Goal: Task Accomplishment & Management: Use online tool/utility

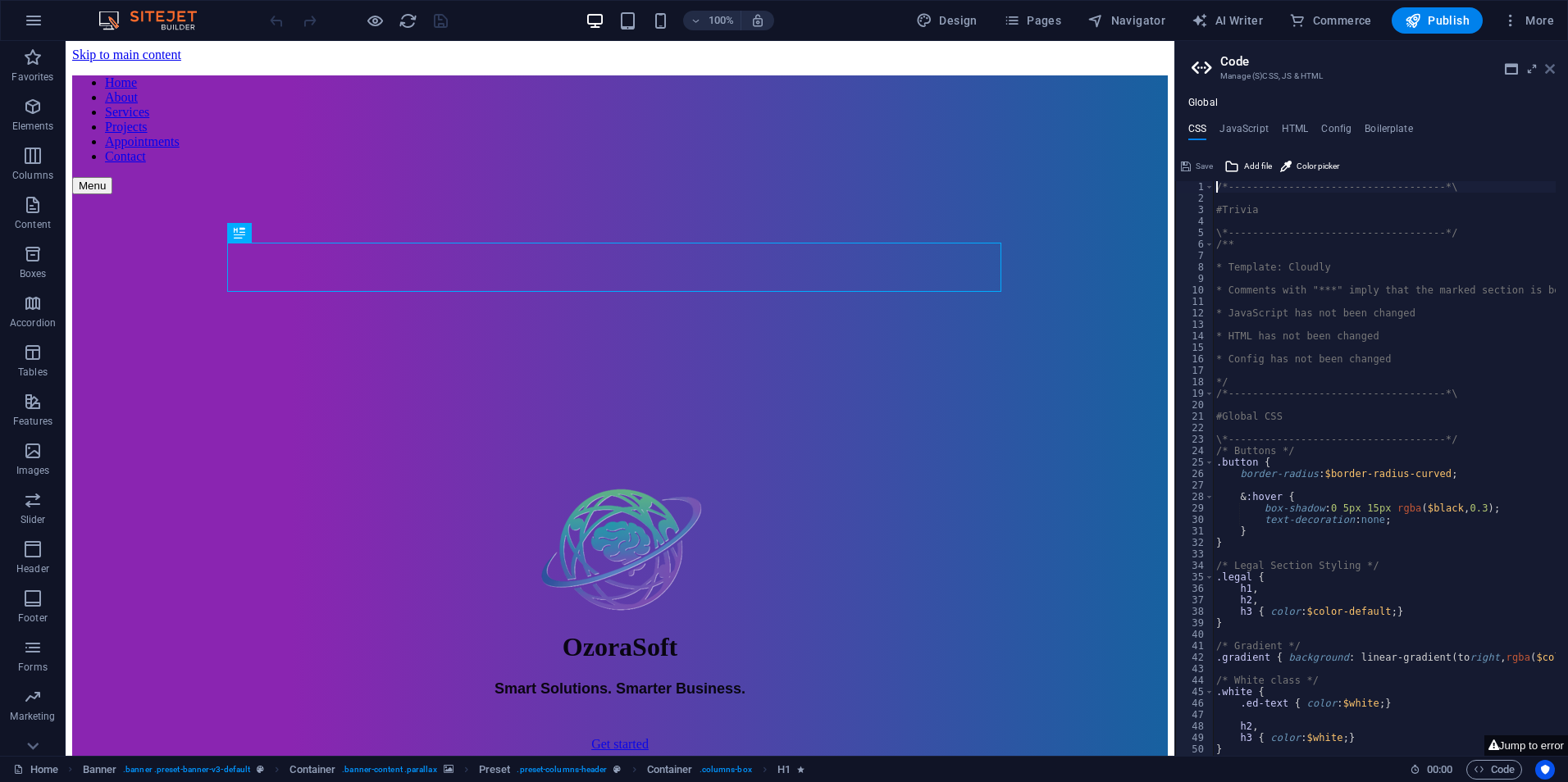
click at [1546, 67] on icon at bounding box center [1549, 68] width 10 height 13
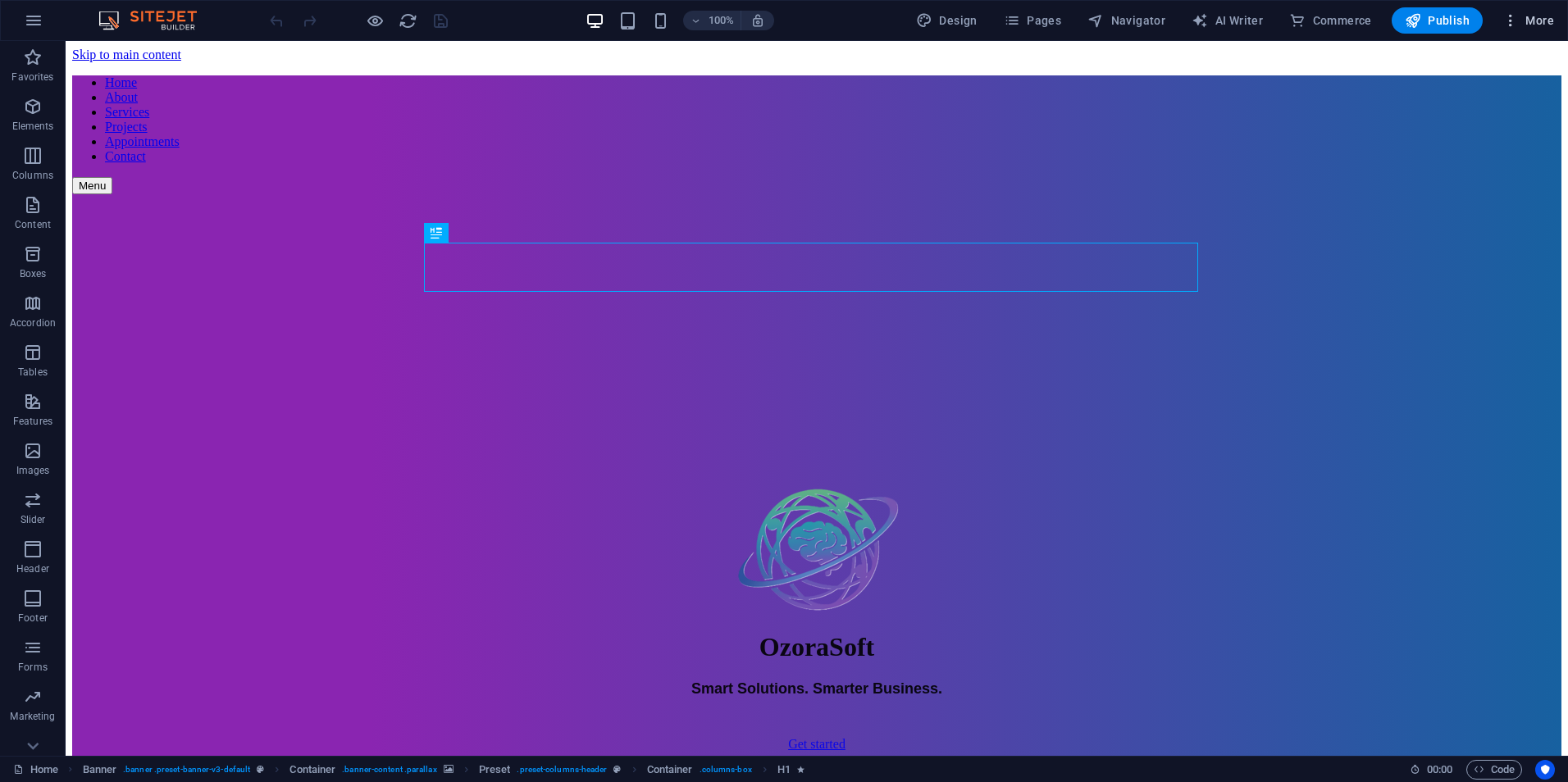
click at [1536, 22] on span "More" at bounding box center [1528, 20] width 52 height 16
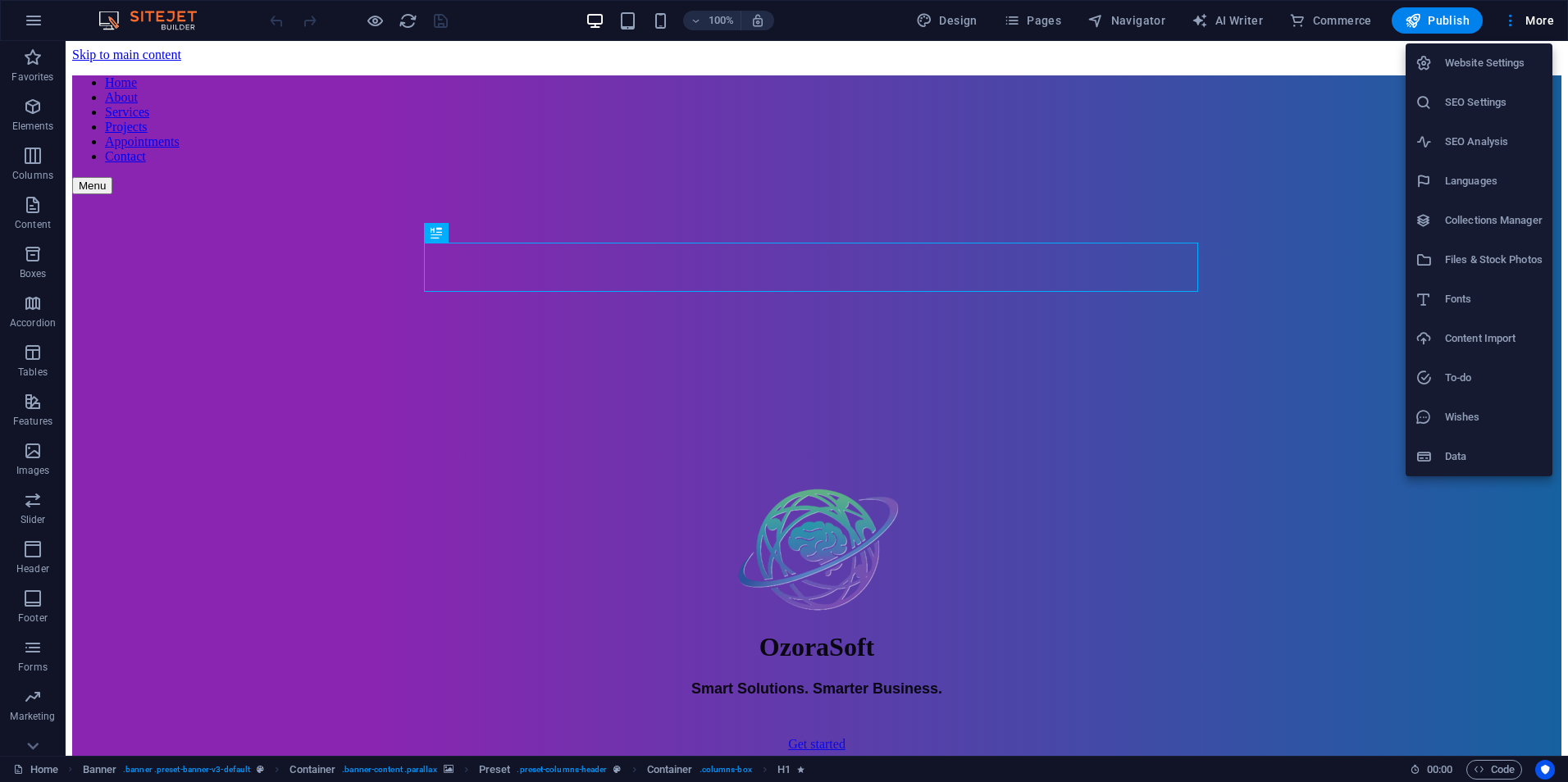
click at [1513, 255] on h6 "Files & Stock Photos" at bounding box center [1493, 259] width 98 height 20
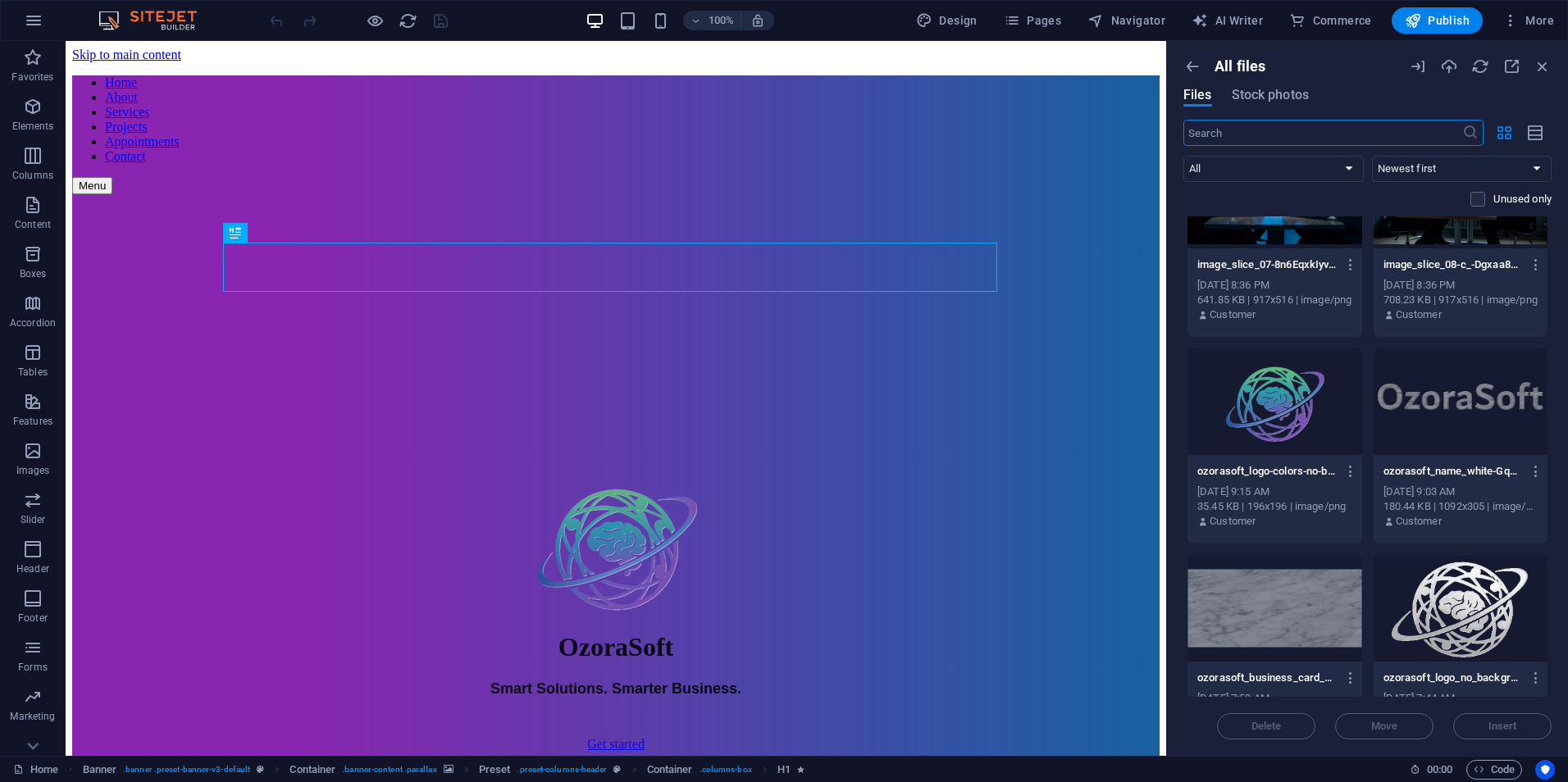
scroll to position [984, 0]
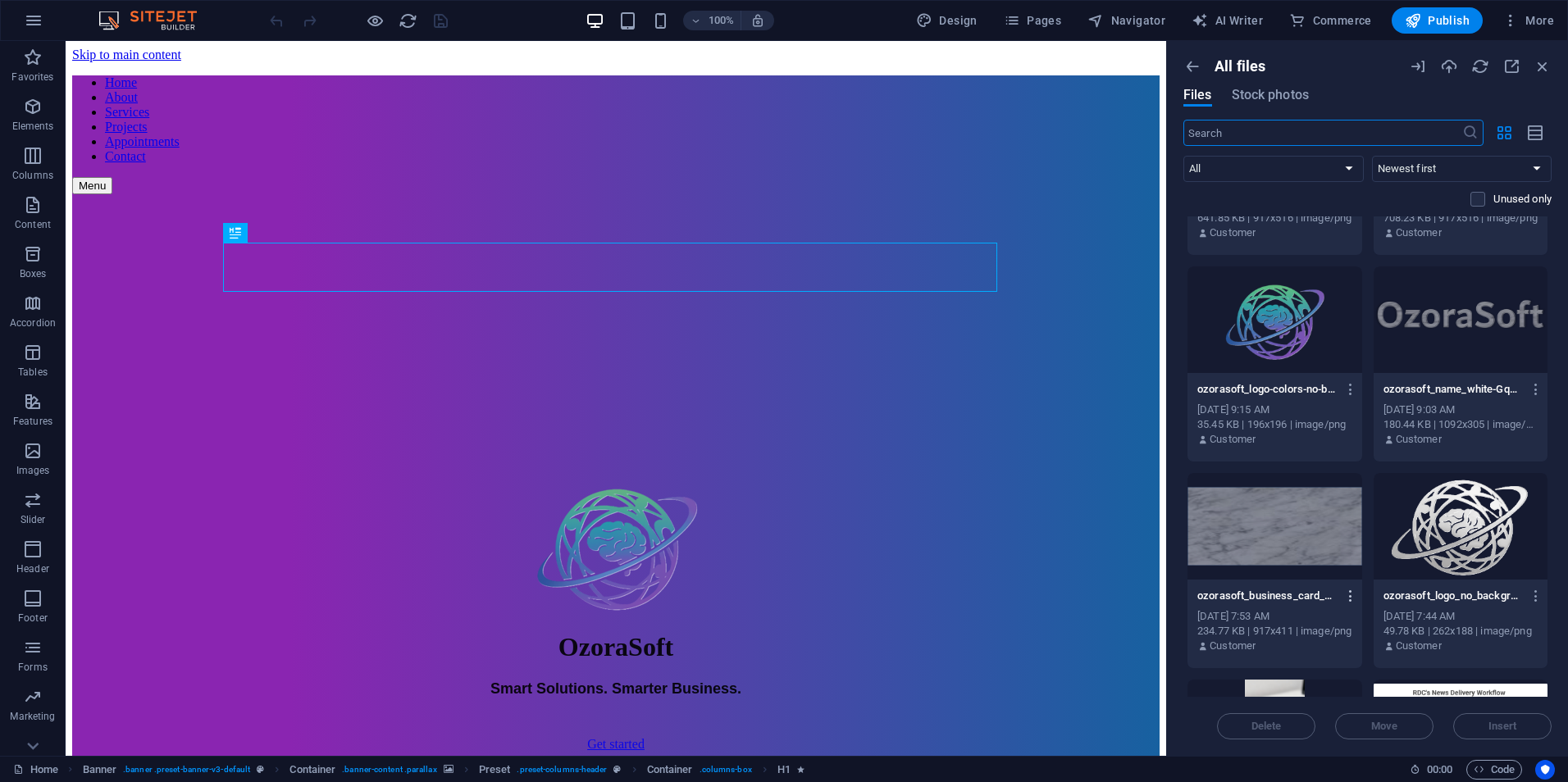
click at [1347, 599] on icon "button" at bounding box center [1350, 595] width 16 height 15
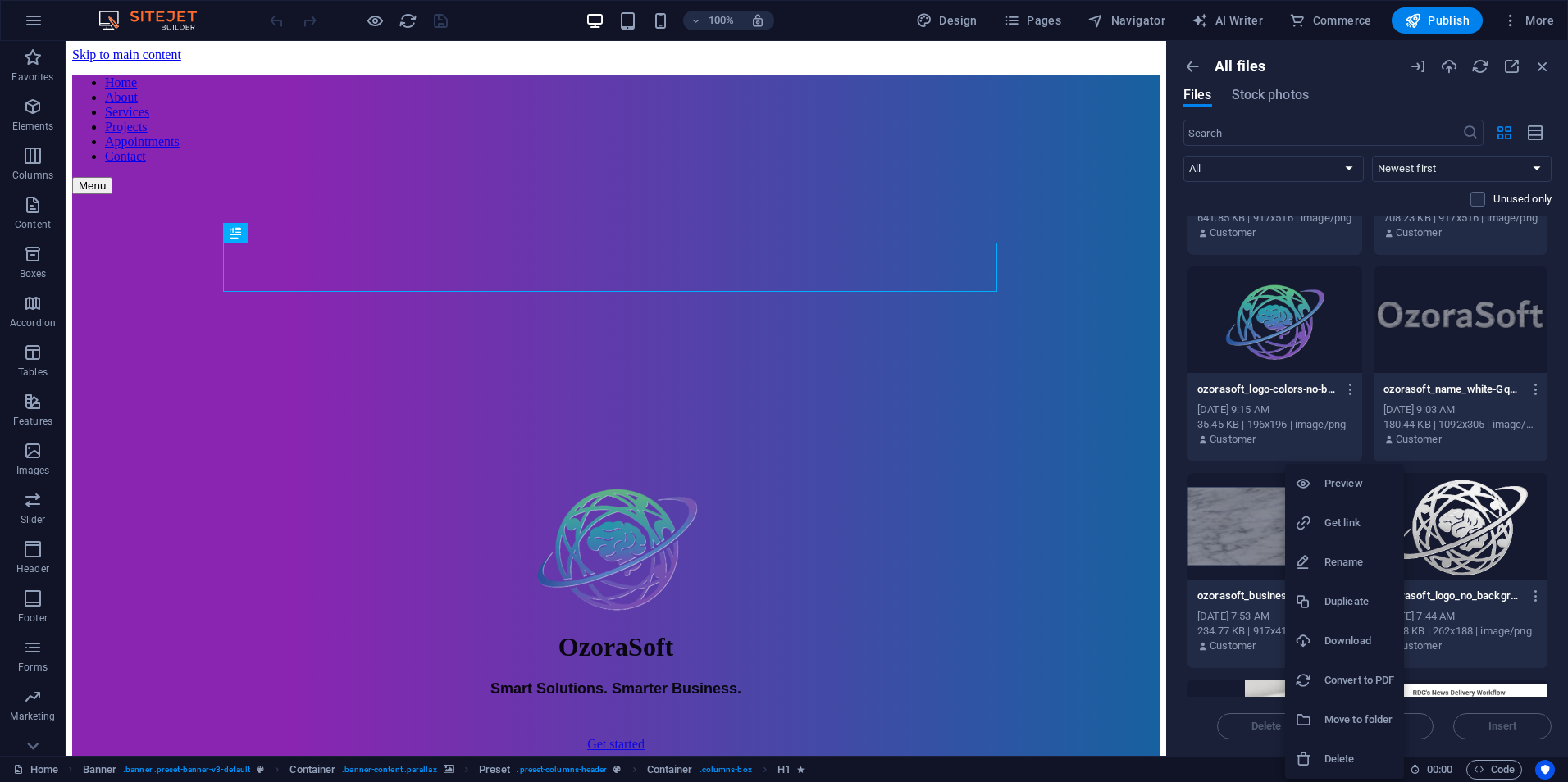
click at [1359, 760] on h6 "Delete" at bounding box center [1359, 759] width 70 height 20
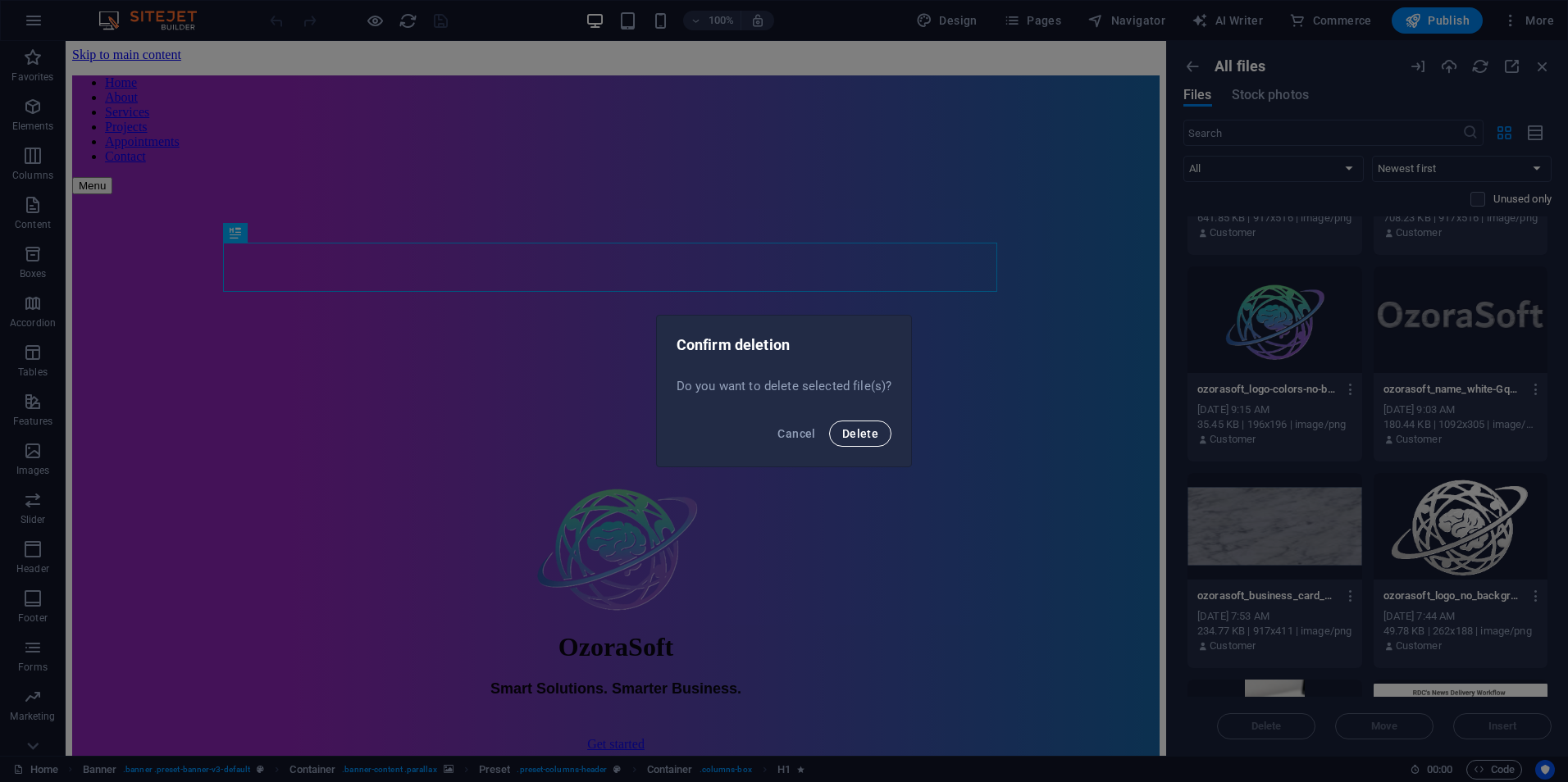
click at [869, 438] on span "Delete" at bounding box center [860, 433] width 36 height 13
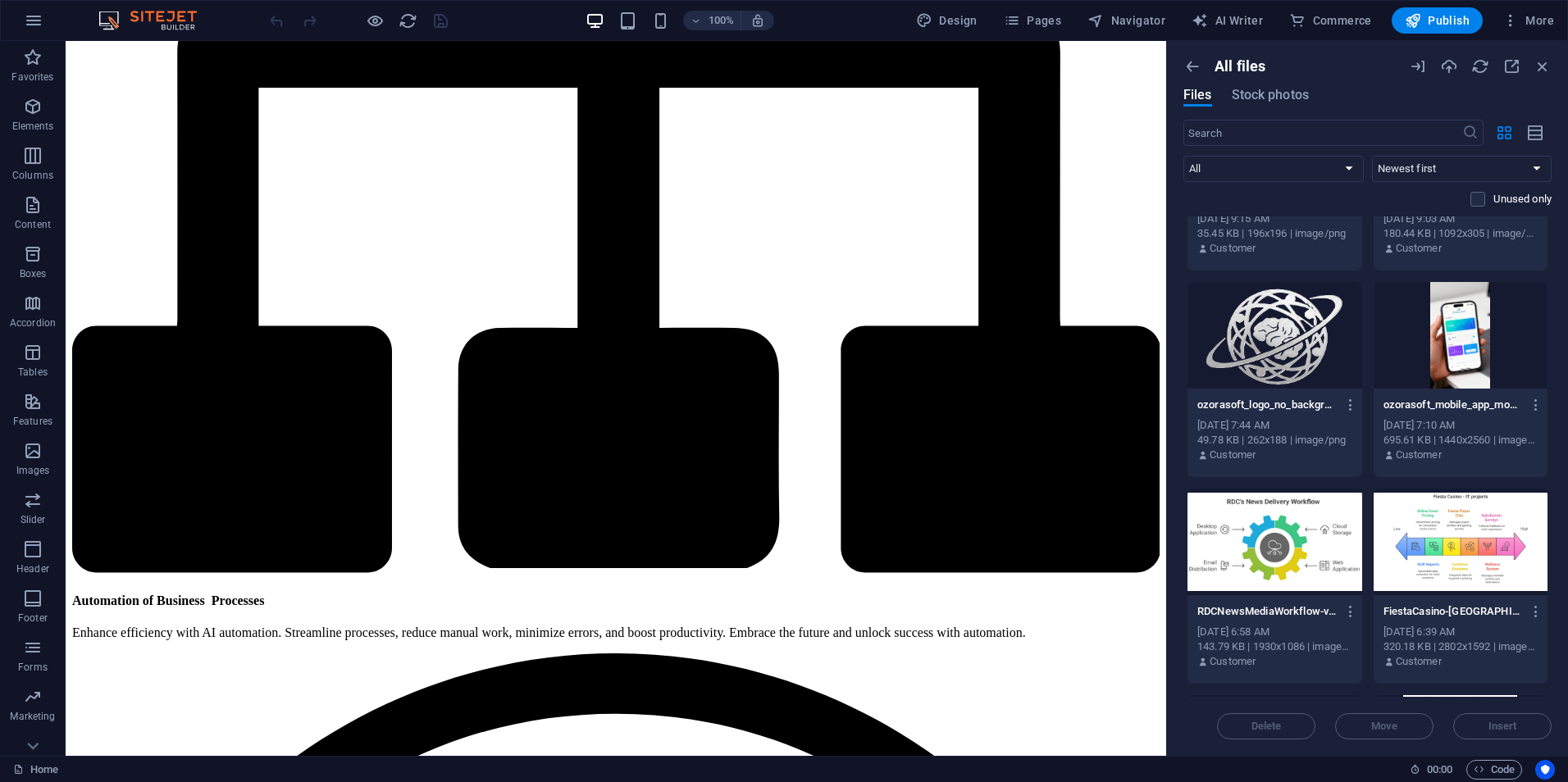
scroll to position [1394, 0]
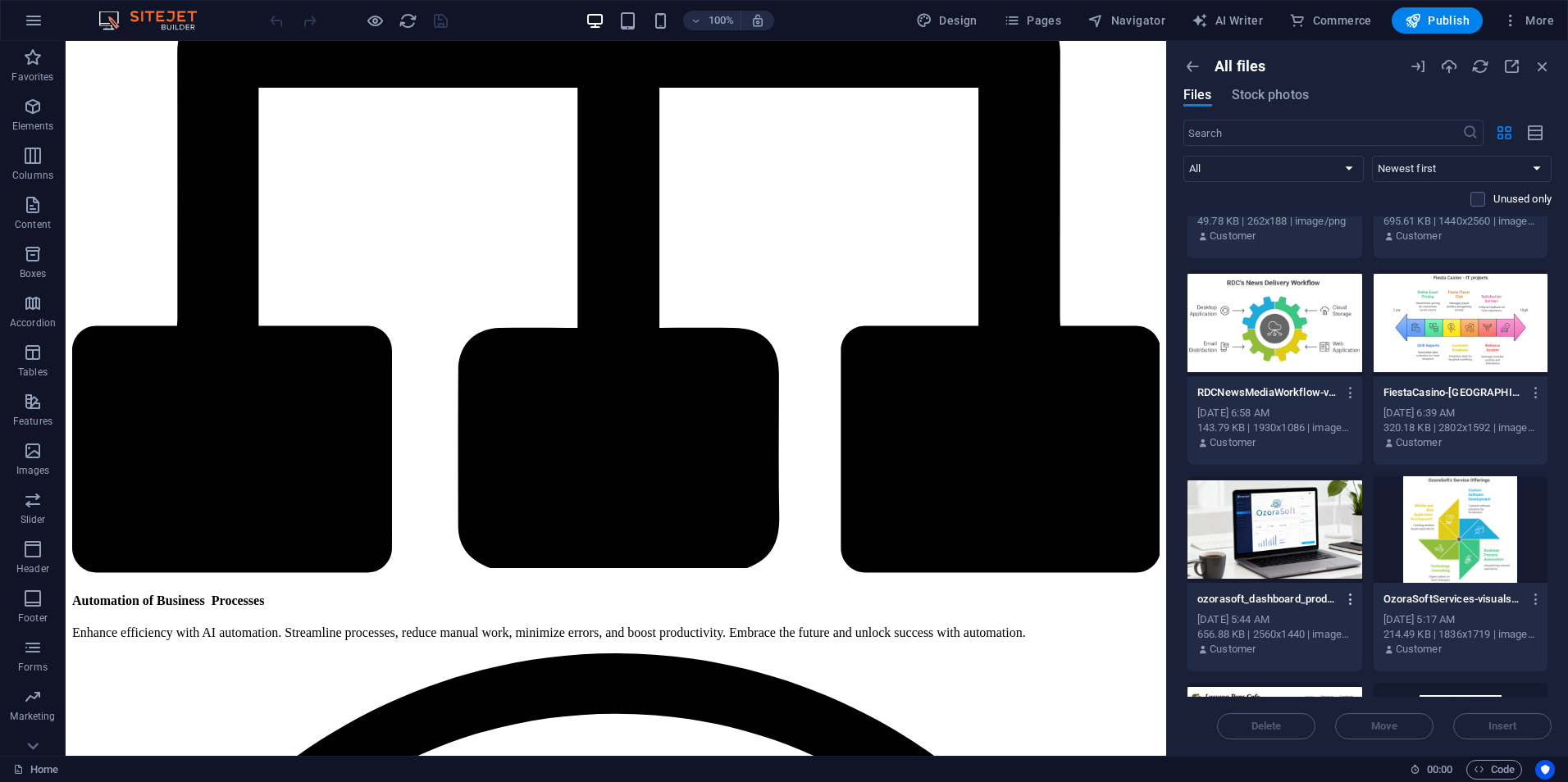
click at [1352, 601] on icon "button" at bounding box center [1350, 599] width 16 height 15
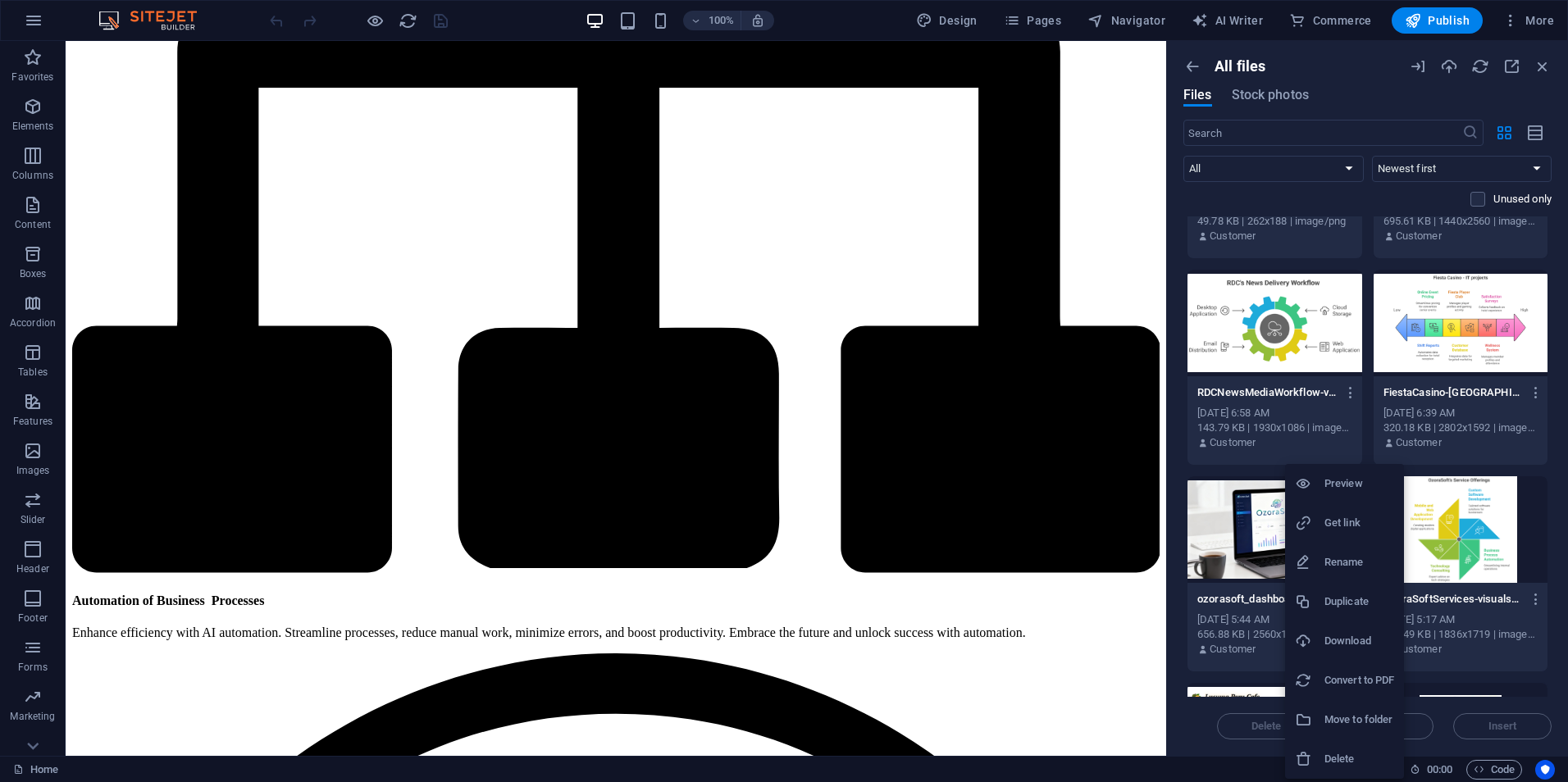
click at [1353, 761] on h6 "Delete" at bounding box center [1359, 759] width 70 height 20
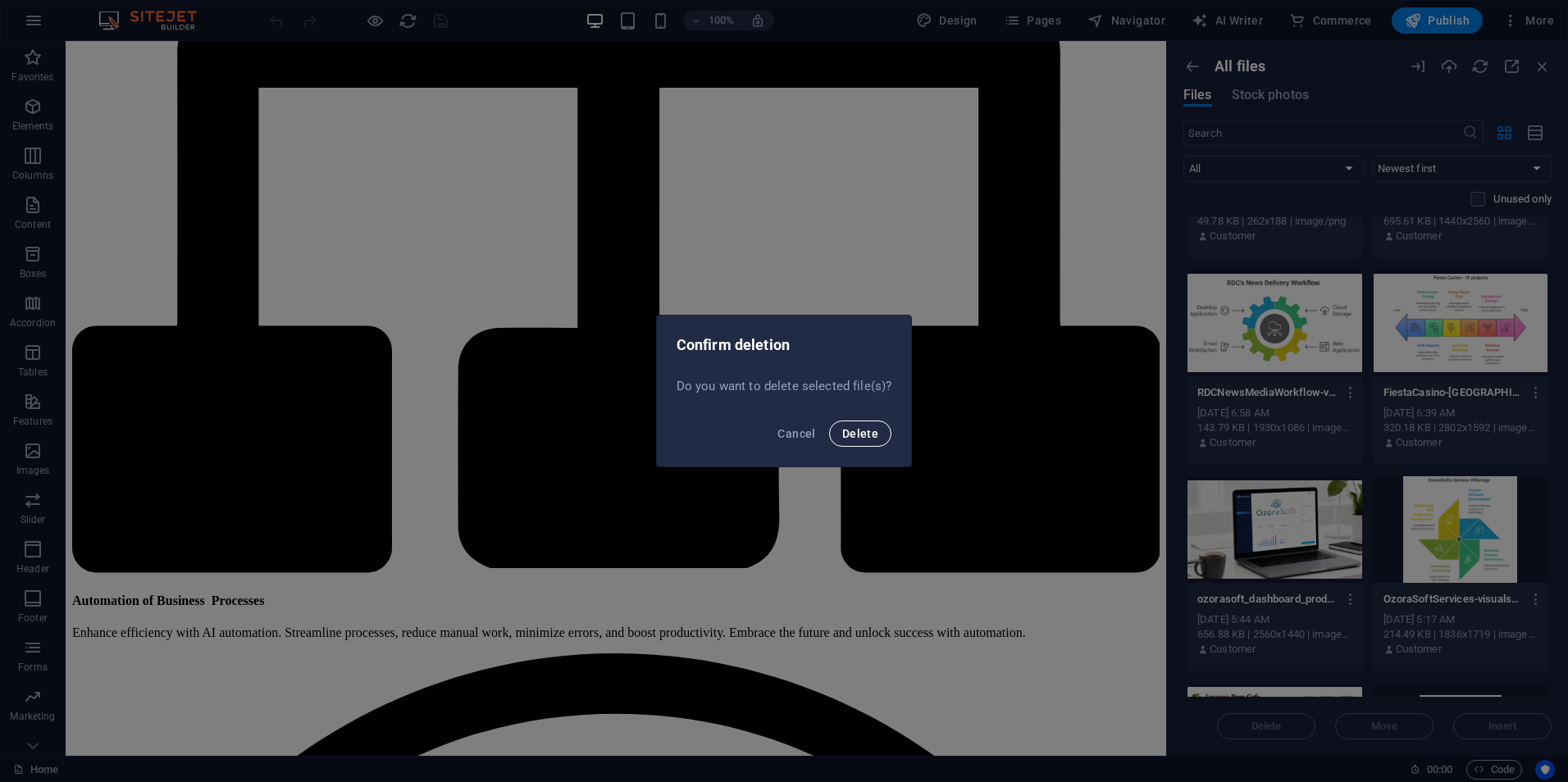
click at [857, 436] on span "Delete" at bounding box center [860, 433] width 36 height 13
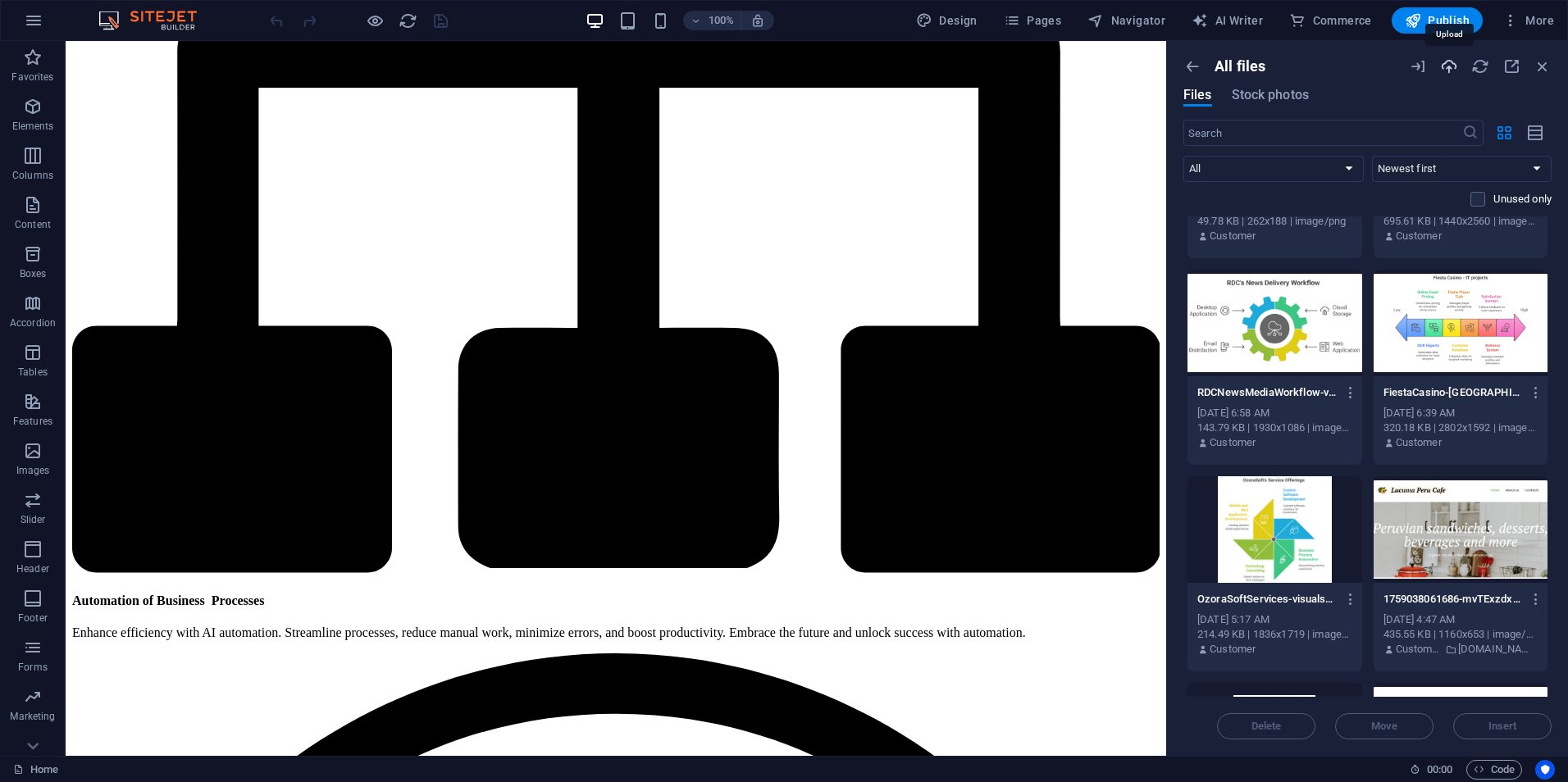
click at [1449, 67] on icon "button" at bounding box center [1448, 66] width 18 height 18
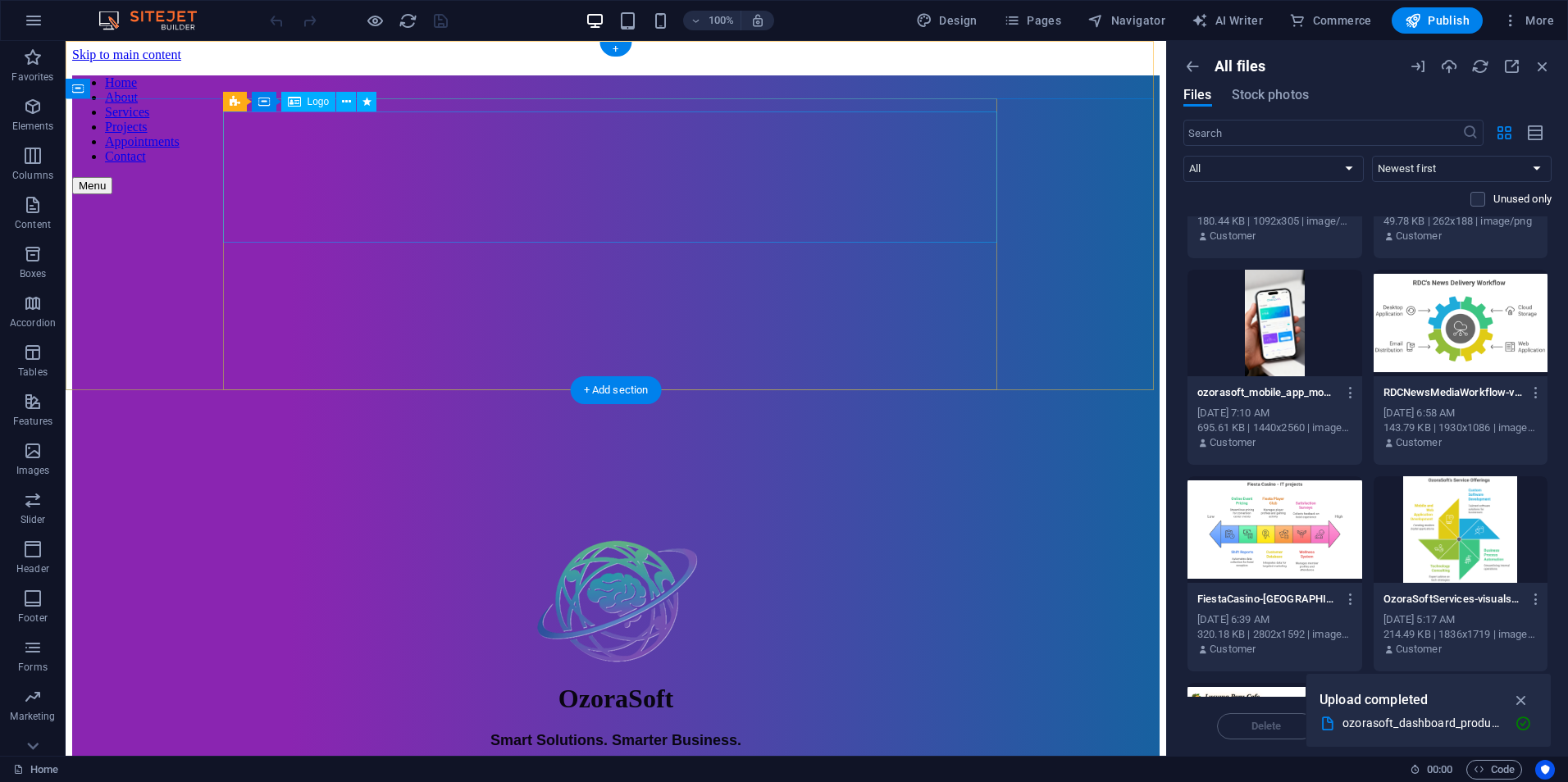
scroll to position [410, 0]
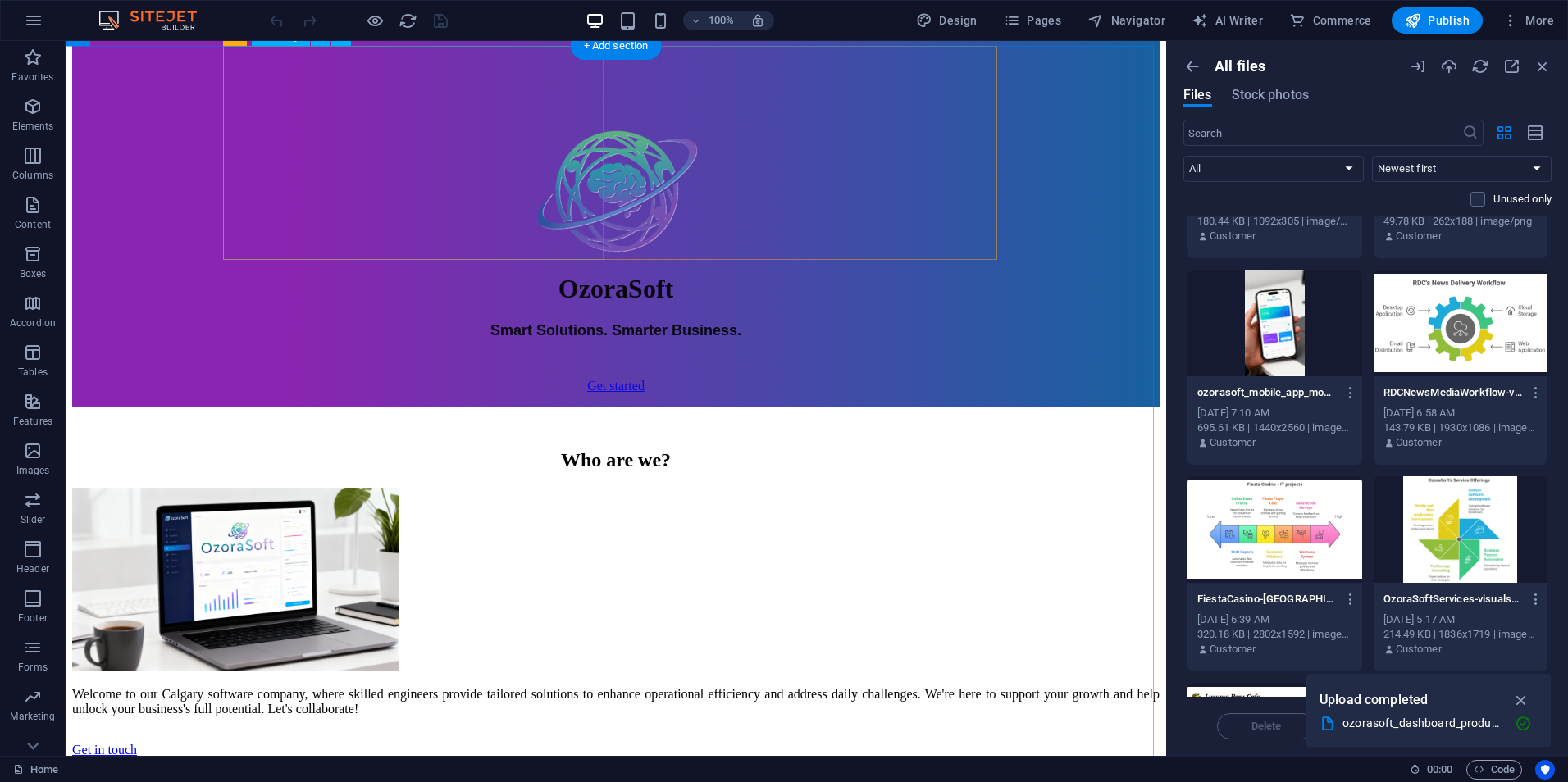
click at [398, 488] on figure at bounding box center [236, 582] width 327 height 187
select select "%"
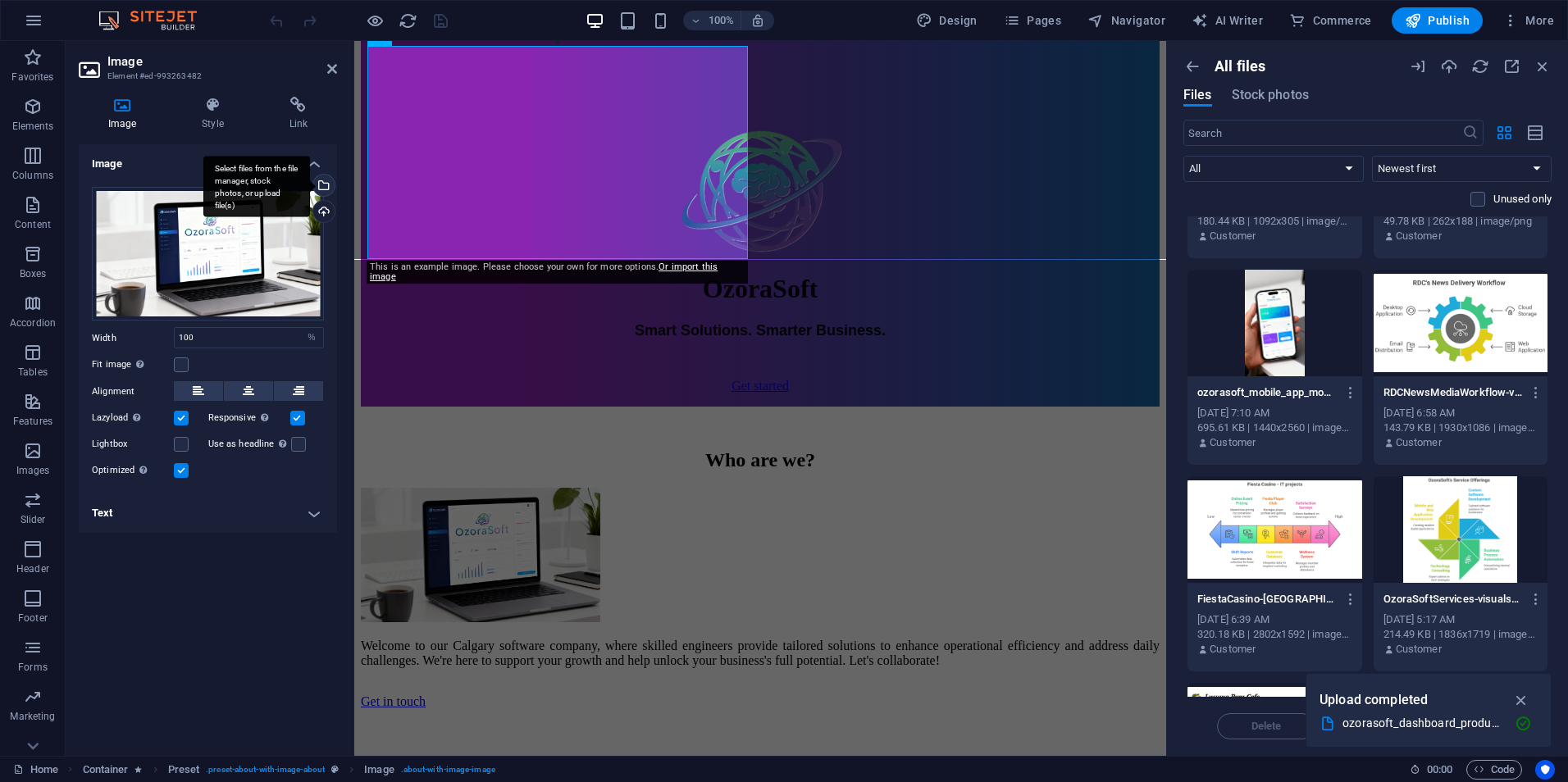
click at [323, 184] on div "Select files from the file manager, stock photos, or upload file(s)" at bounding box center [322, 187] width 24 height 24
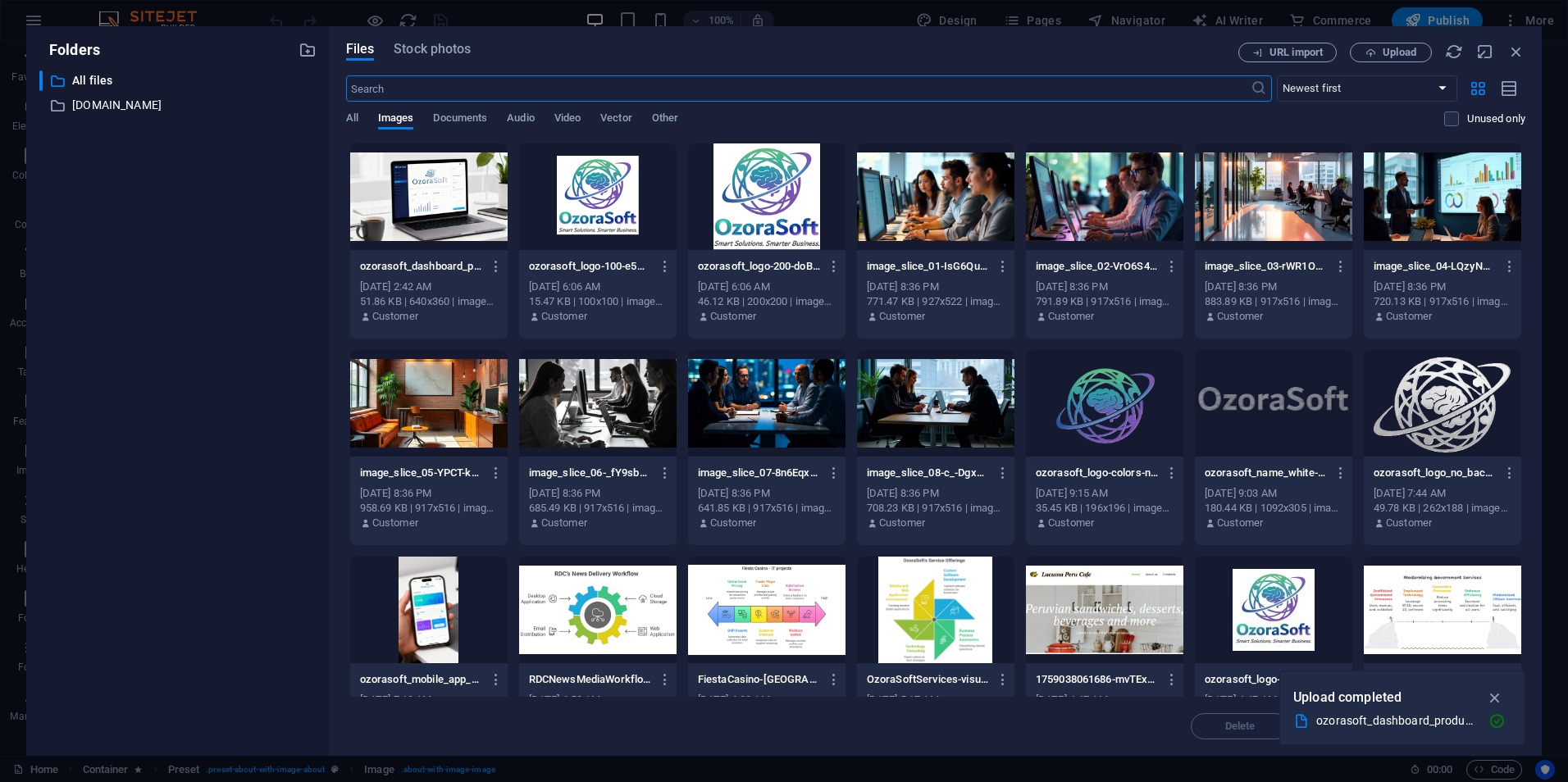
click at [439, 215] on div at bounding box center [429, 196] width 157 height 106
click at [1494, 692] on icon "button" at bounding box center [1495, 697] width 19 height 18
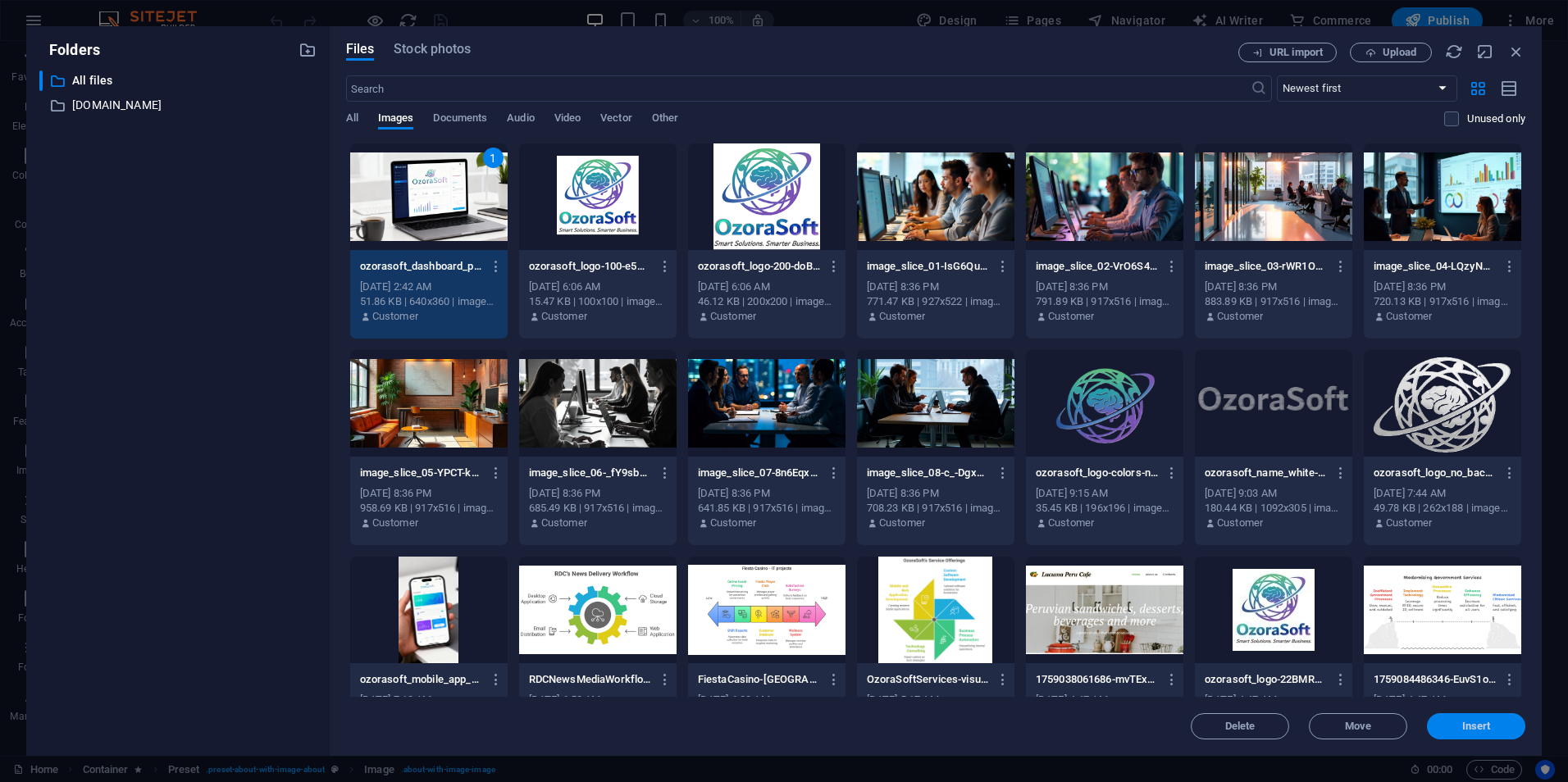
click at [1452, 726] on span "Insert" at bounding box center [1476, 726] width 86 height 10
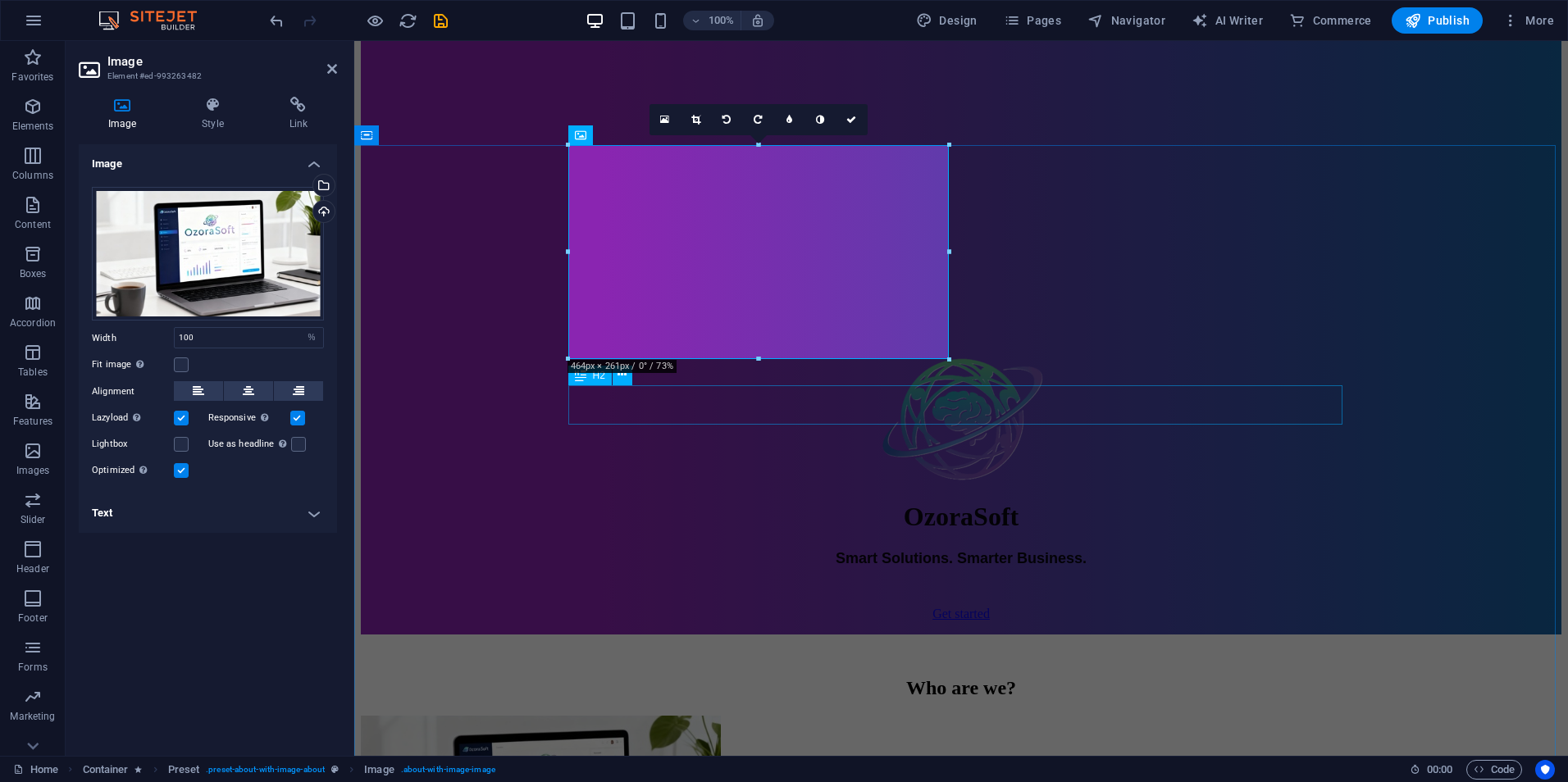
scroll to position [164, 0]
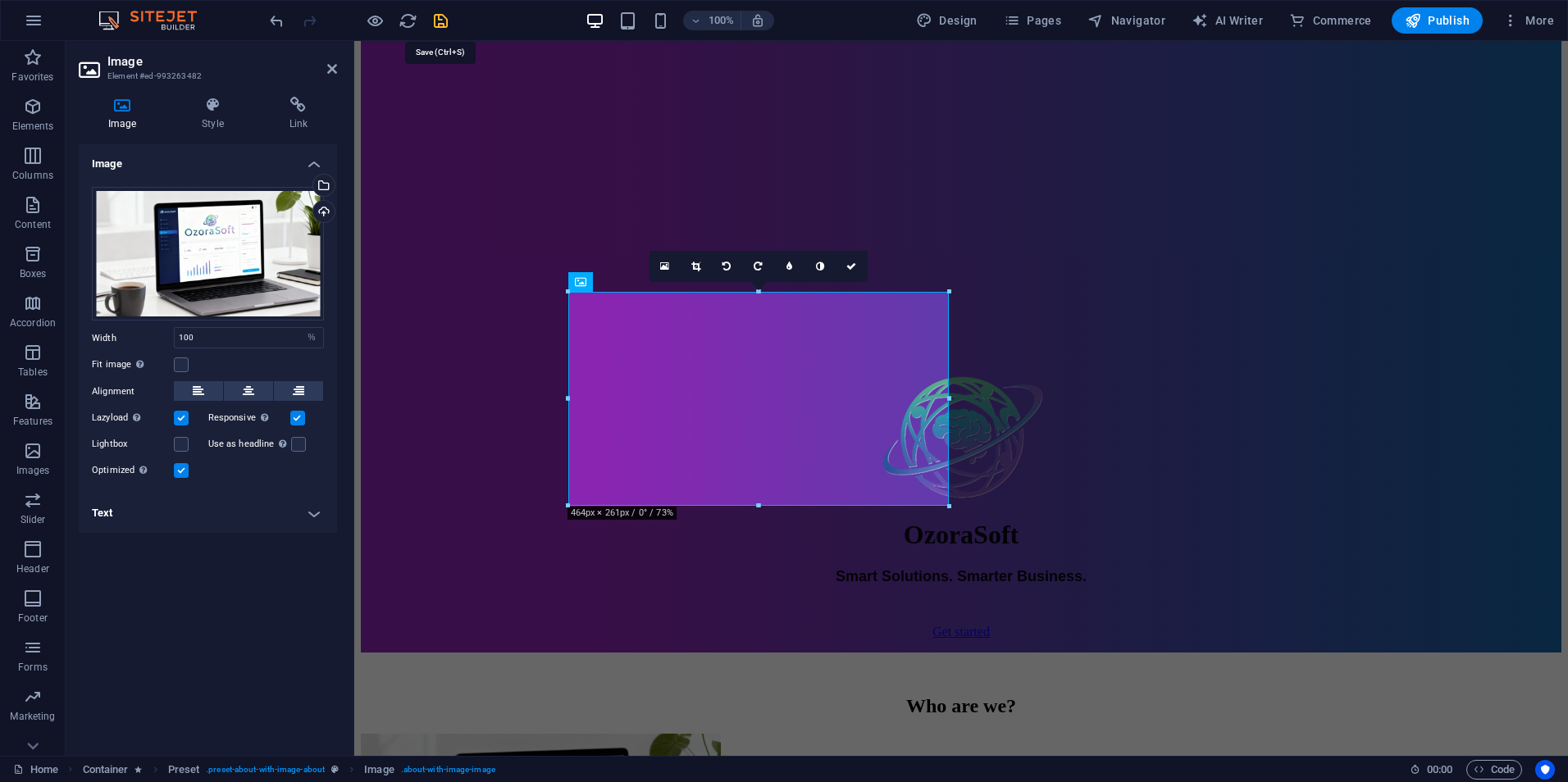
click at [438, 20] on icon "save" at bounding box center [441, 21] width 19 height 19
checkbox input "false"
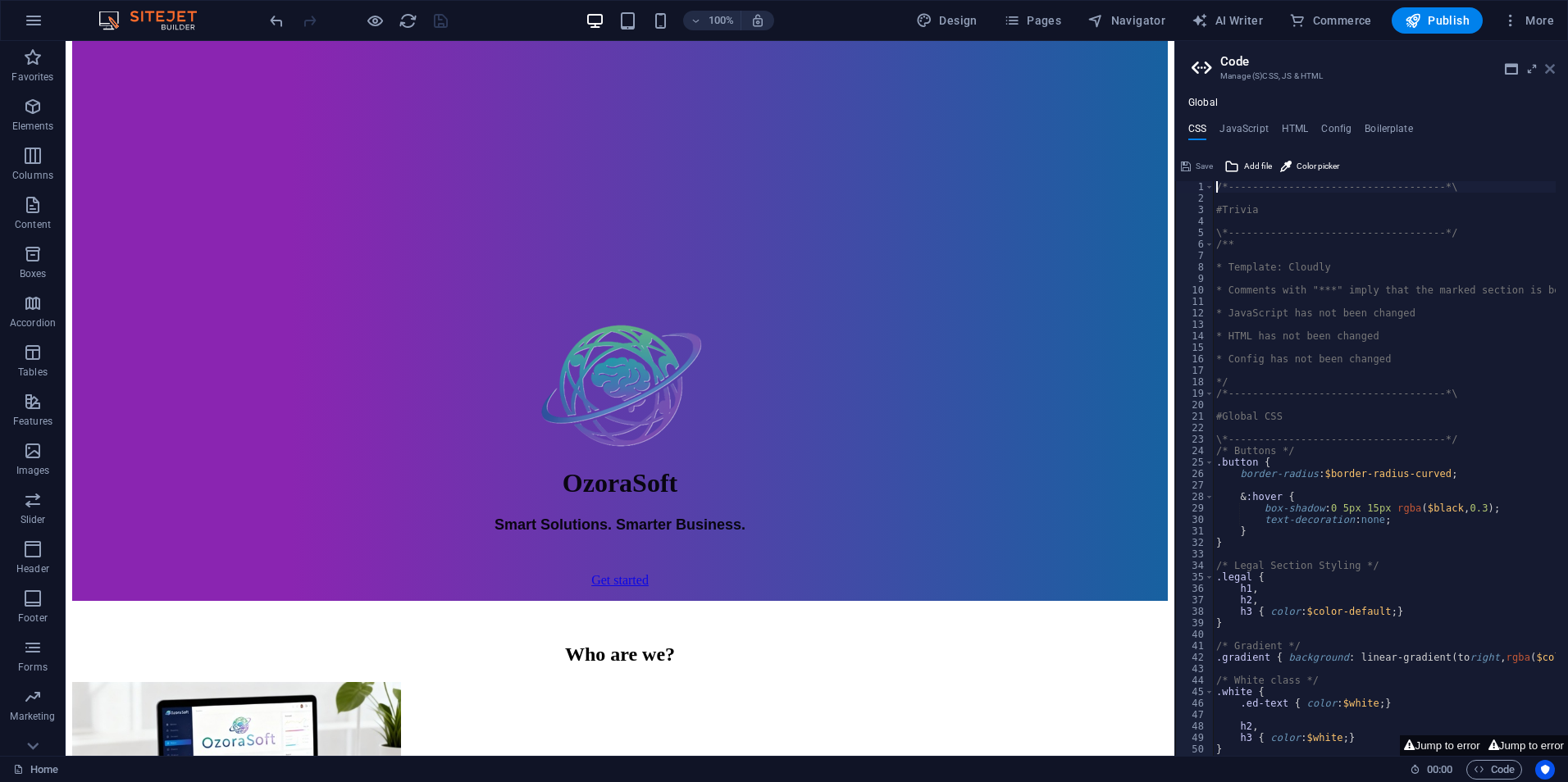
click at [1550, 67] on icon at bounding box center [1549, 68] width 10 height 13
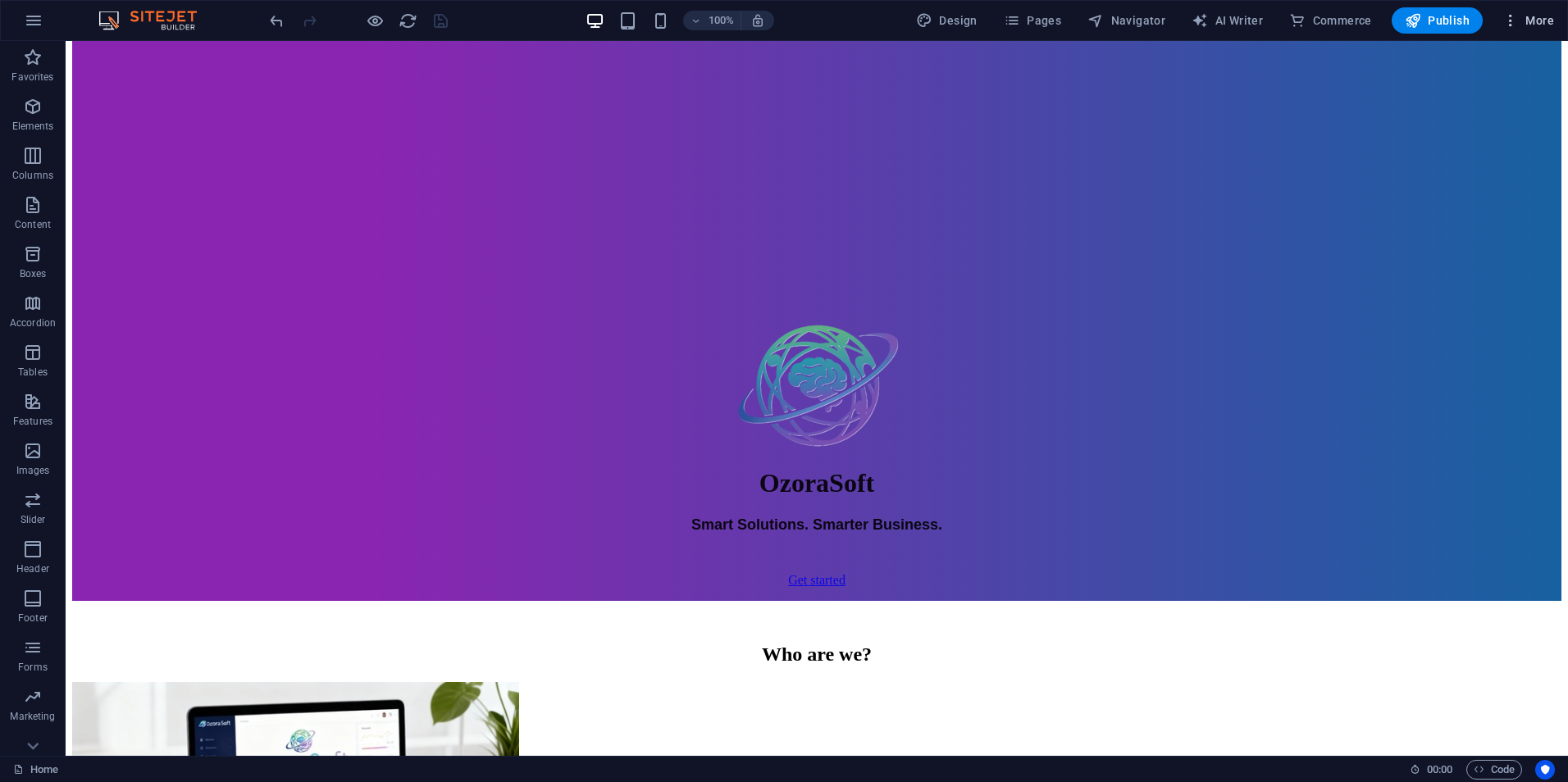
click at [1530, 18] on span "More" at bounding box center [1528, 20] width 52 height 16
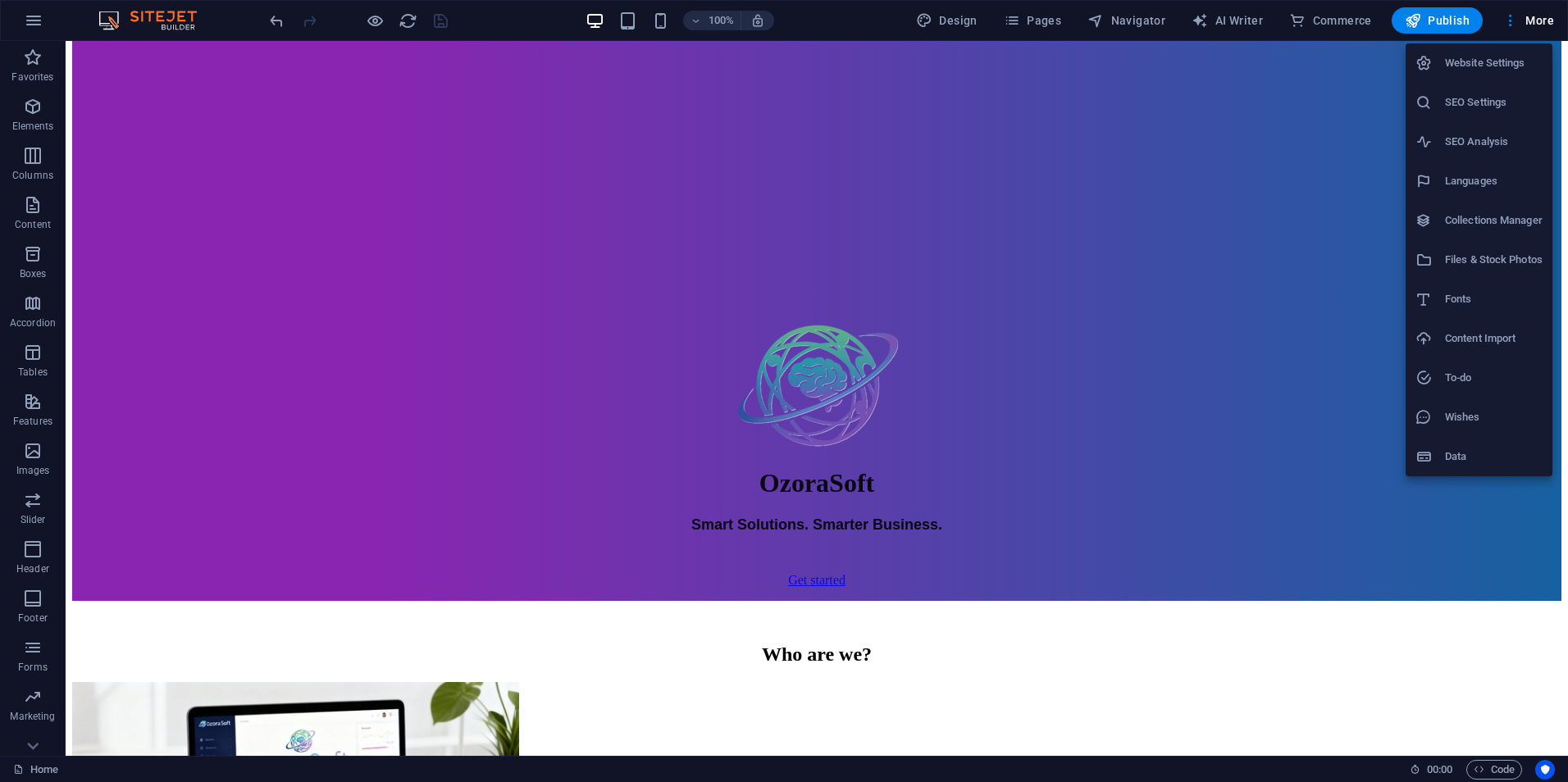
click at [1514, 262] on h6 "Files & Stock Photos" at bounding box center [1493, 259] width 98 height 20
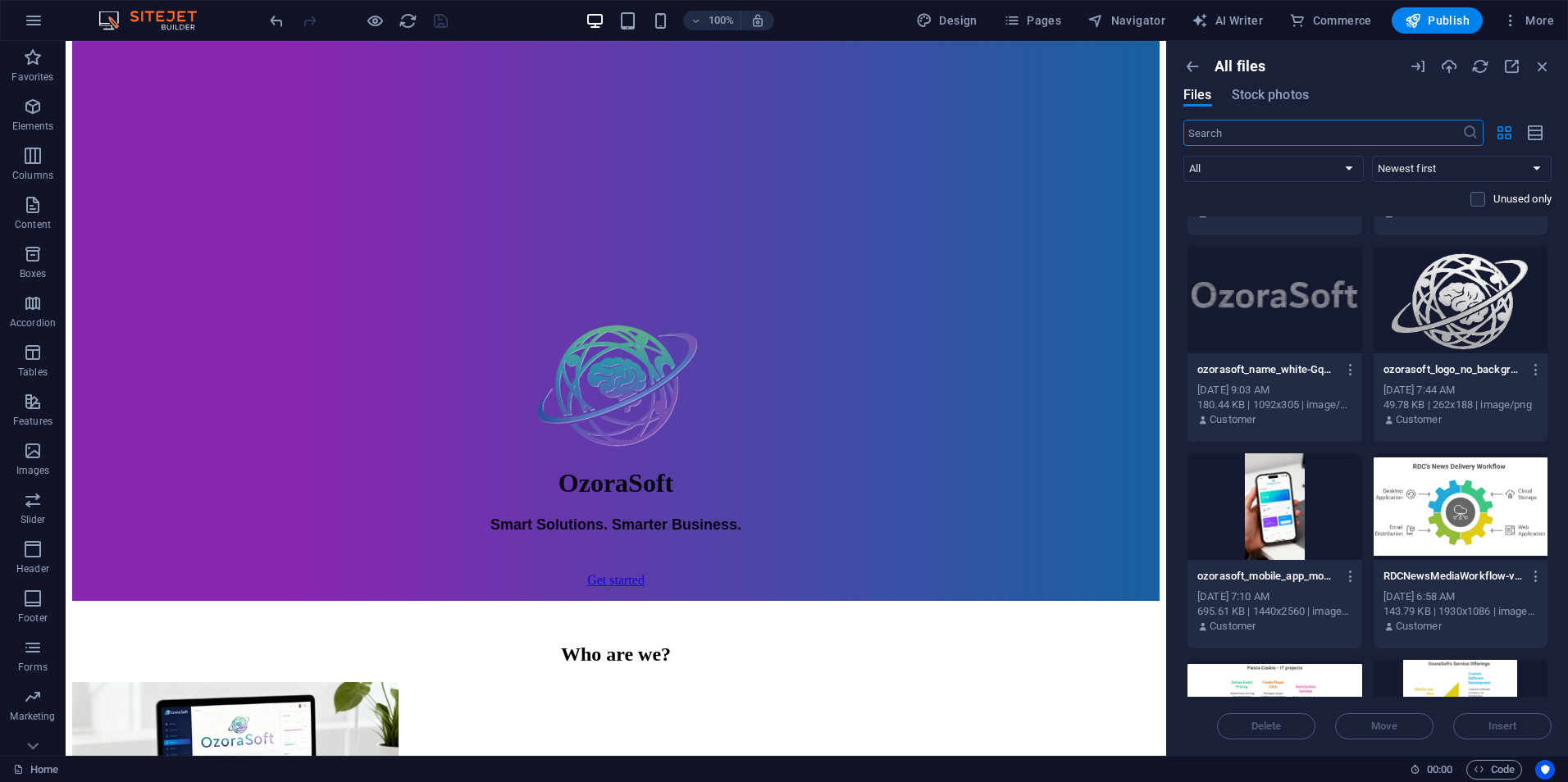
scroll to position [1230, 0]
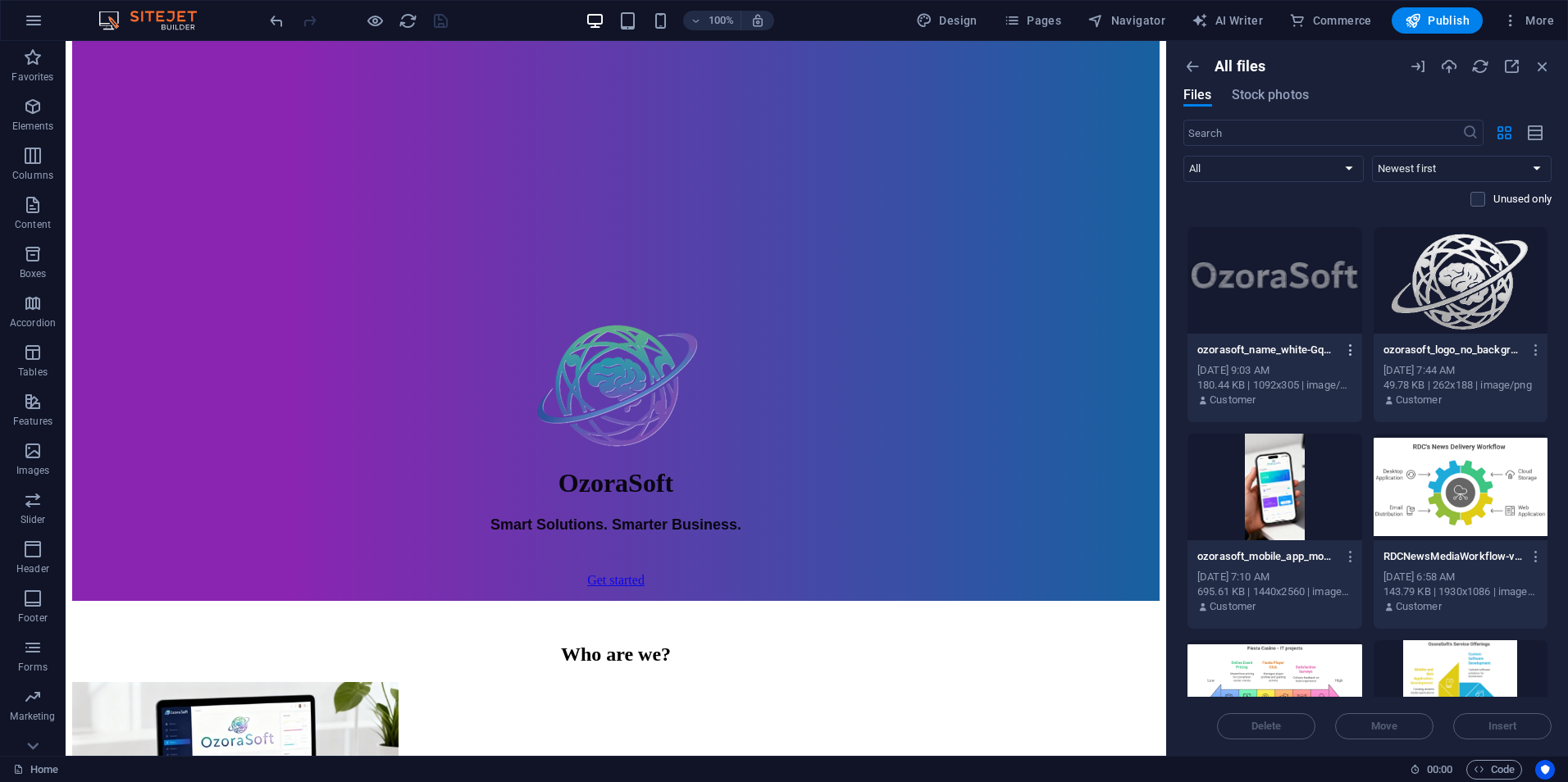
click at [1349, 347] on icon "button" at bounding box center [1350, 350] width 16 height 15
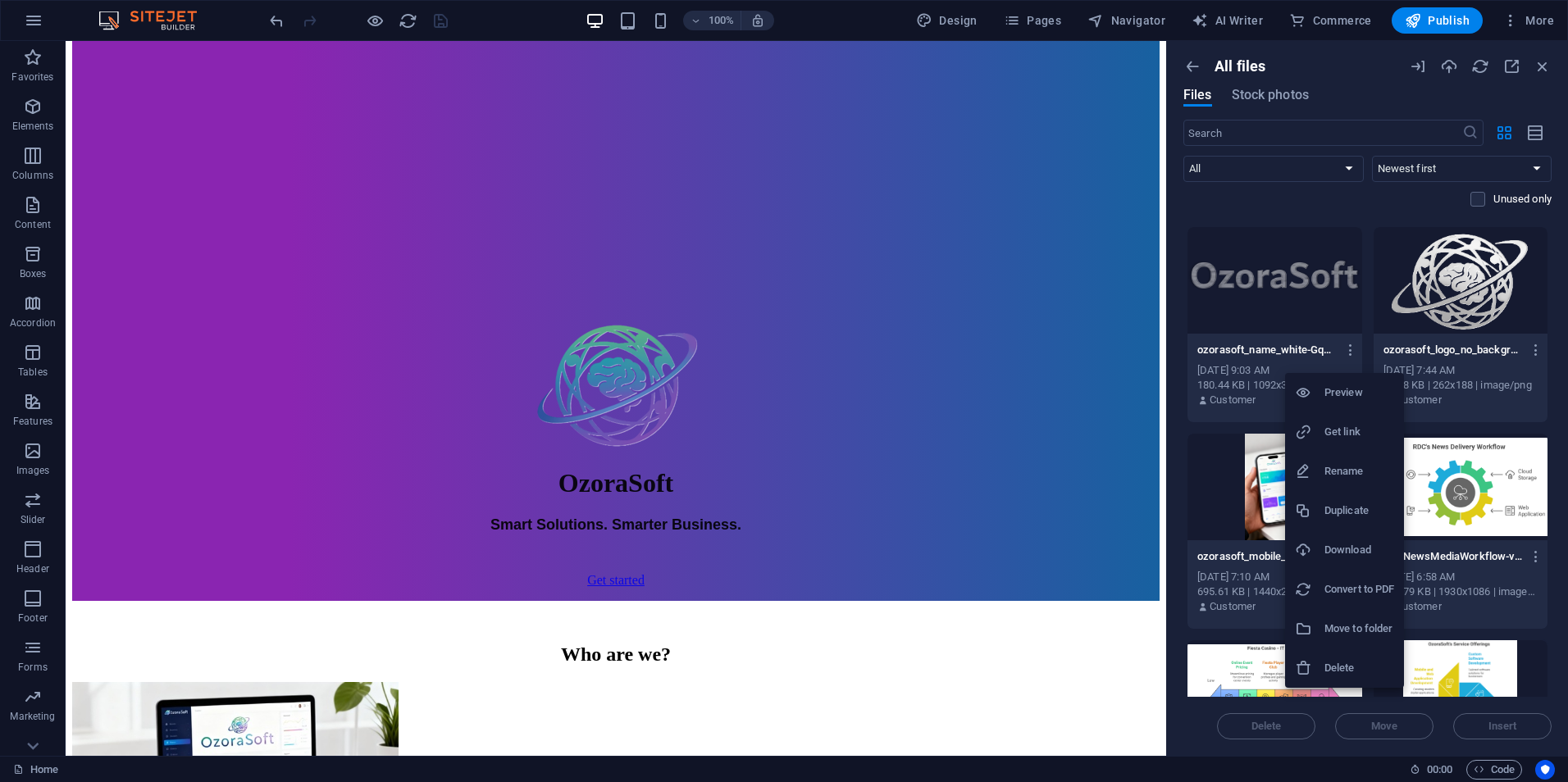
click at [1356, 652] on li "Delete" at bounding box center [1344, 669] width 119 height 40
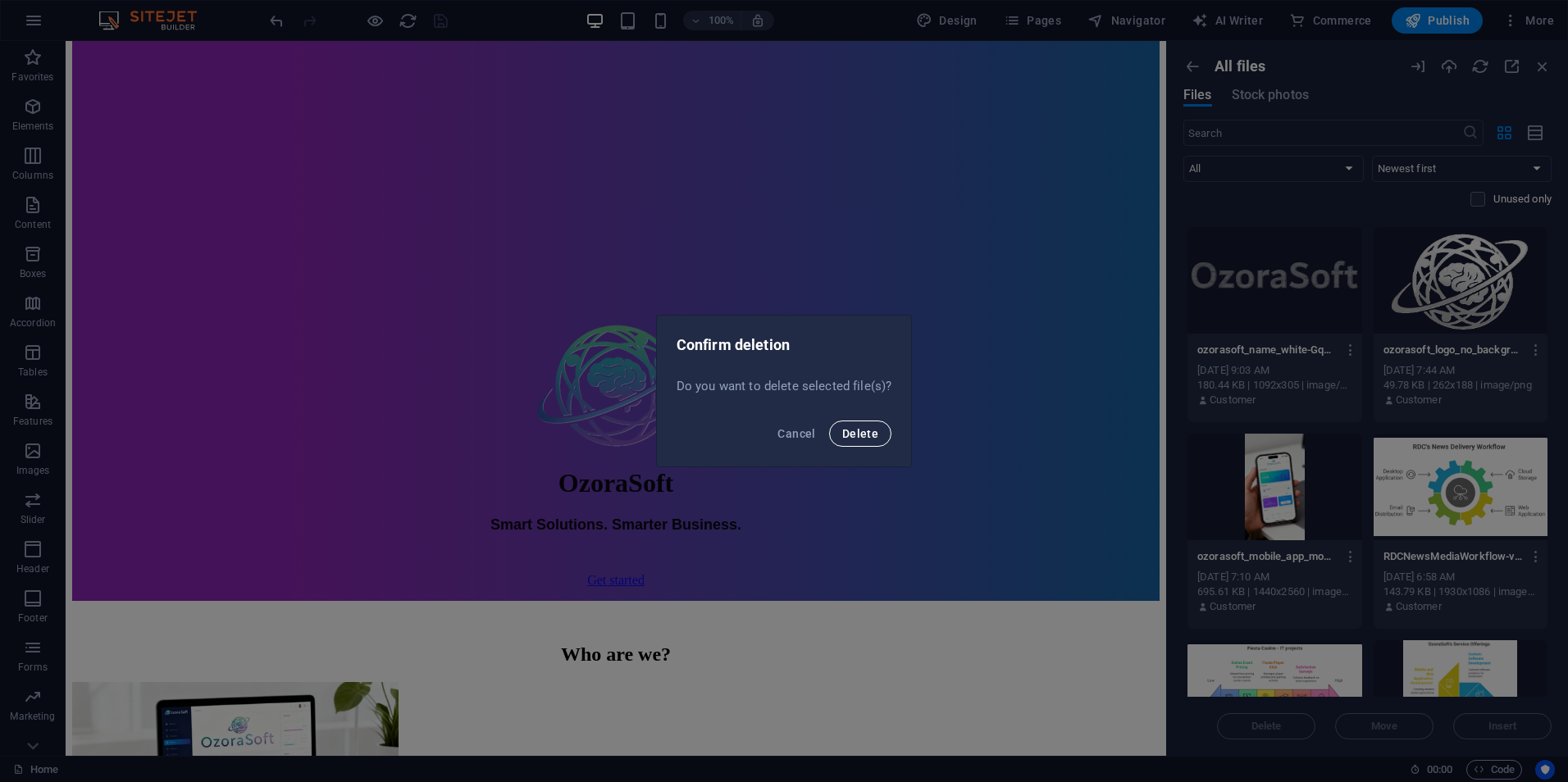
click at [860, 436] on span "Delete" at bounding box center [860, 433] width 36 height 13
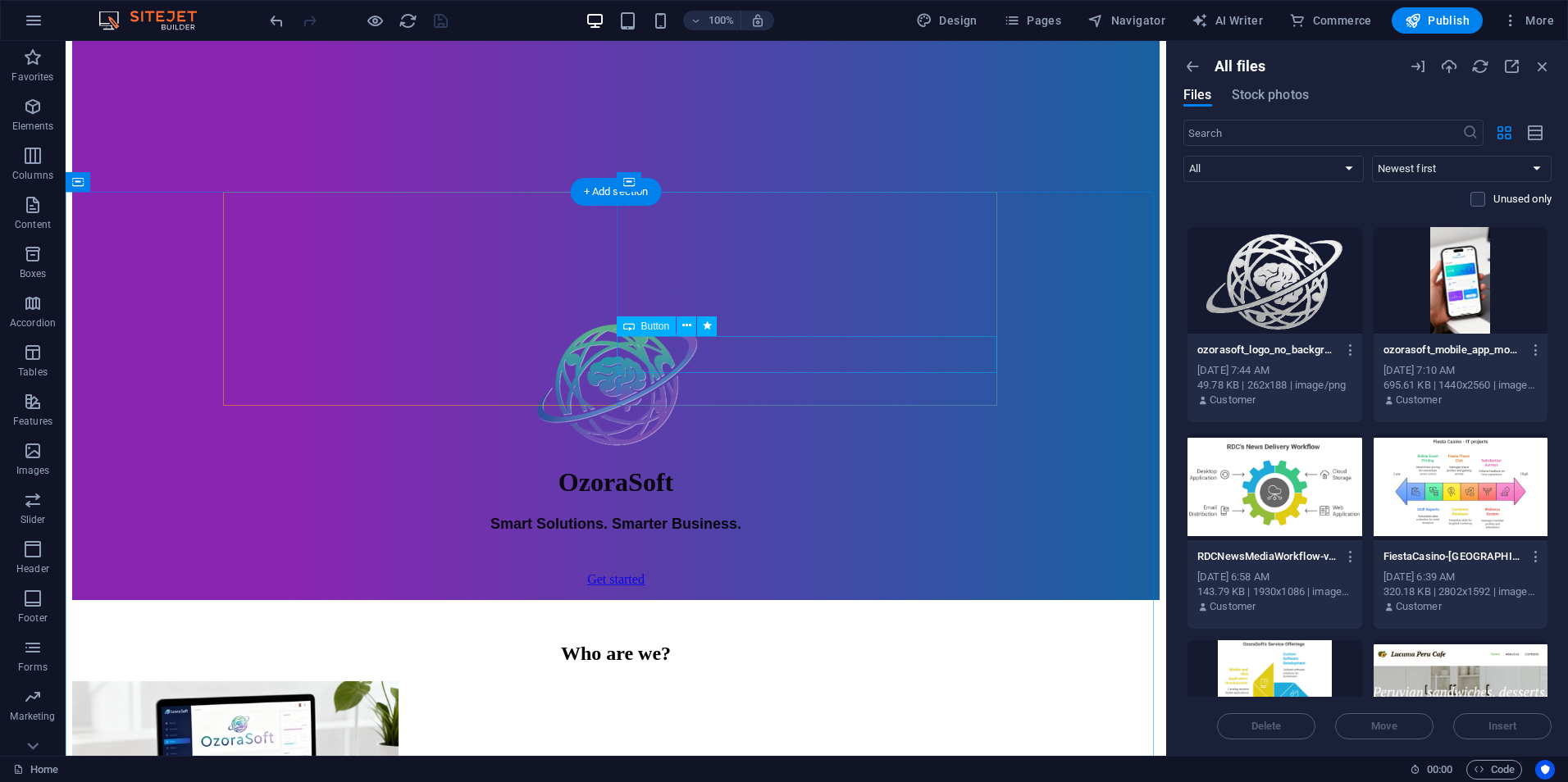
scroll to position [0, 0]
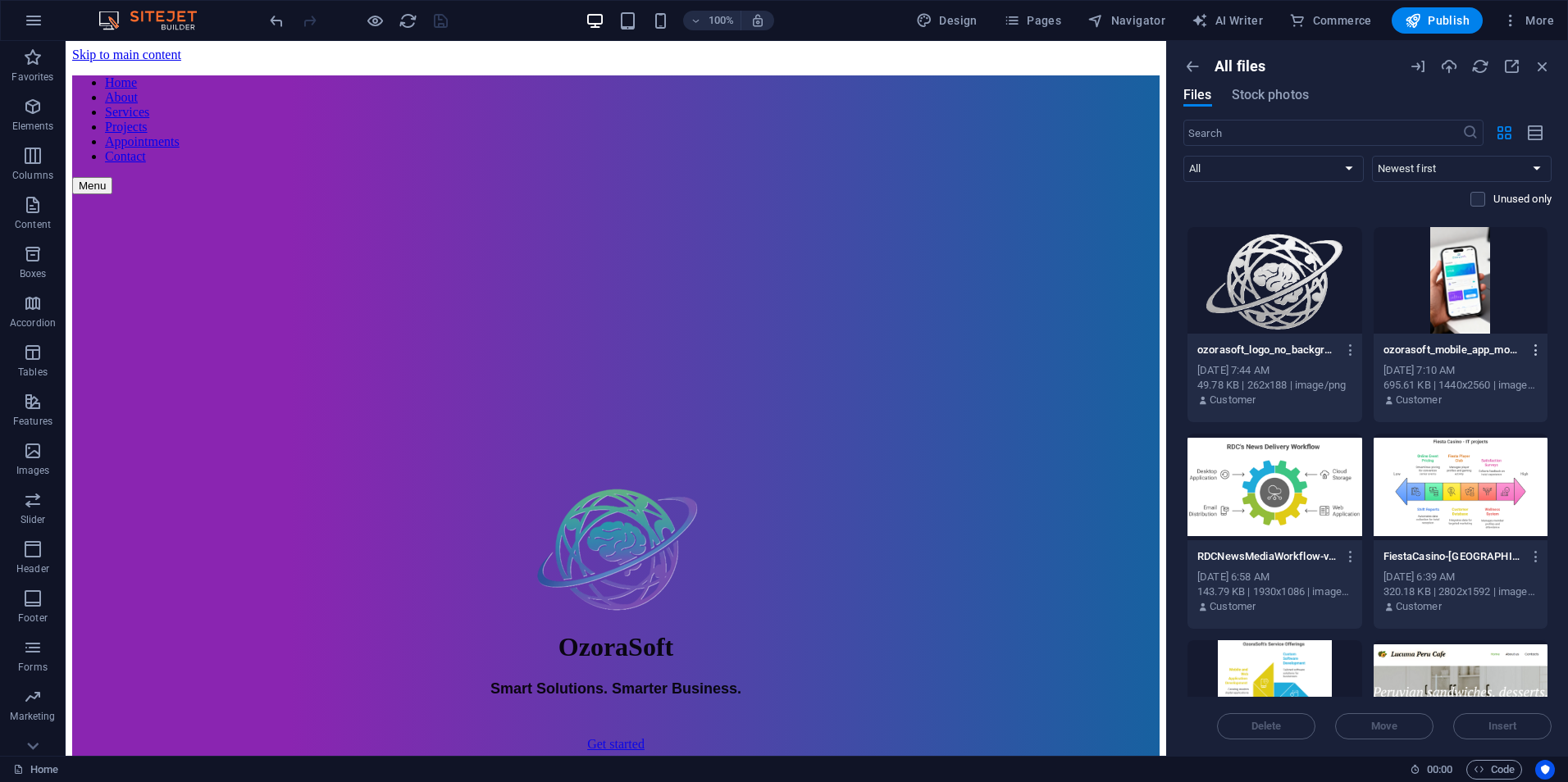
click at [1533, 347] on icon "button" at bounding box center [1536, 350] width 16 height 15
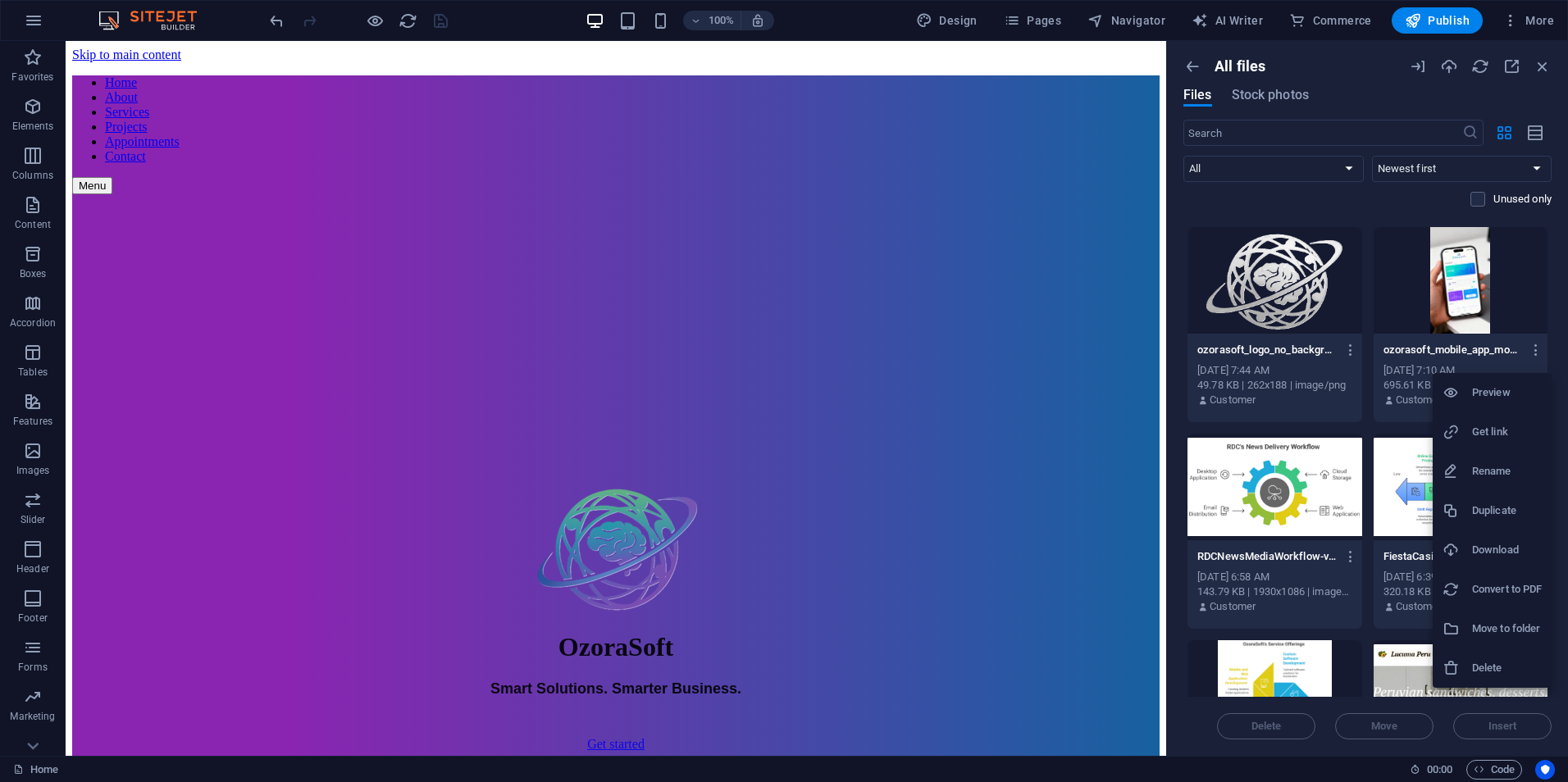
click at [1495, 671] on h6 "Delete" at bounding box center [1506, 668] width 70 height 20
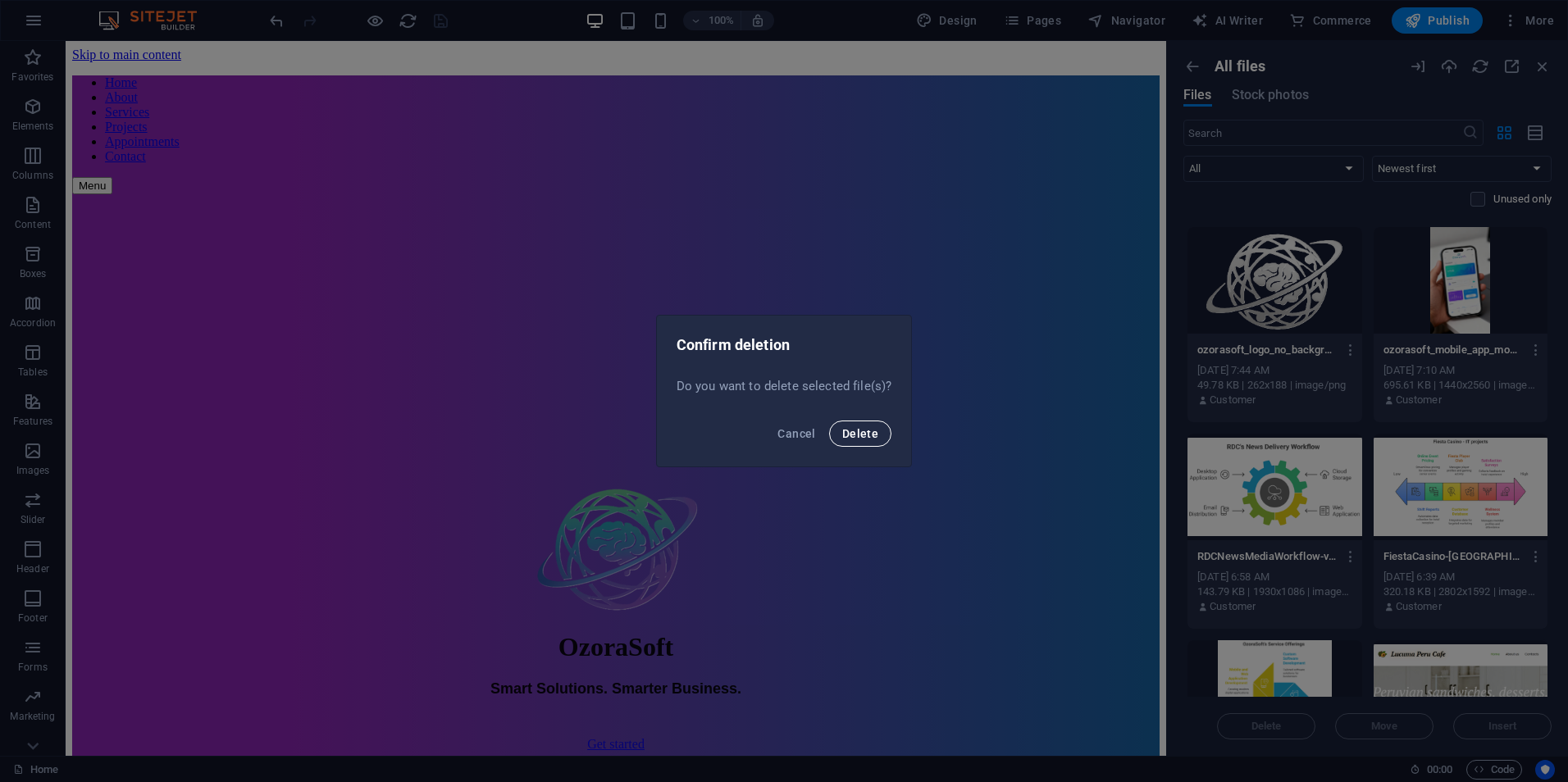
click at [873, 436] on span "Delete" at bounding box center [860, 433] width 36 height 13
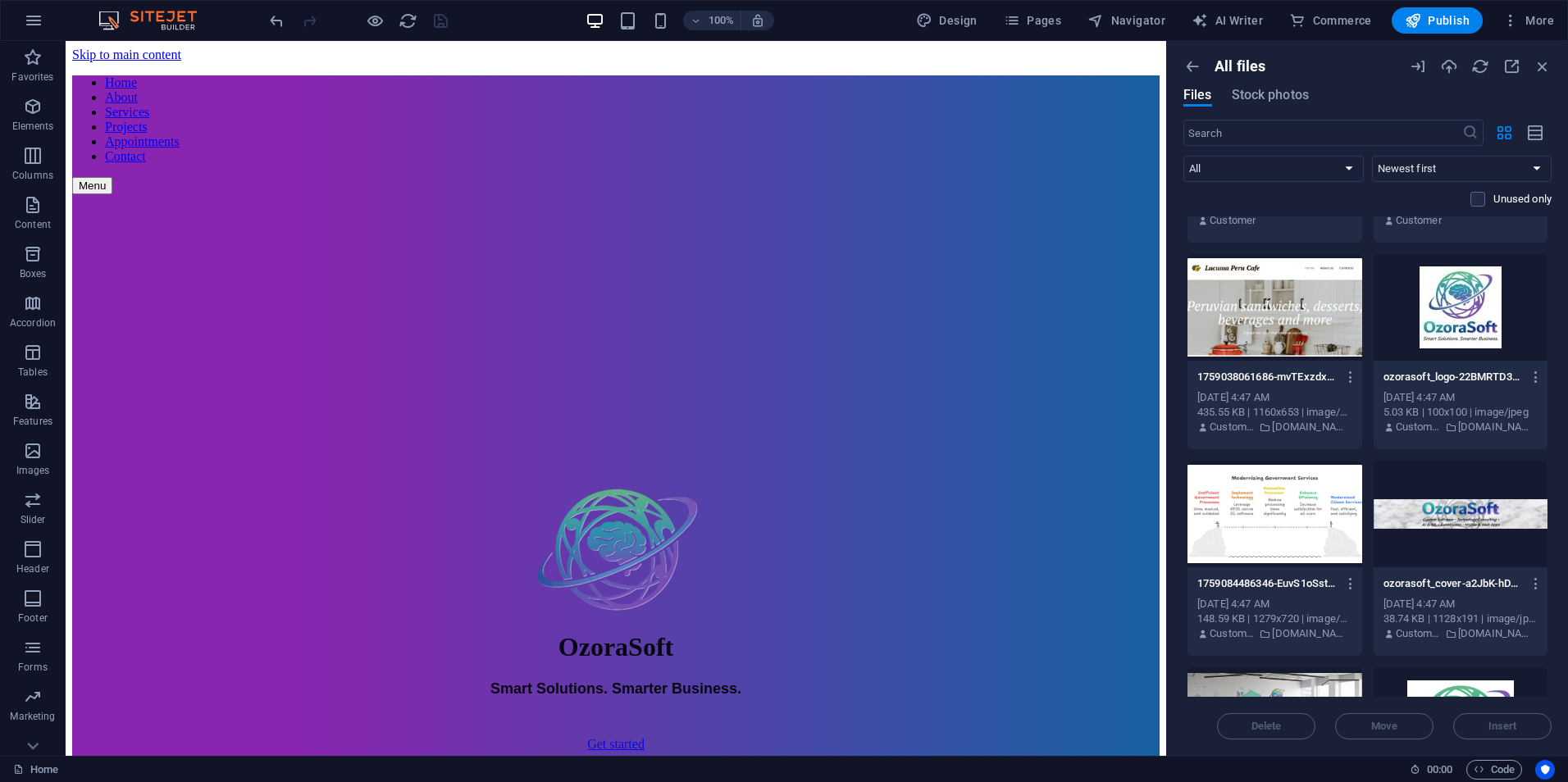
scroll to position [1640, 0]
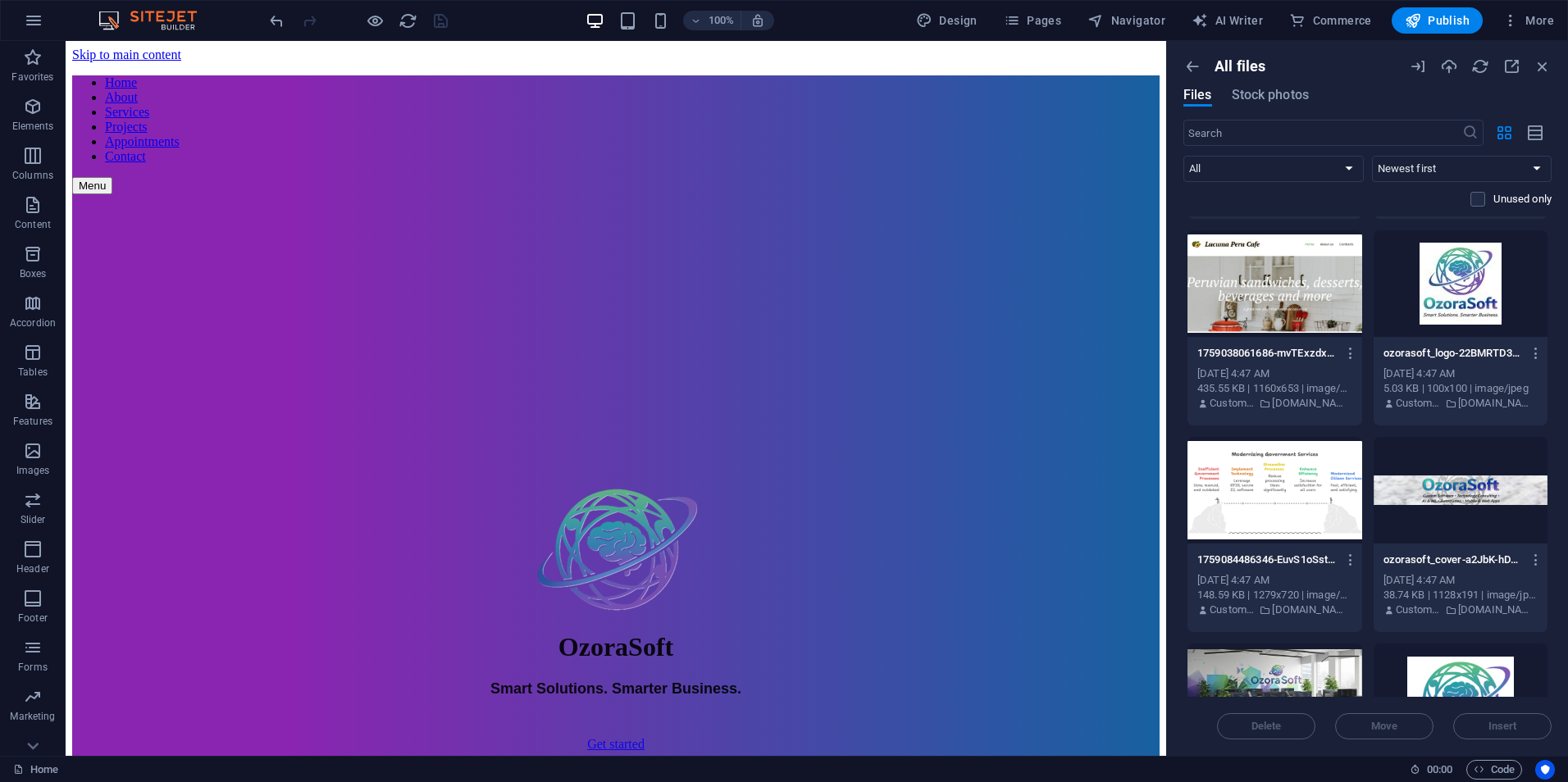
click at [1318, 296] on div at bounding box center [1274, 283] width 175 height 106
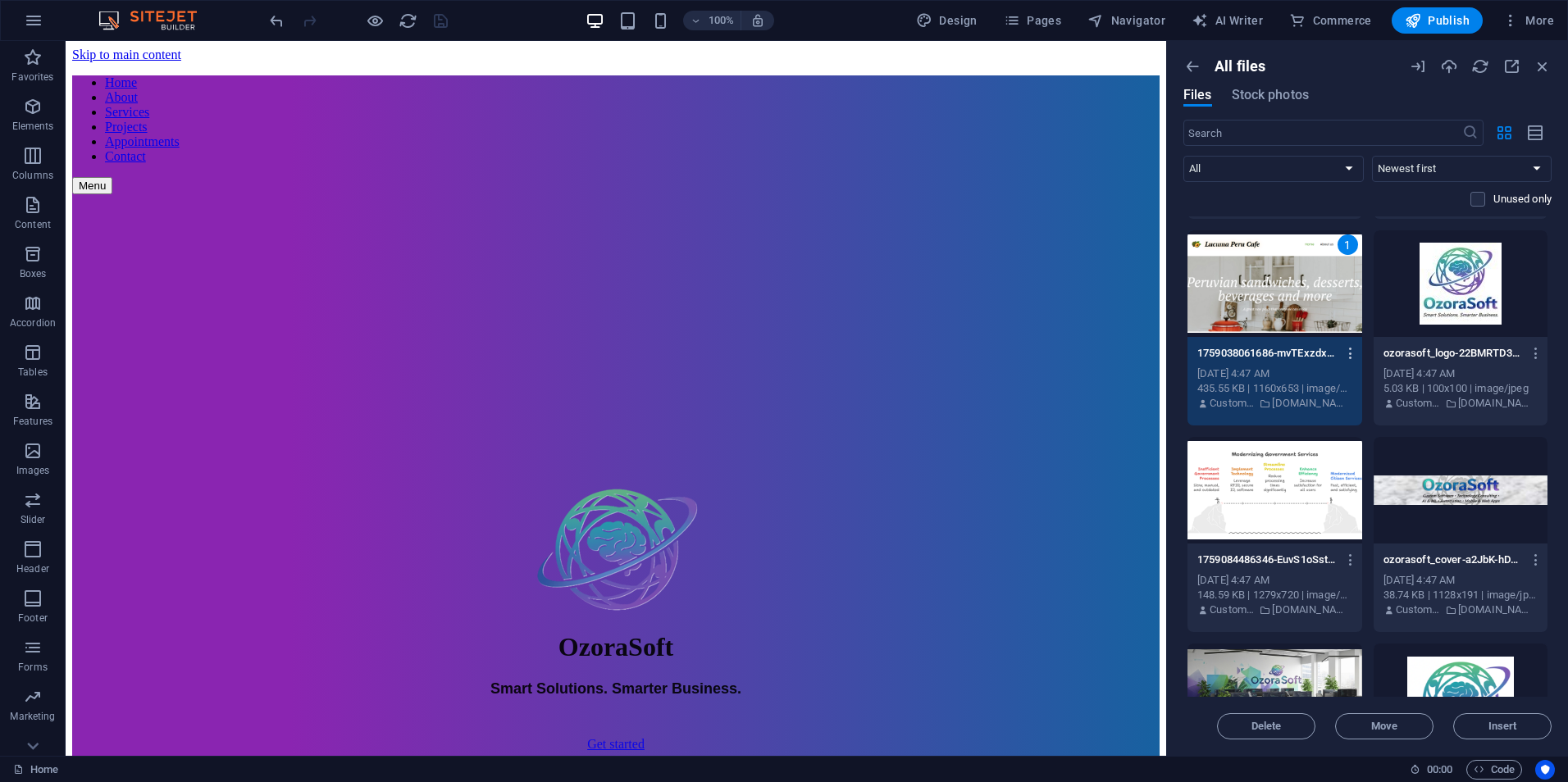
click at [1347, 351] on icon "button" at bounding box center [1350, 353] width 16 height 15
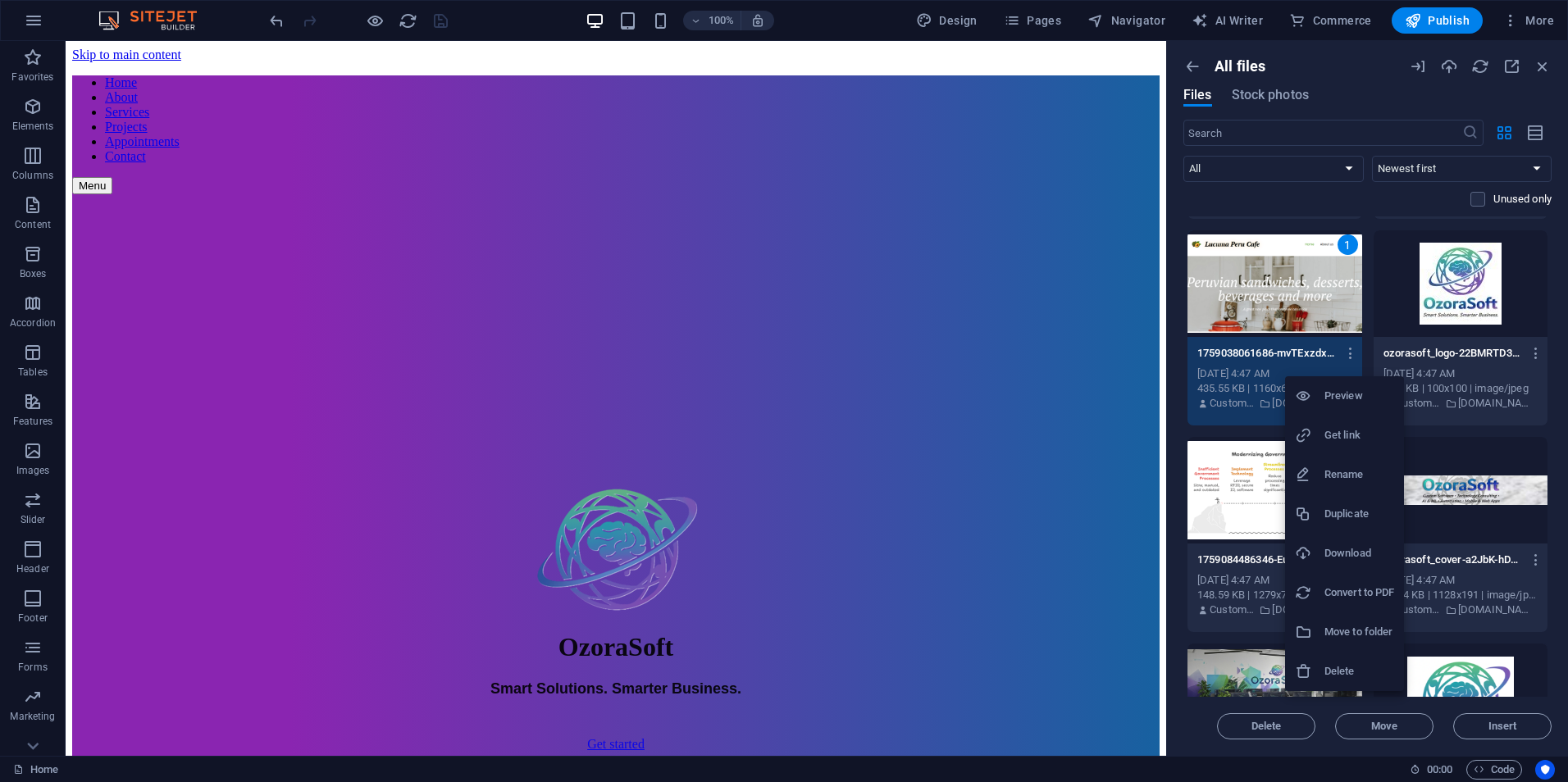
click at [1354, 556] on h6 "Download" at bounding box center [1359, 553] width 70 height 20
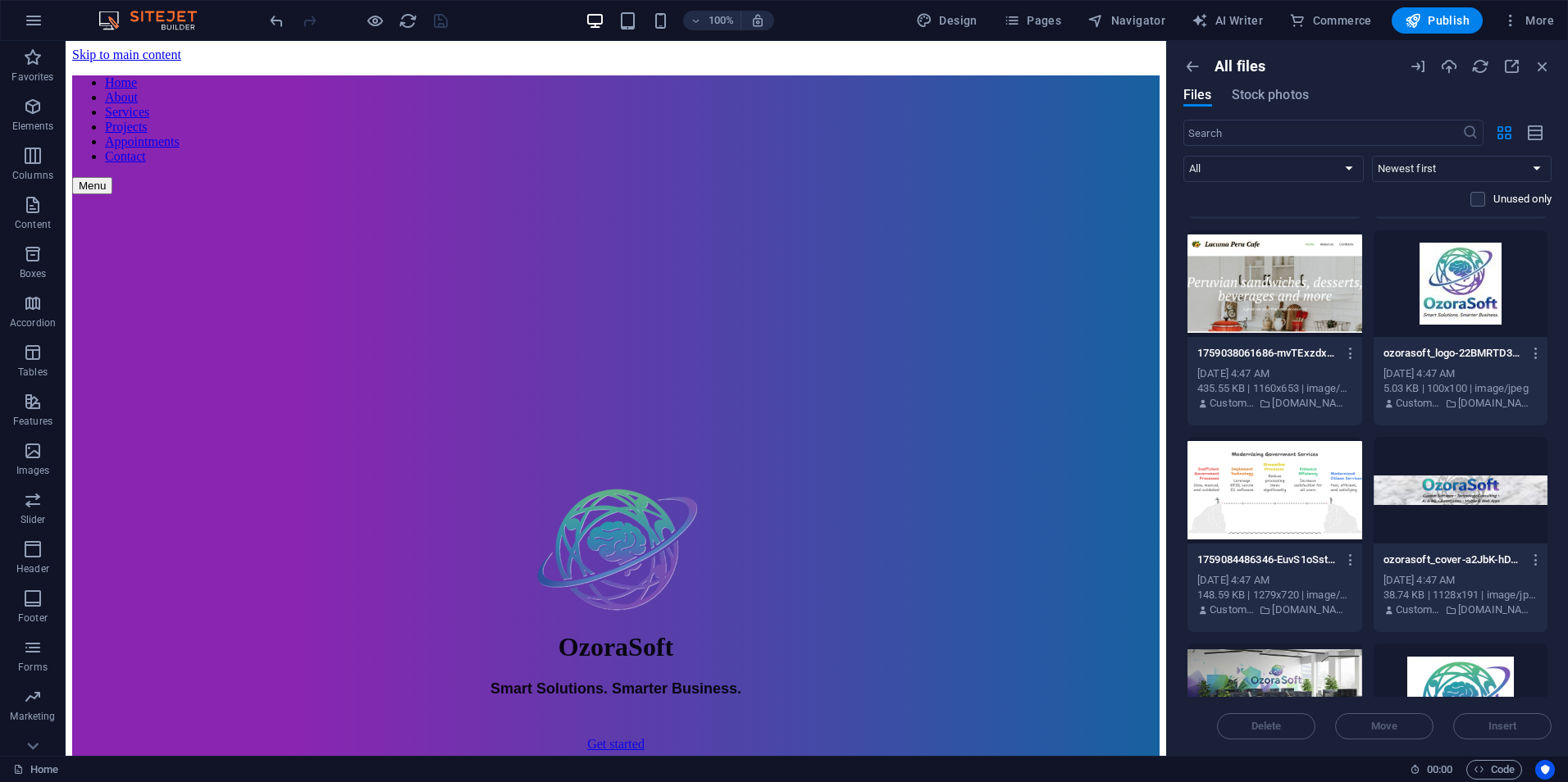
click at [1368, 67] on div "All files" at bounding box center [1289, 66] width 213 height 18
click at [1349, 354] on icon "button" at bounding box center [1350, 353] width 16 height 15
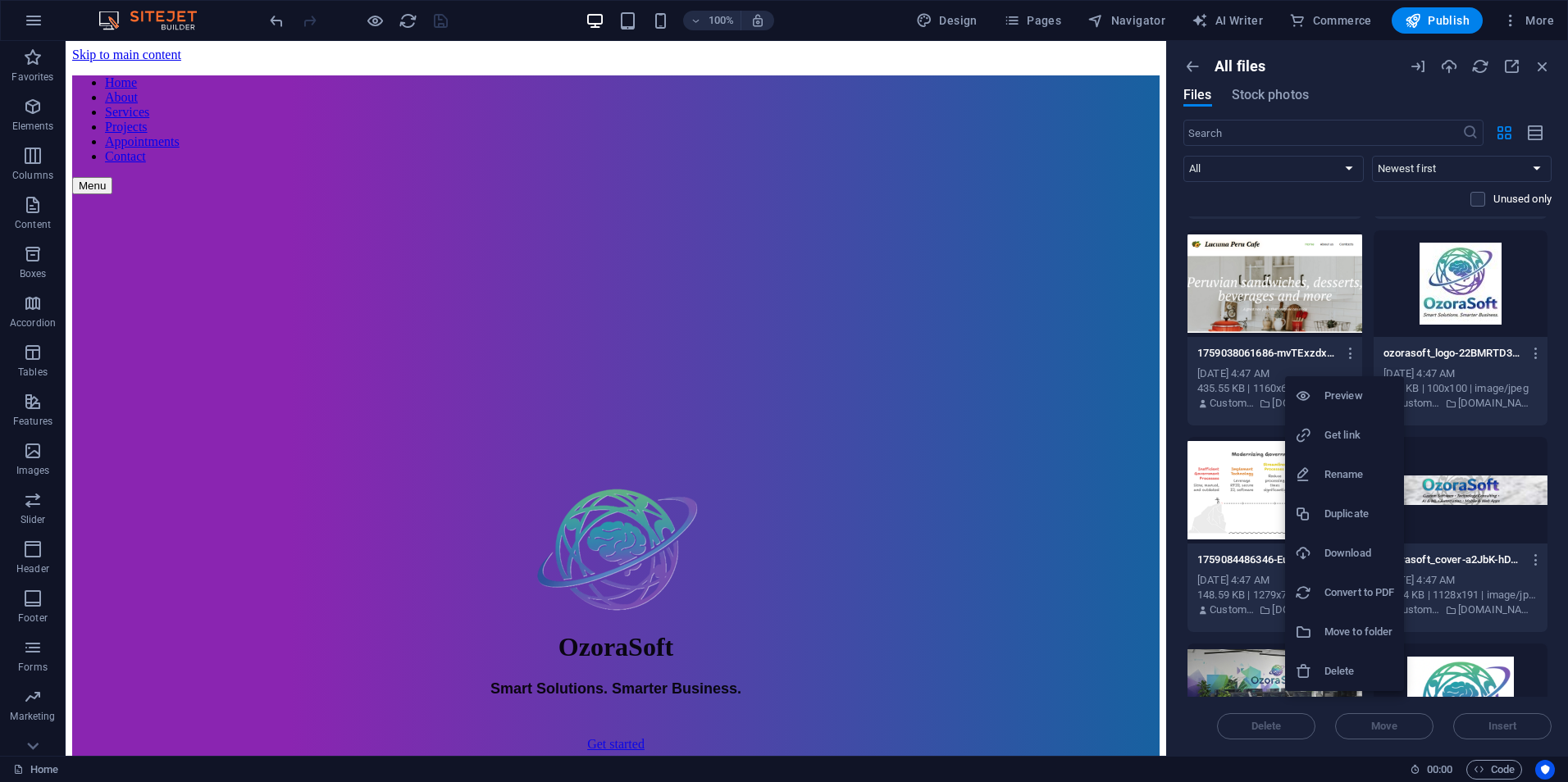
click at [1353, 543] on li "Download" at bounding box center [1344, 554] width 119 height 40
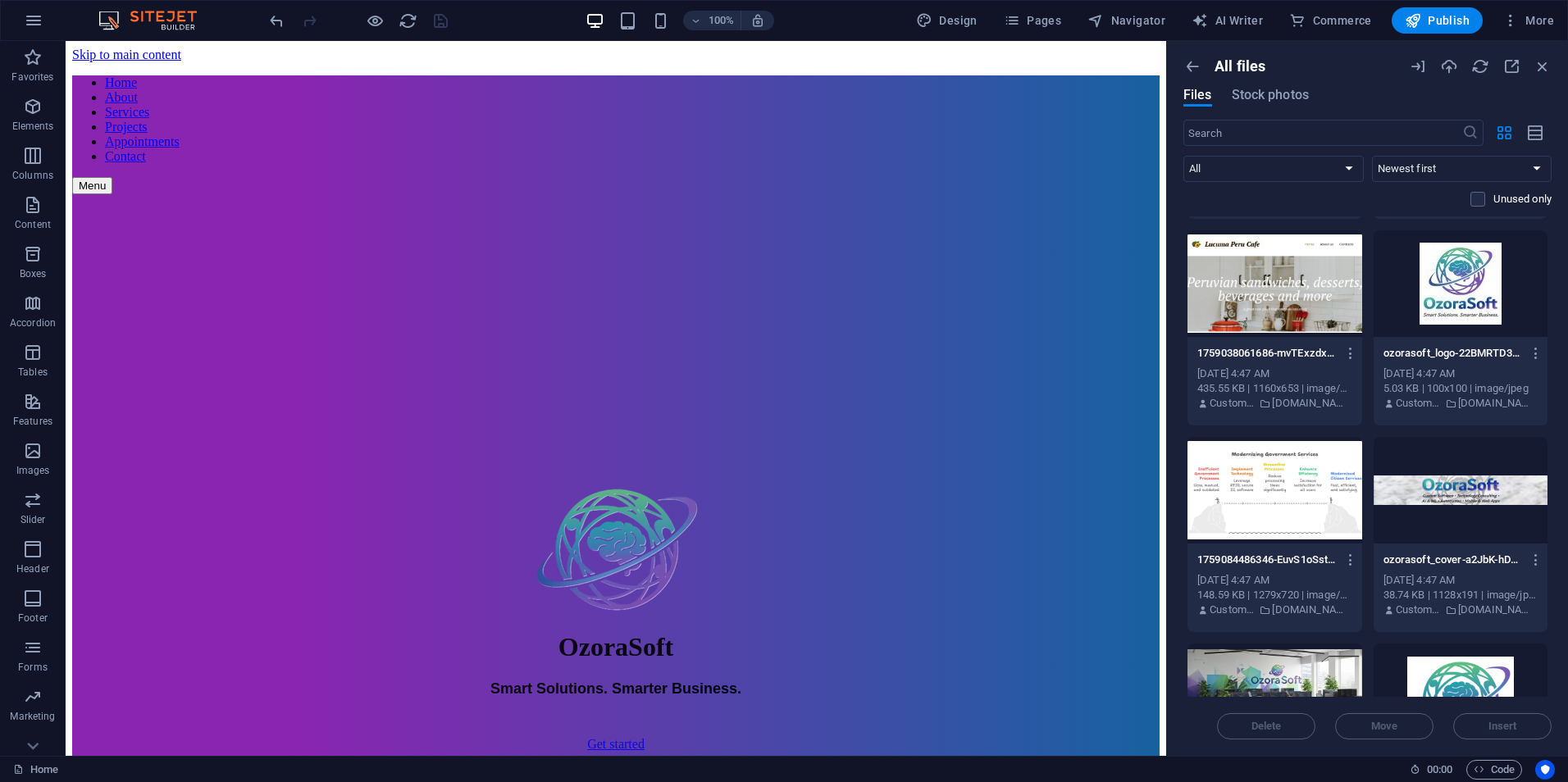
click at [1294, 275] on div at bounding box center [1274, 283] width 175 height 106
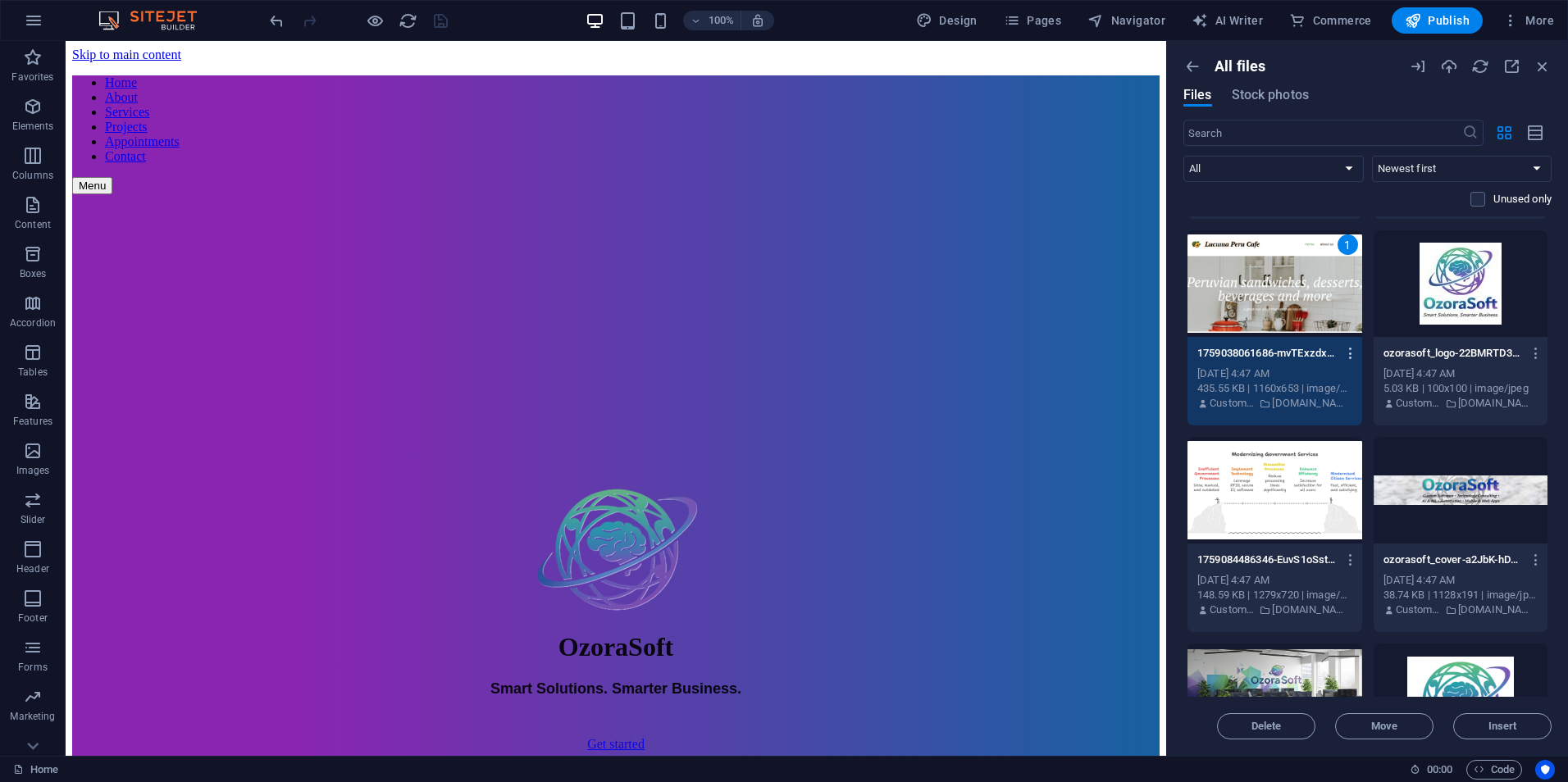
click at [1343, 357] on icon "button" at bounding box center [1350, 353] width 16 height 15
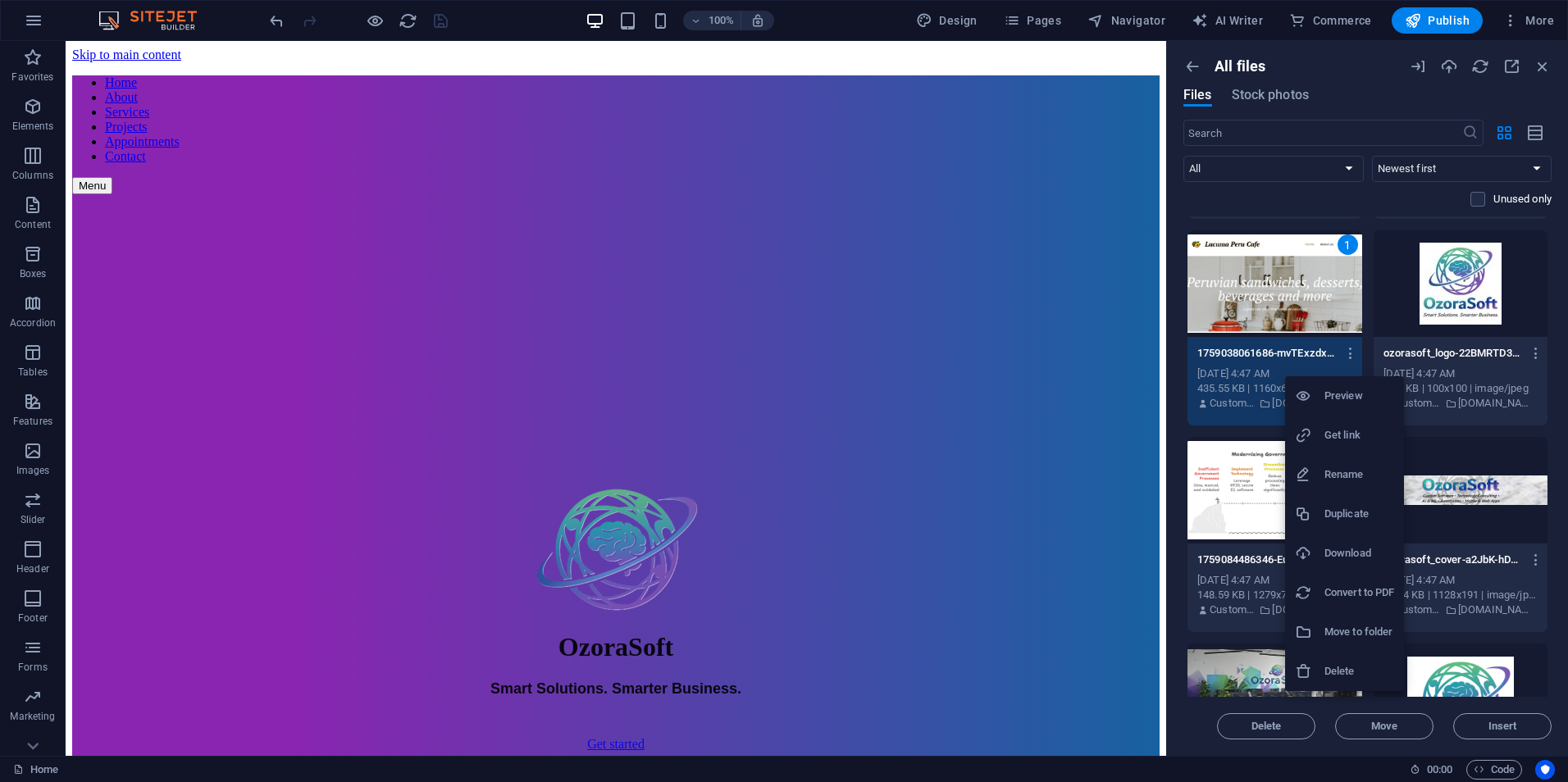
click at [1352, 110] on div at bounding box center [784, 391] width 1568 height 782
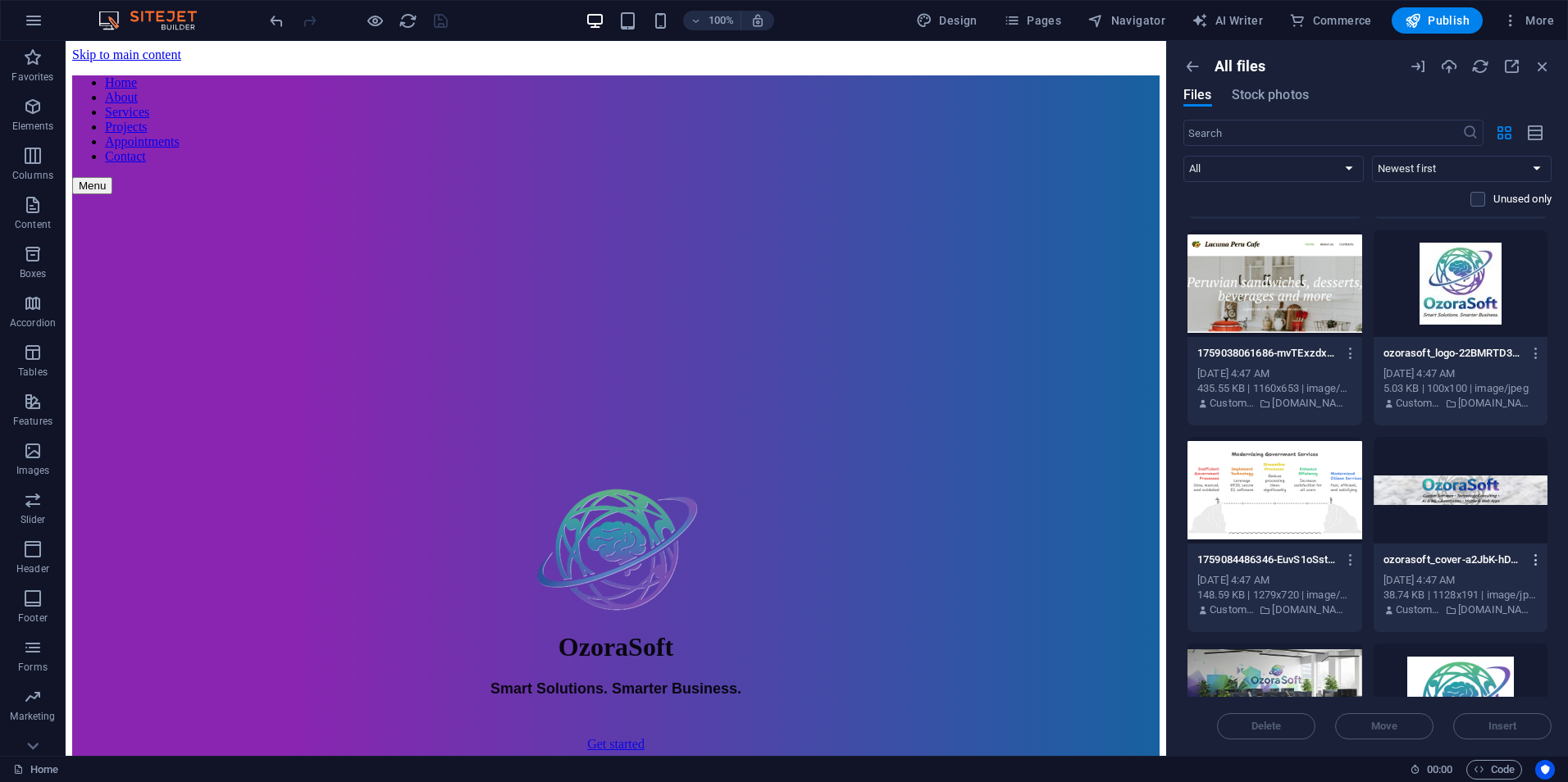
click at [1533, 558] on icon "button" at bounding box center [1536, 560] width 16 height 15
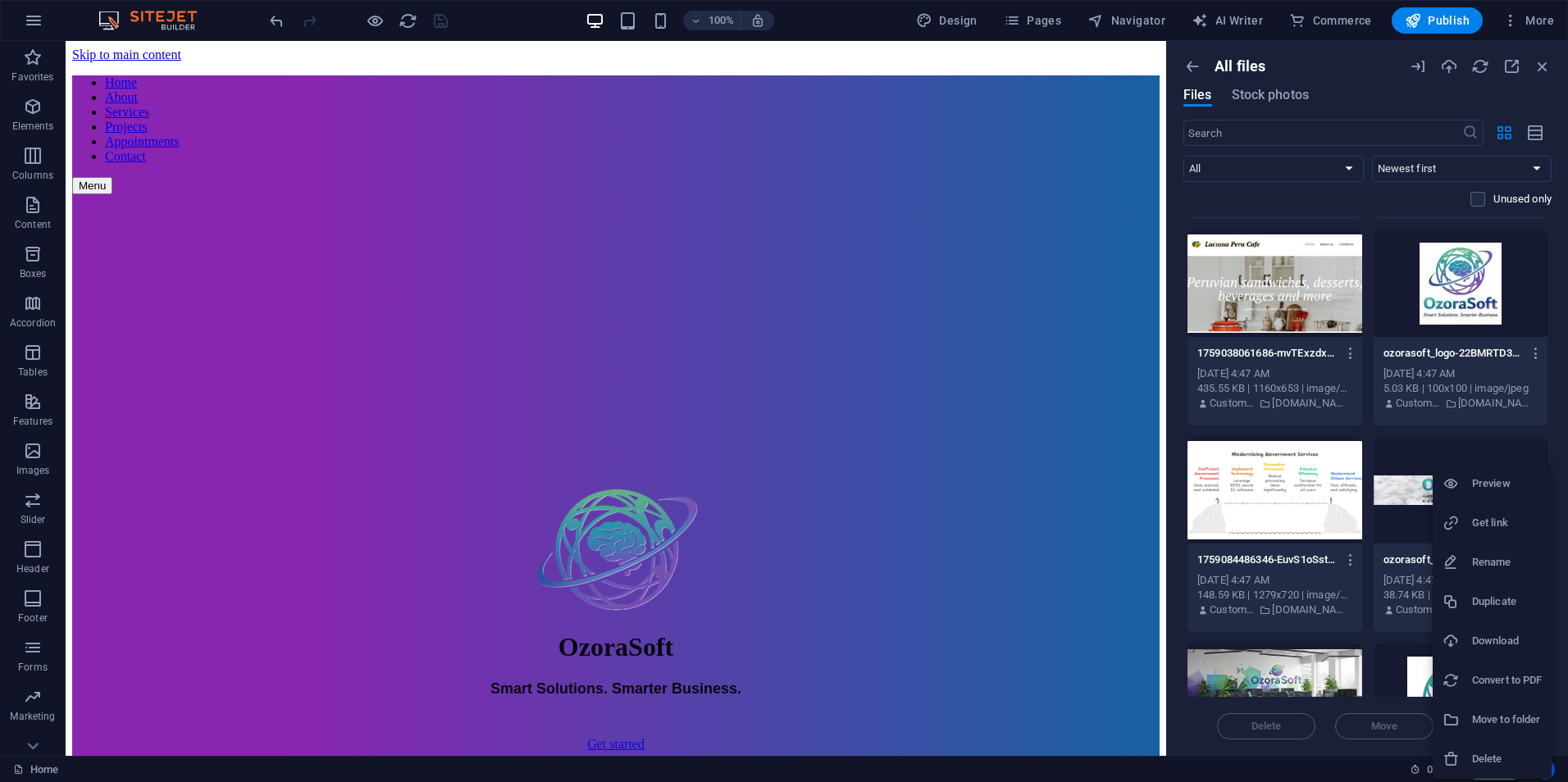
click at [1517, 748] on li "Delete" at bounding box center [1492, 760] width 119 height 40
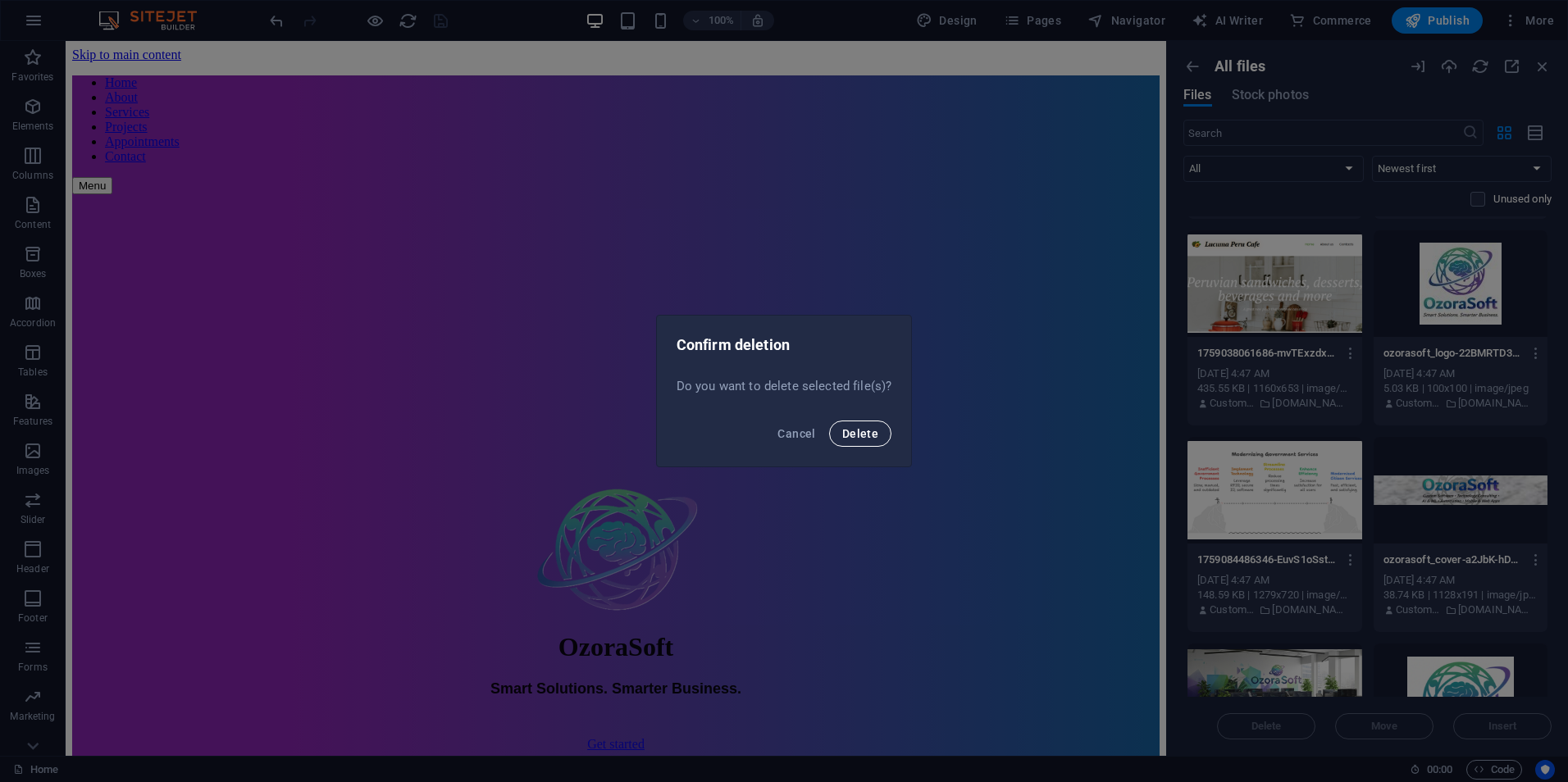
click at [876, 432] on span "Delete" at bounding box center [860, 433] width 36 height 13
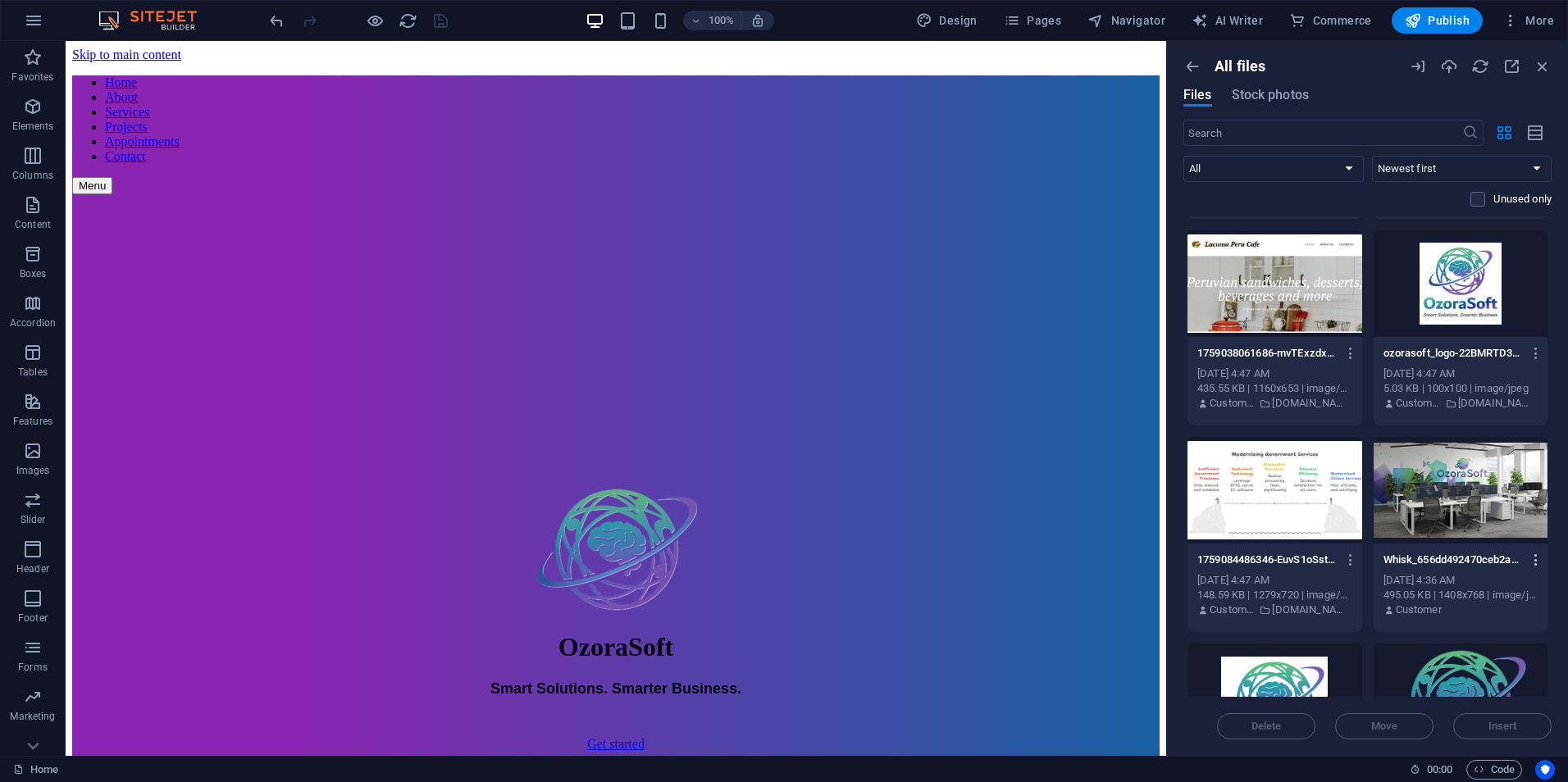
click at [1533, 558] on icon "button" at bounding box center [1536, 560] width 16 height 15
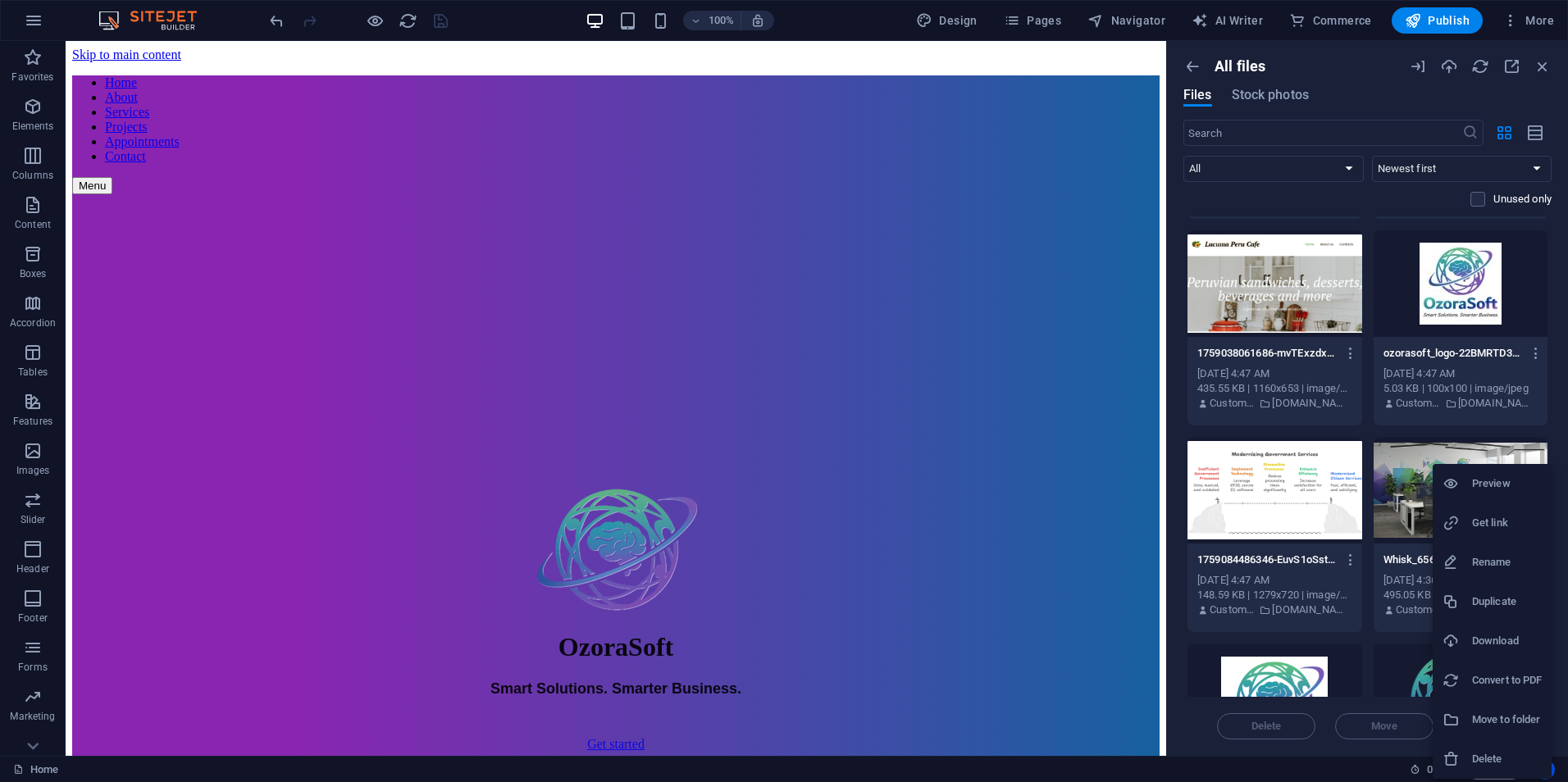
click at [1159, 135] on div at bounding box center [784, 391] width 1568 height 782
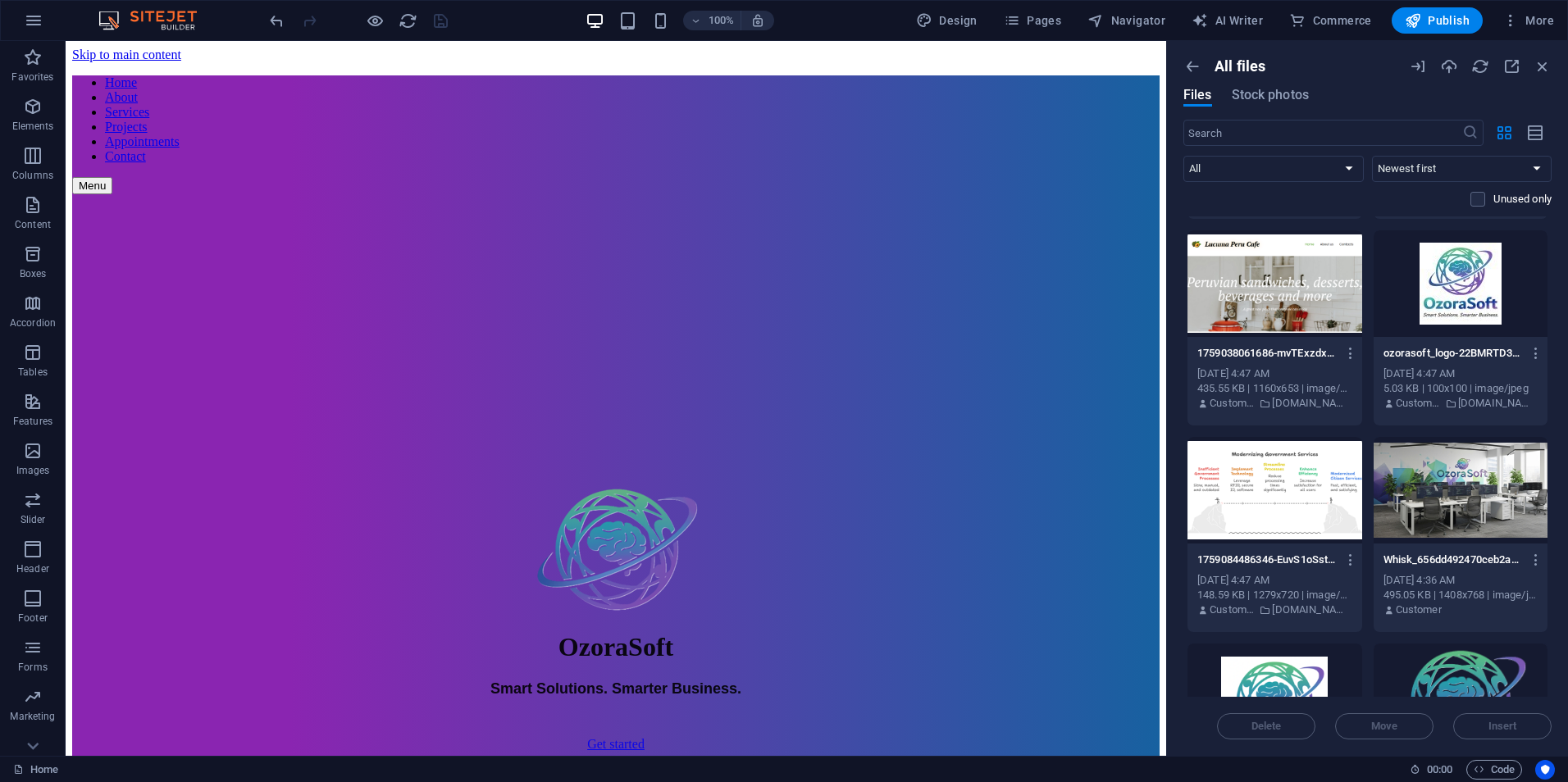
drag, startPoint x: 1159, startPoint y: 130, endPoint x: 1177, endPoint y: 335, distance: 205.8
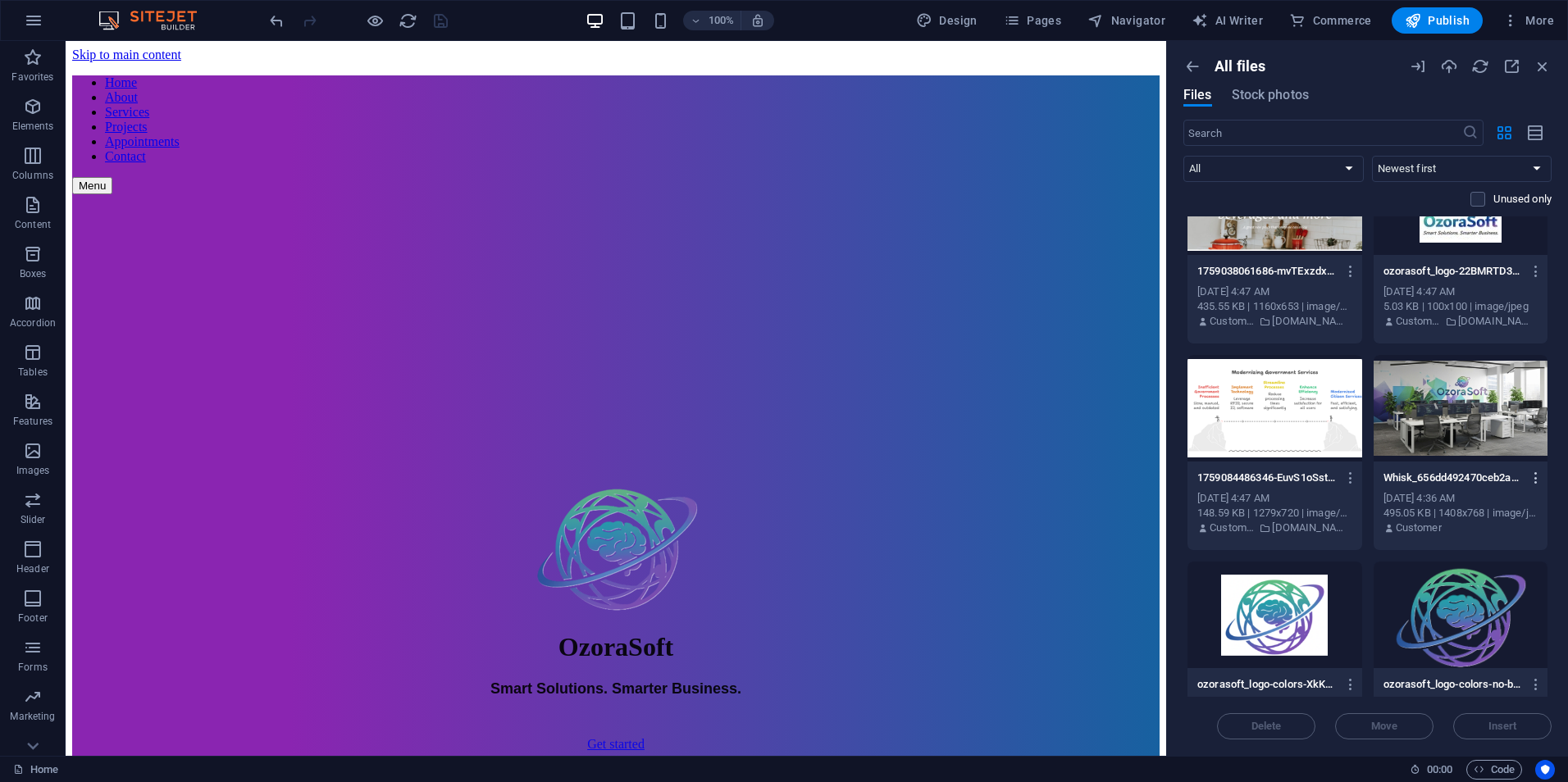
click at [1532, 477] on icon "button" at bounding box center [1536, 478] width 16 height 15
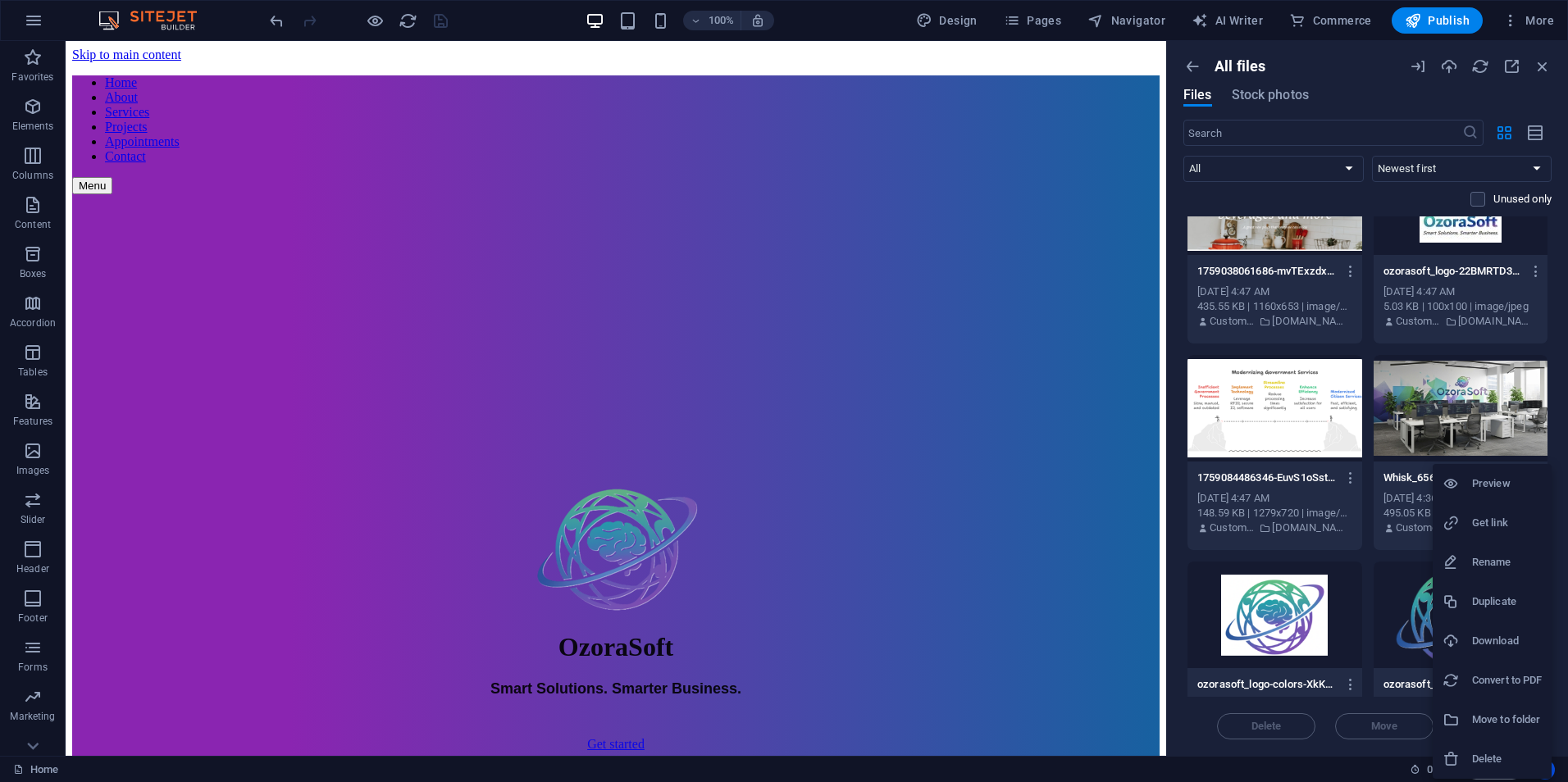
click at [1517, 755] on h6 "Delete" at bounding box center [1506, 759] width 70 height 20
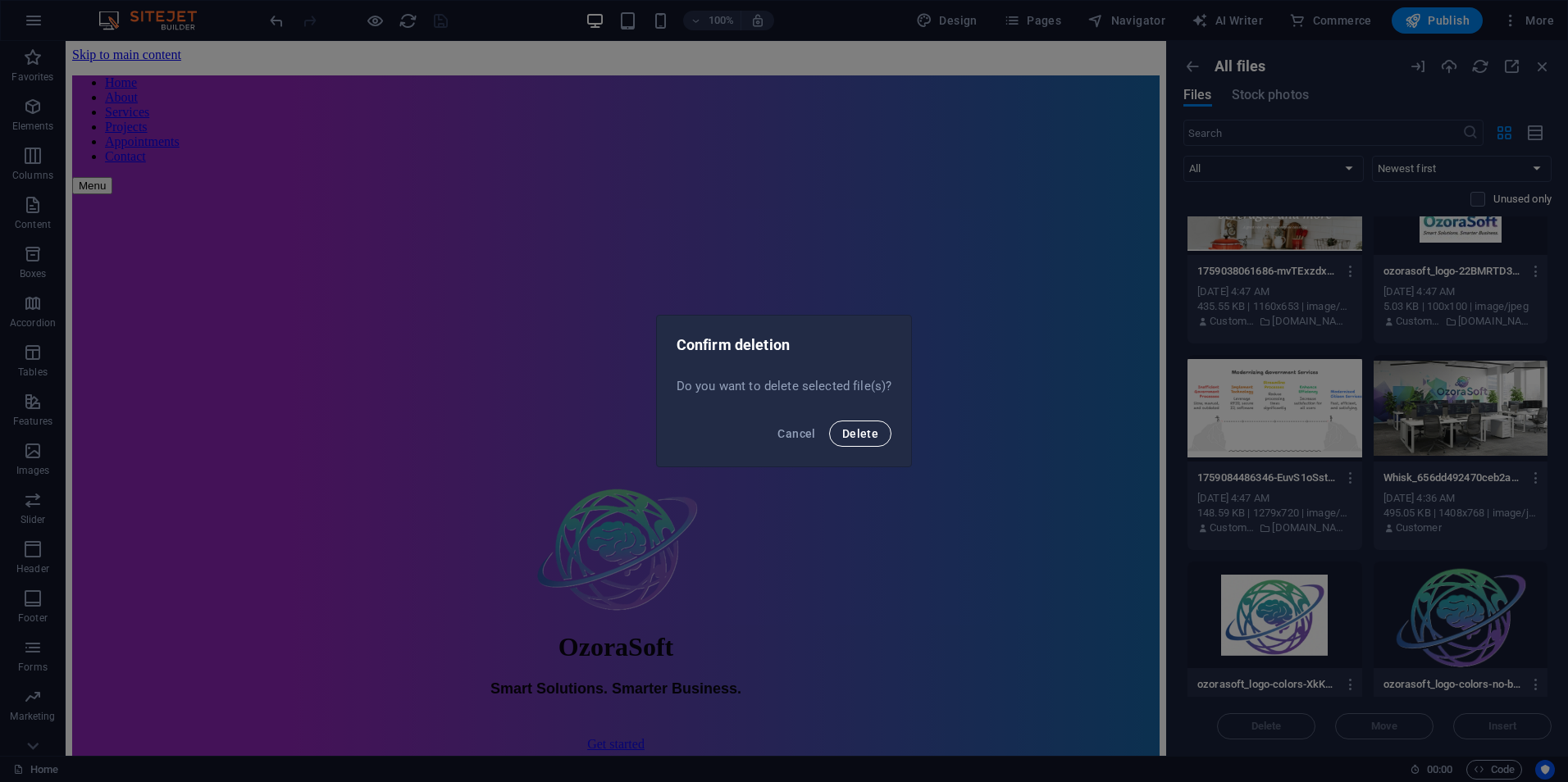
click at [860, 432] on span "Delete" at bounding box center [860, 433] width 36 height 13
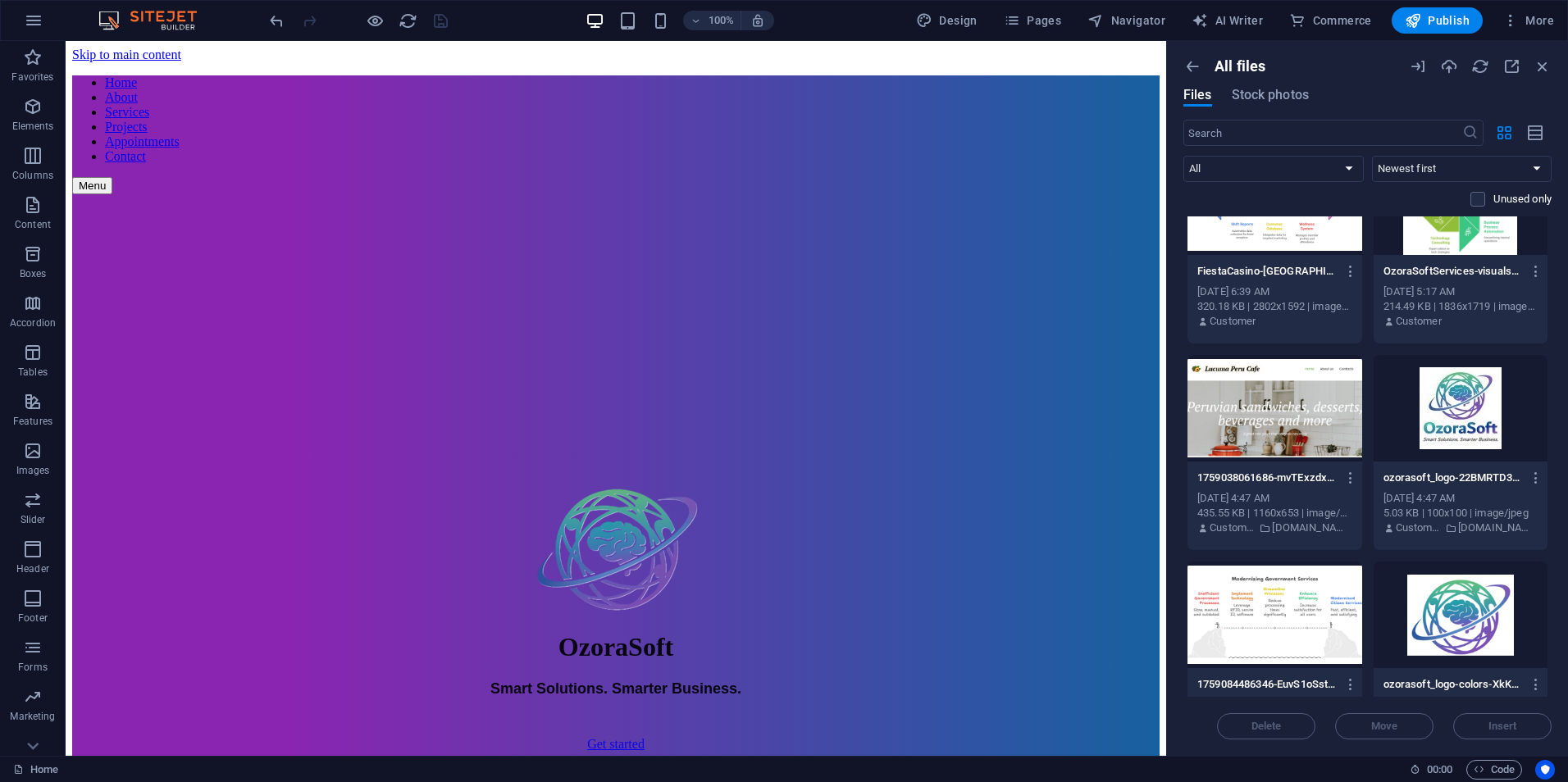
scroll to position [1618, 0]
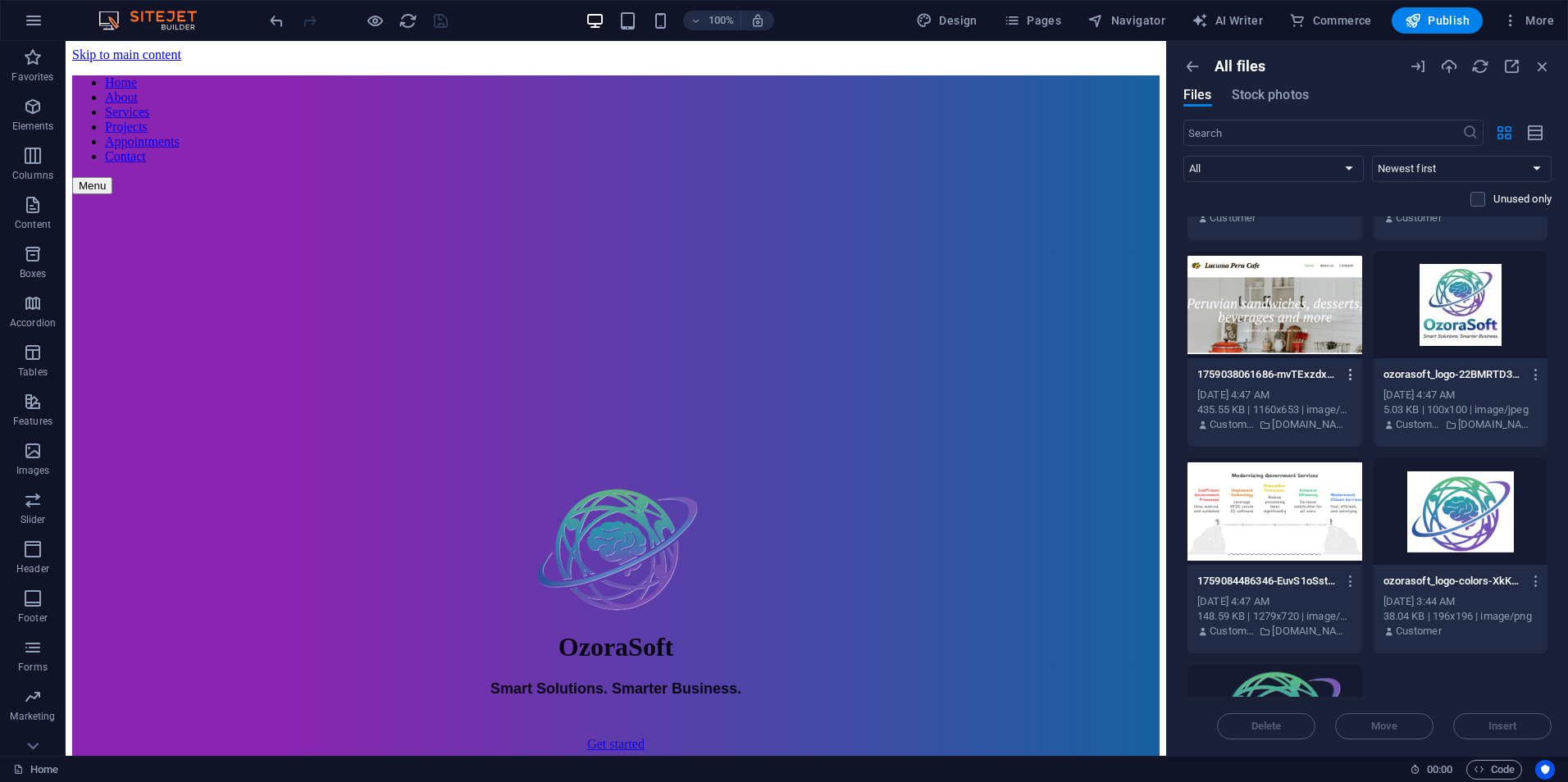
click at [1347, 375] on icon "button" at bounding box center [1350, 374] width 16 height 15
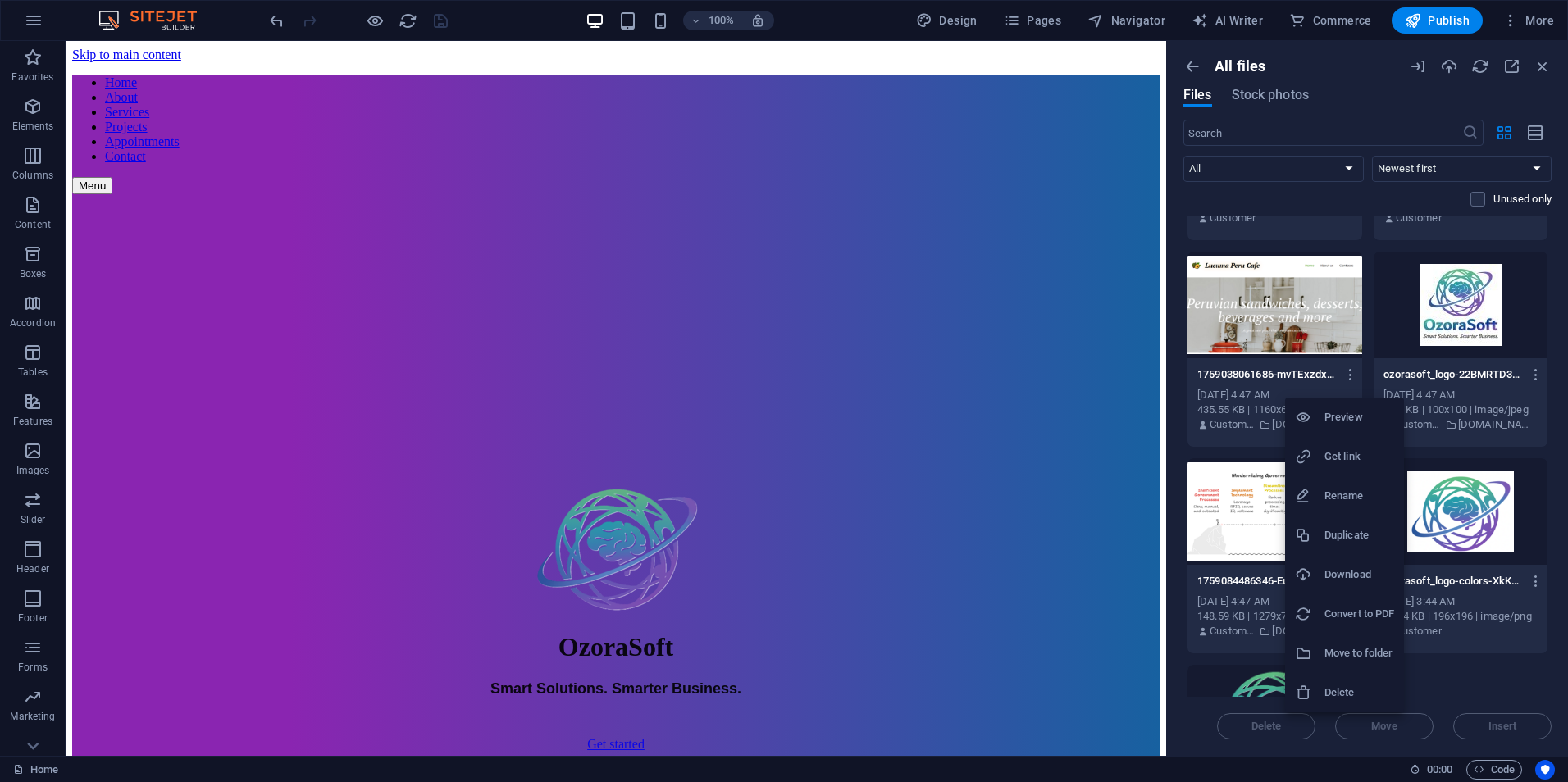
click at [1374, 699] on h6 "Delete" at bounding box center [1359, 693] width 70 height 20
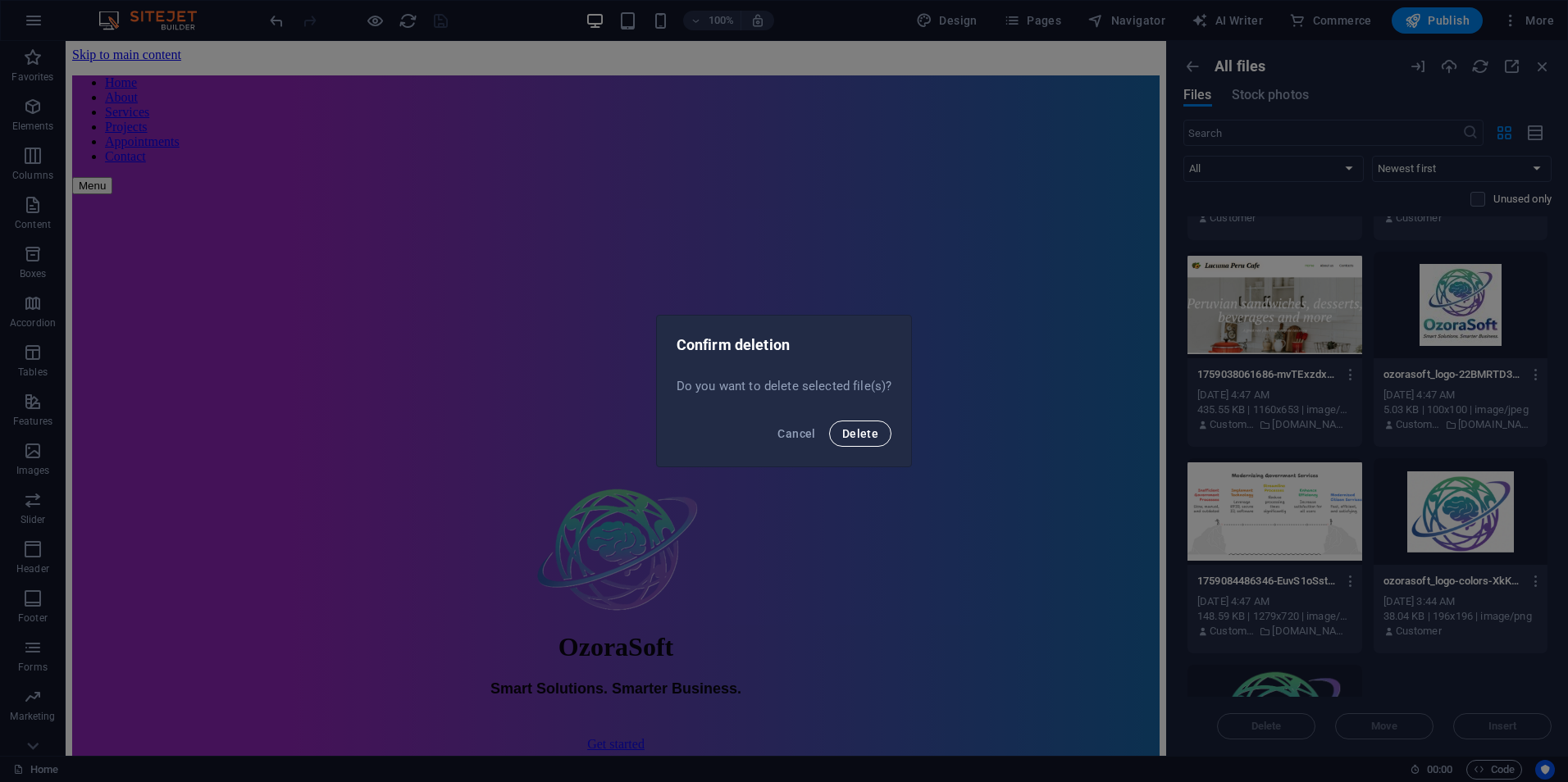
click at [857, 438] on span "Delete" at bounding box center [860, 433] width 36 height 13
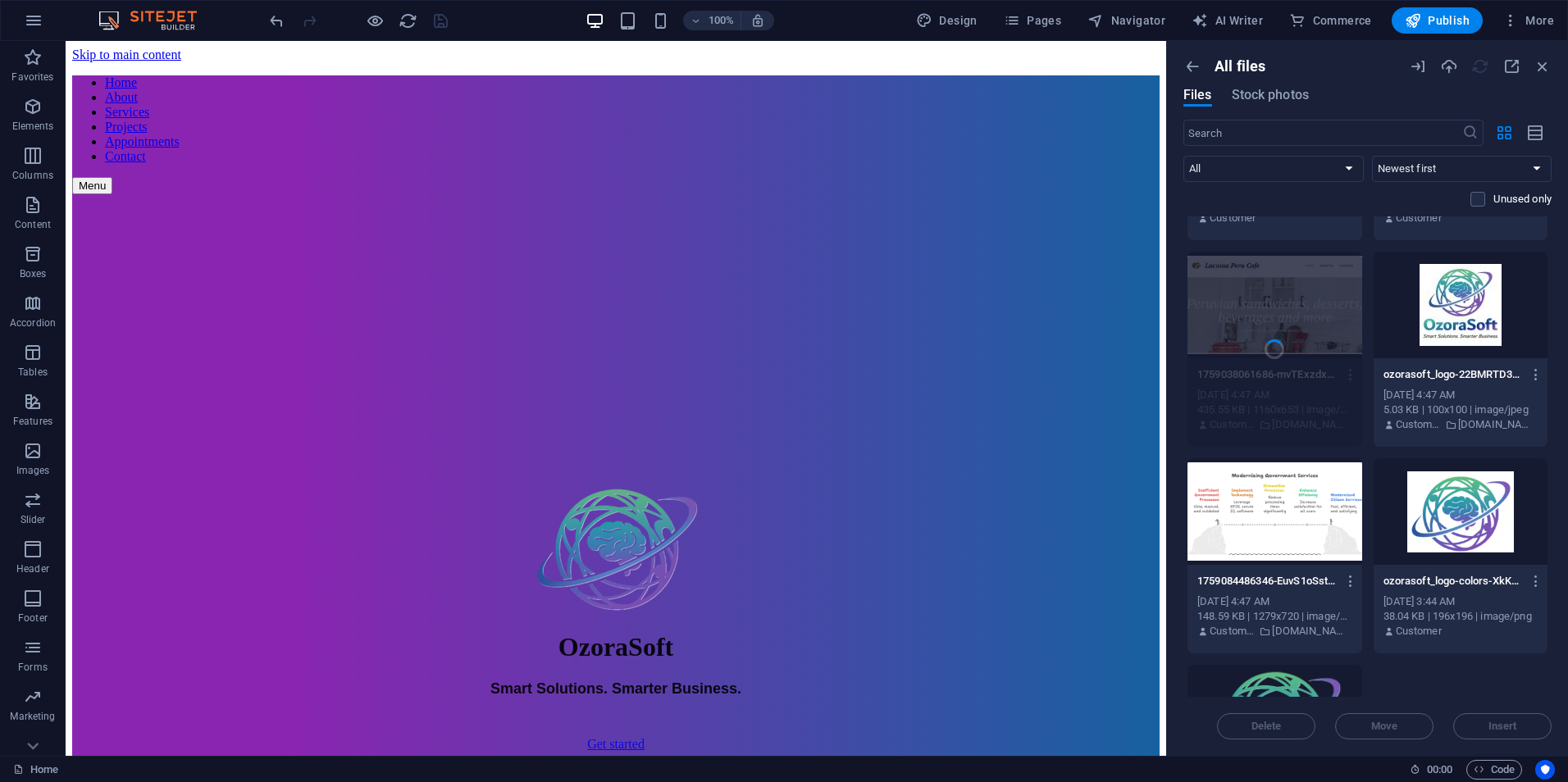
scroll to position [1576, 0]
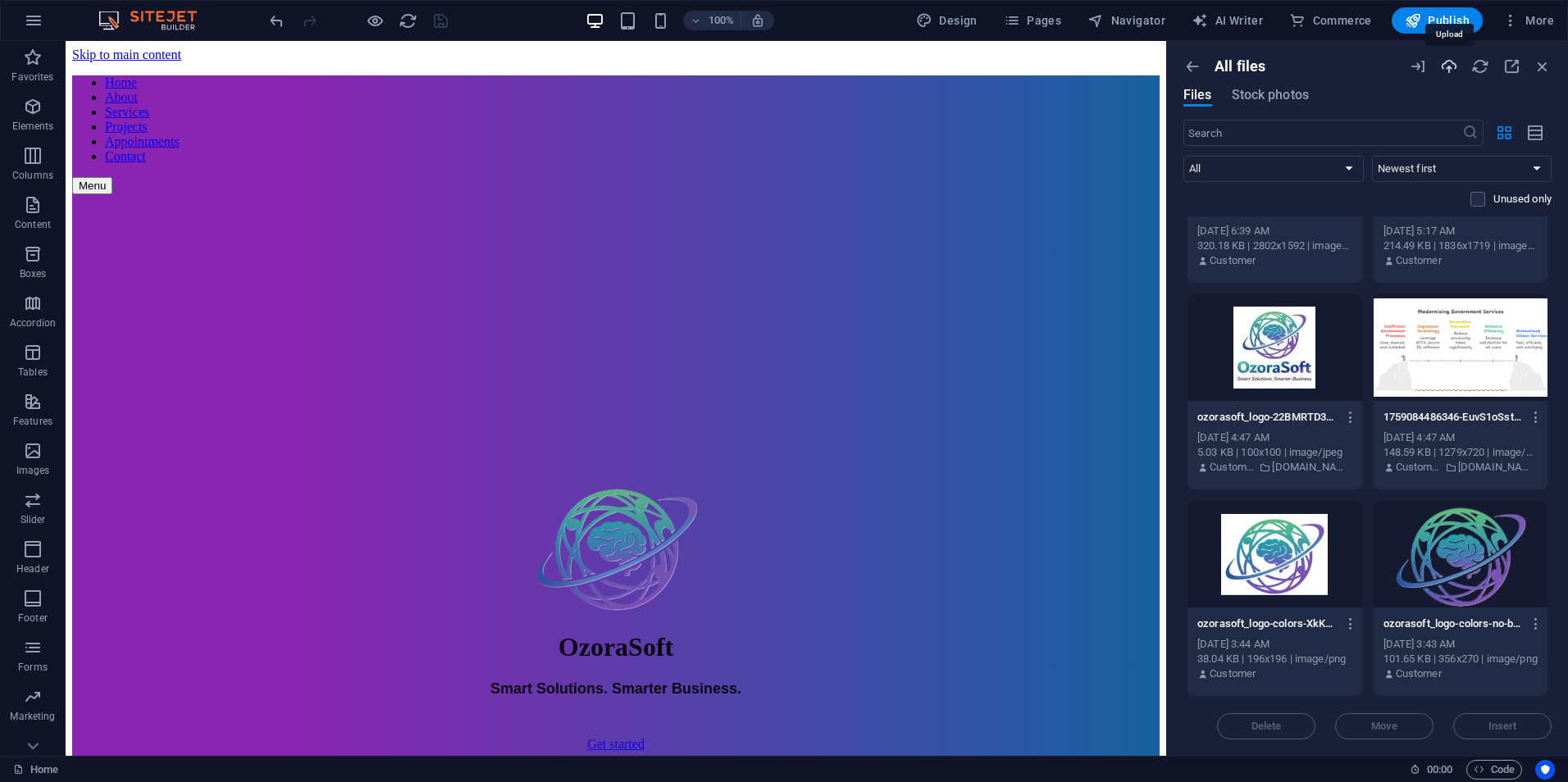
click at [1450, 67] on icon "button" at bounding box center [1448, 66] width 18 height 18
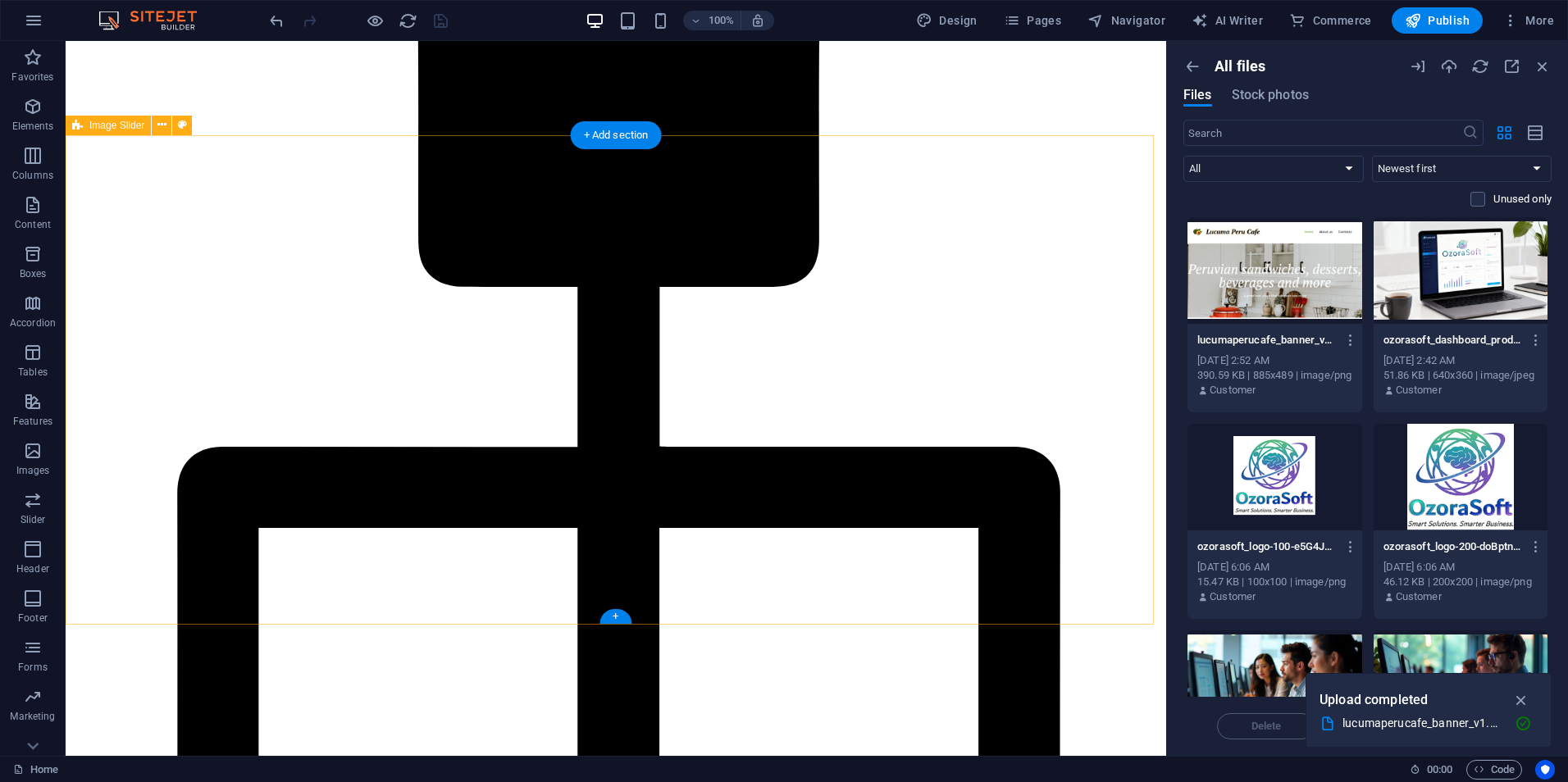
scroll to position [1394, 0]
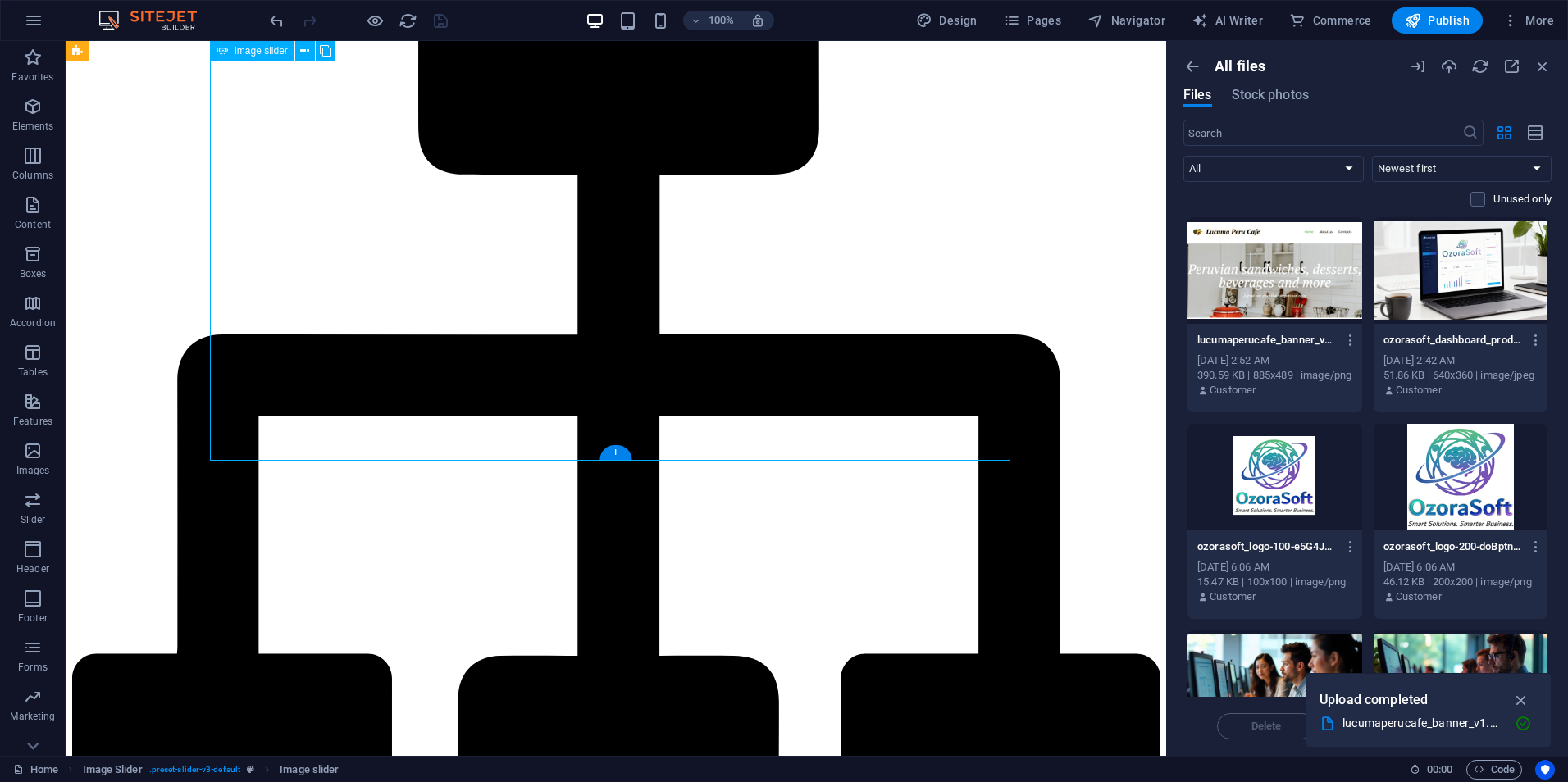
select select "px"
select select "ms"
select select "s"
select select "progressive"
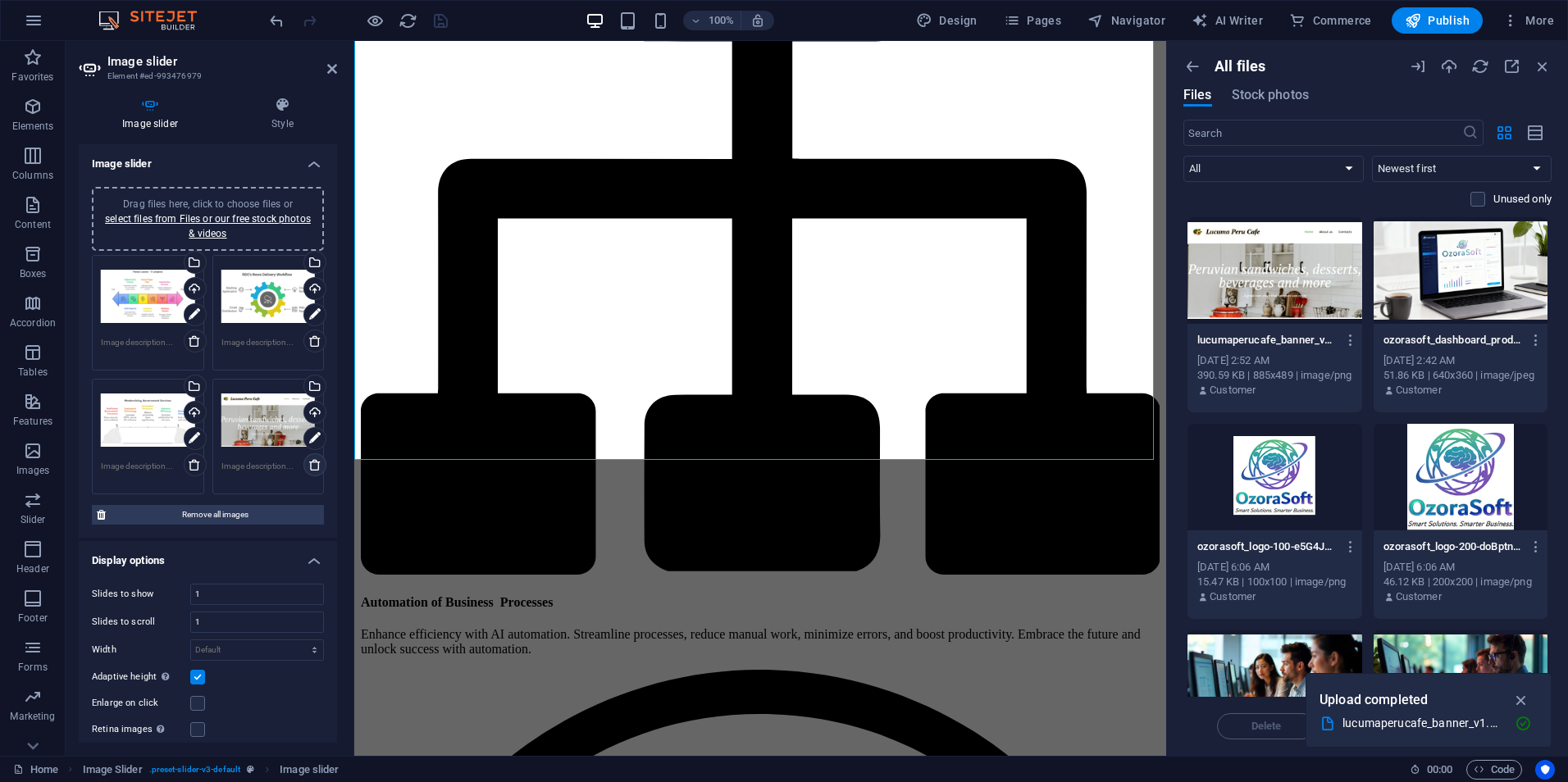
click at [314, 462] on icon at bounding box center [314, 464] width 13 height 13
click at [206, 214] on link "select files from Files or our free stock photos & videos" at bounding box center [207, 226] width 206 height 26
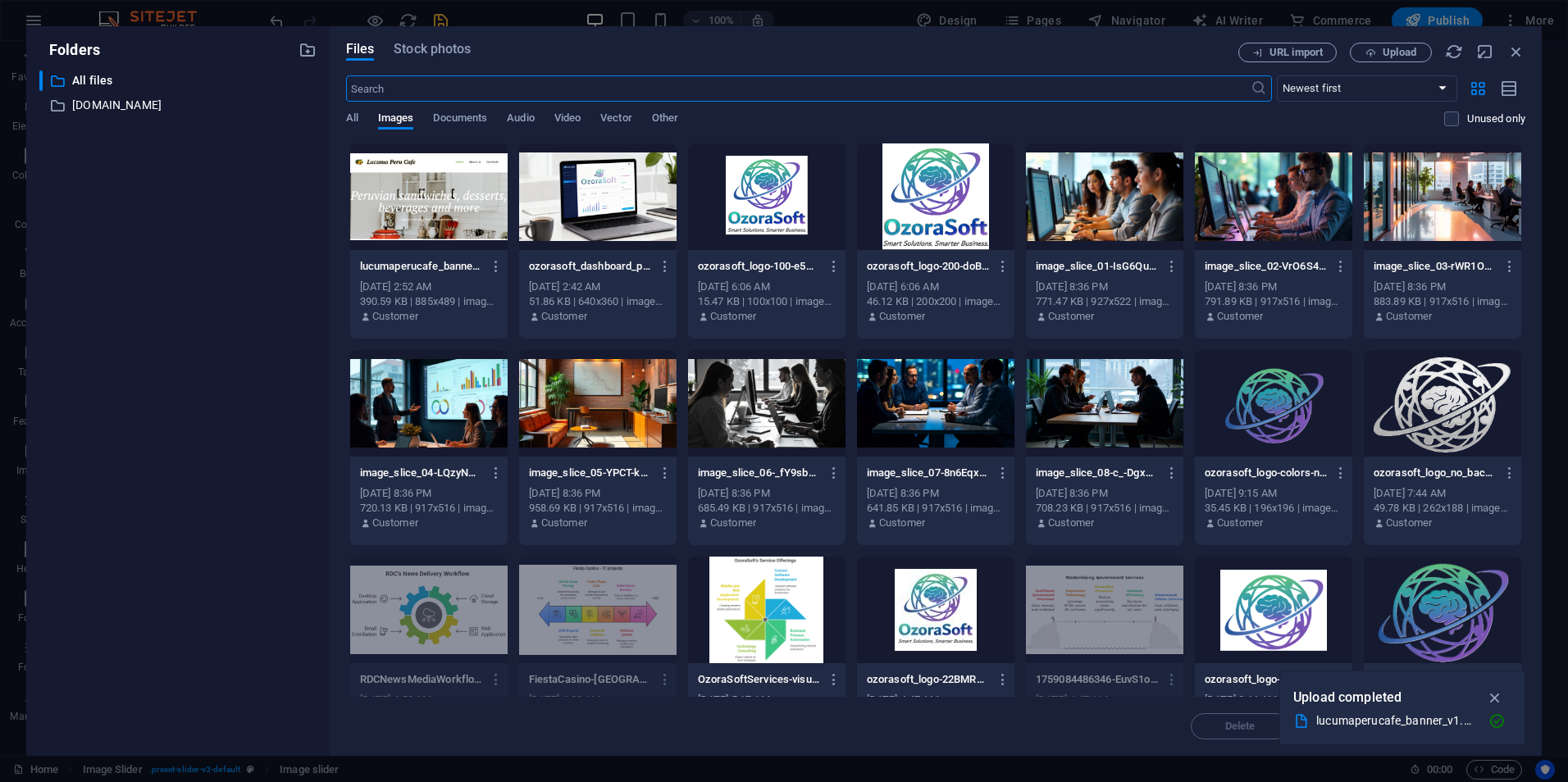
click at [434, 181] on div at bounding box center [429, 196] width 157 height 106
click at [1498, 690] on icon "button" at bounding box center [1495, 697] width 19 height 18
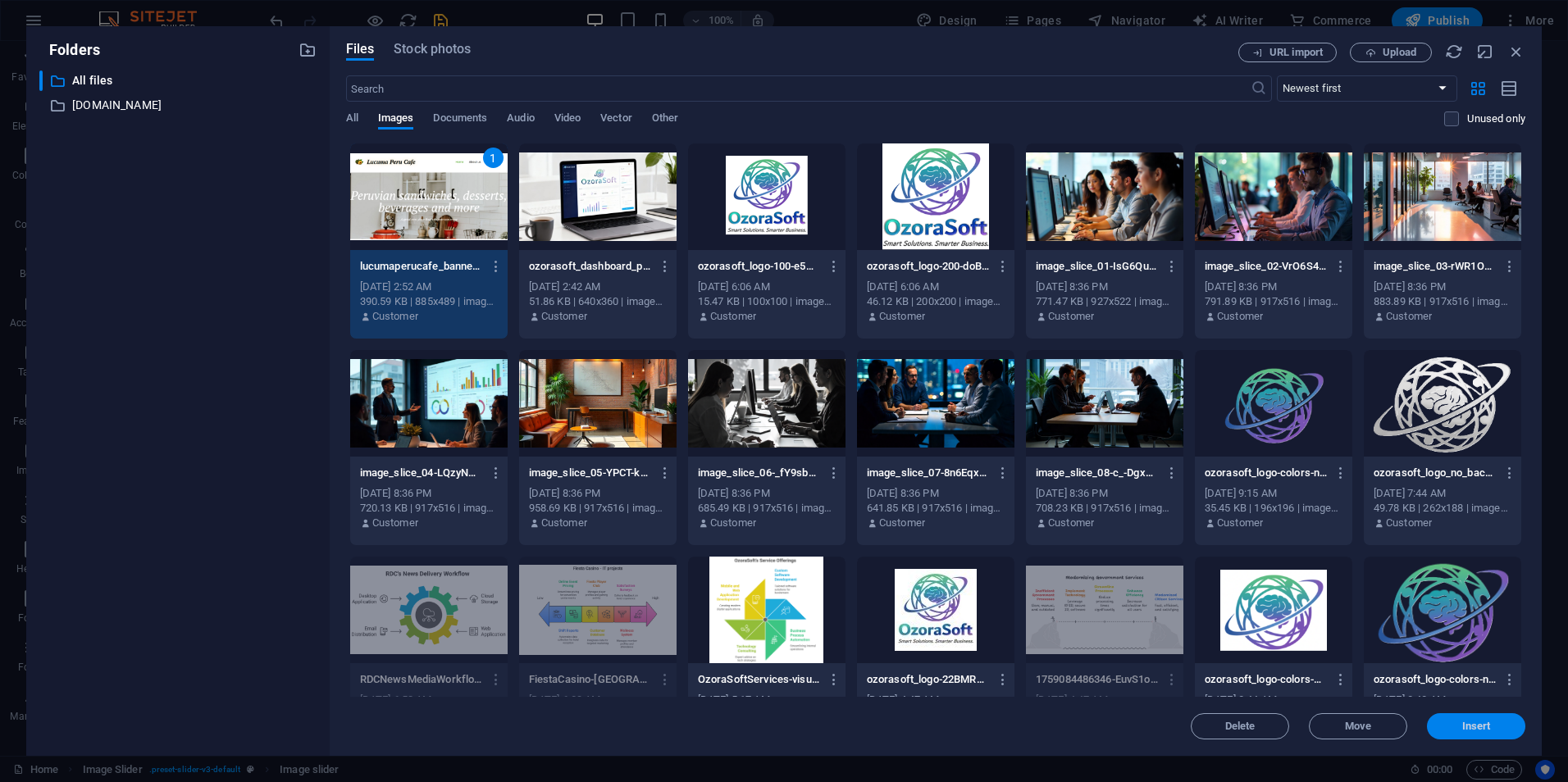
click at [1470, 728] on span "Insert" at bounding box center [1476, 726] width 29 height 10
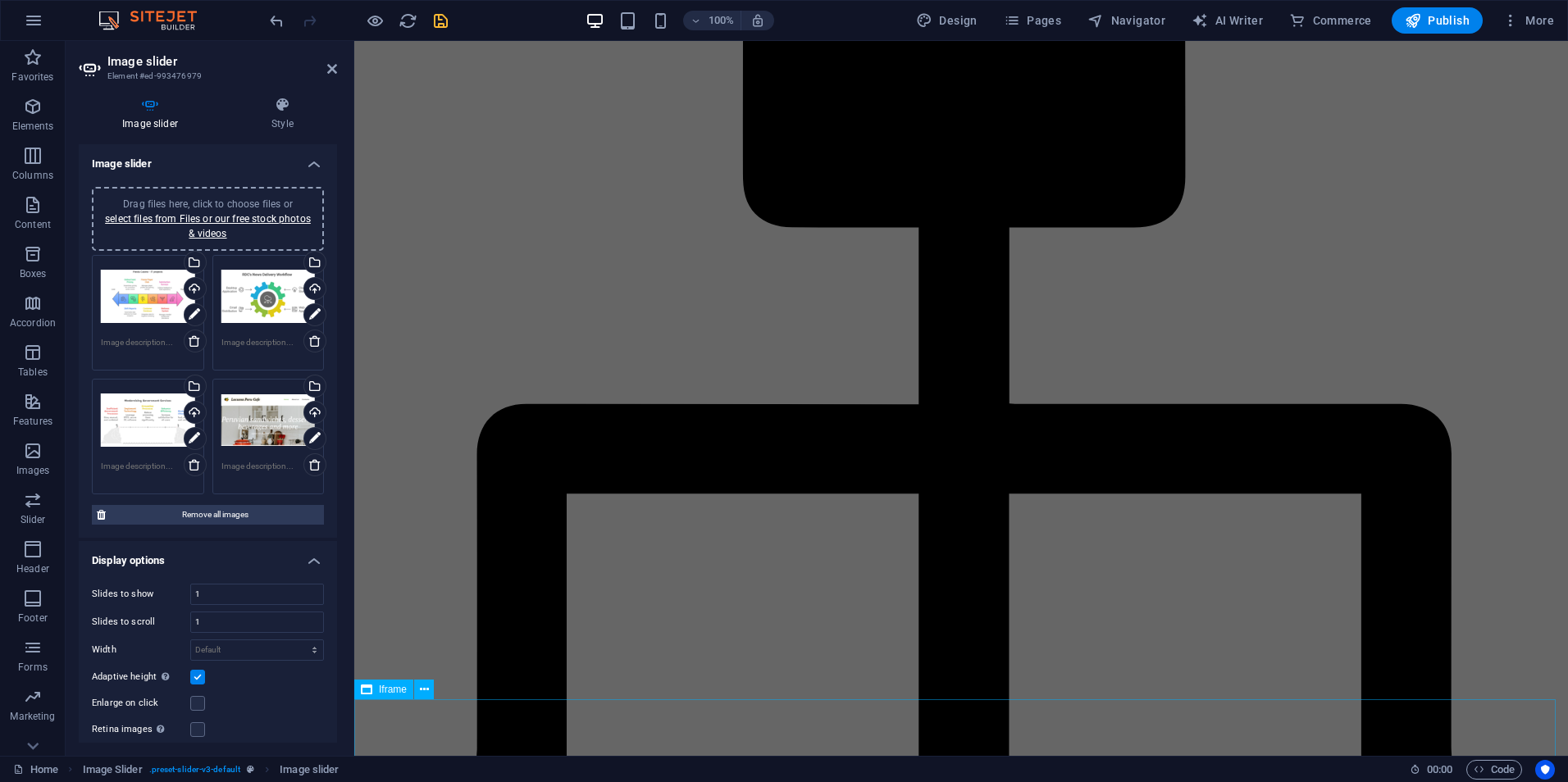
scroll to position [1006, 0]
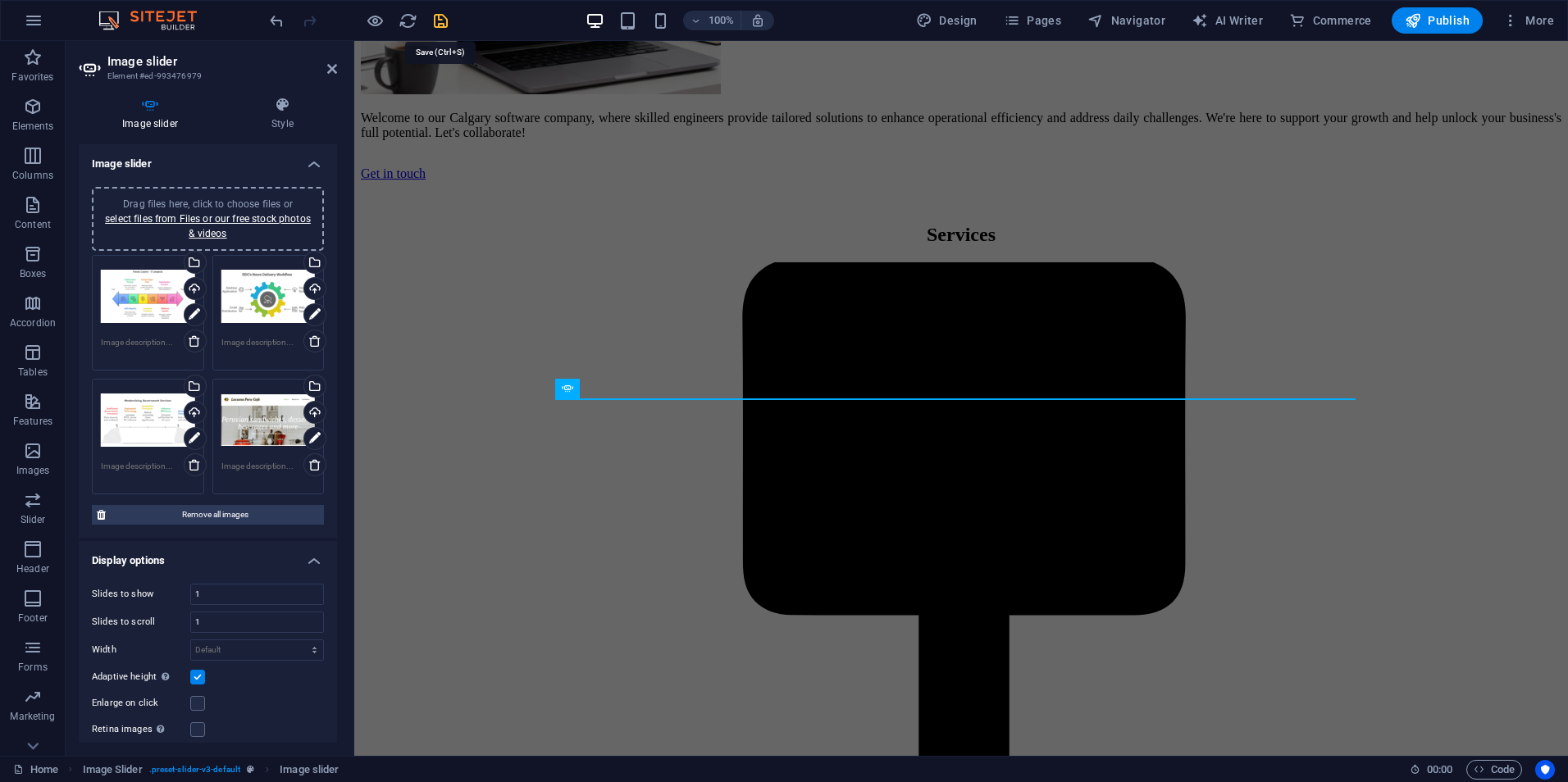
click at [437, 19] on icon "save" at bounding box center [441, 21] width 19 height 19
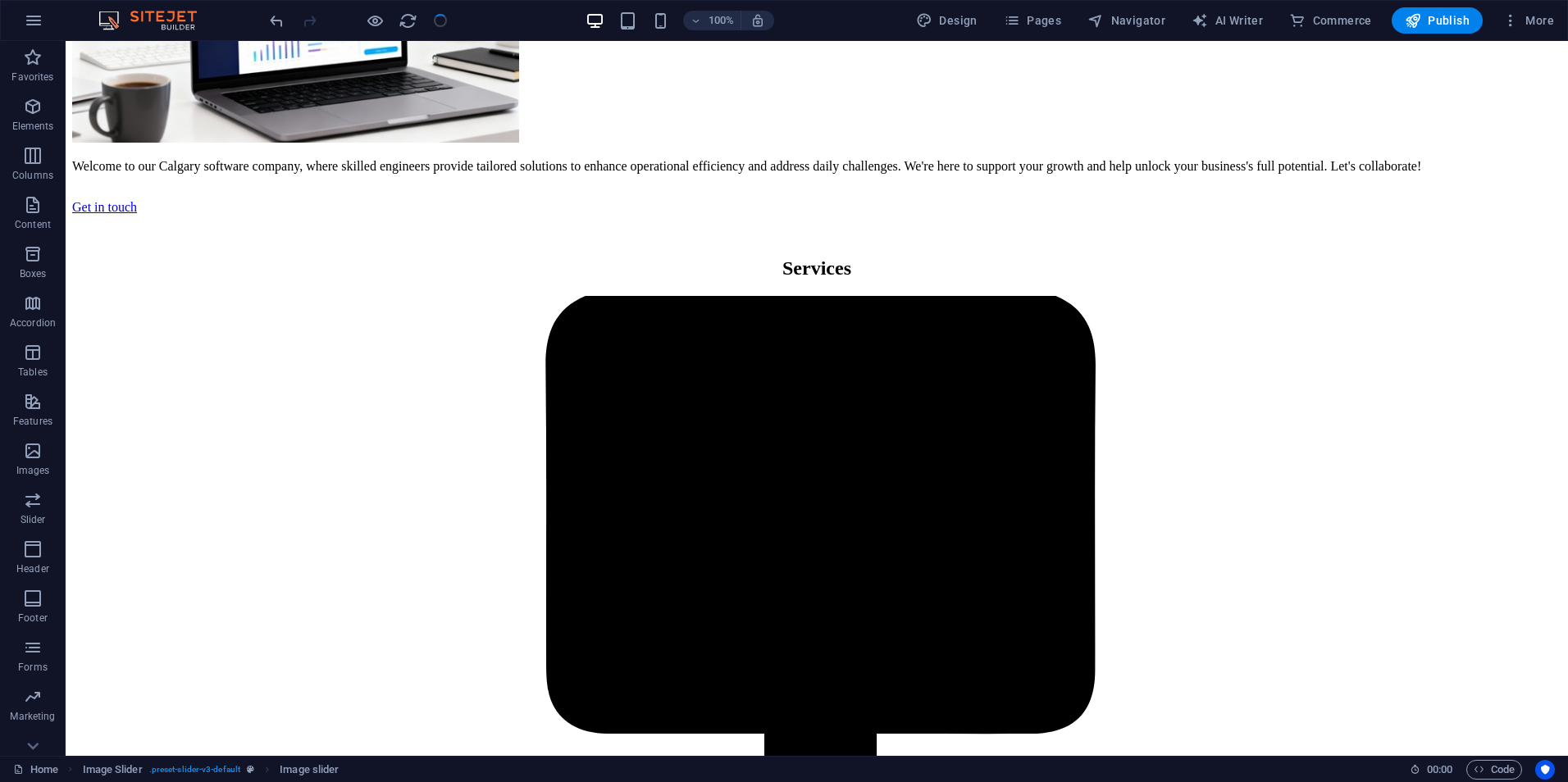
checkbox input "false"
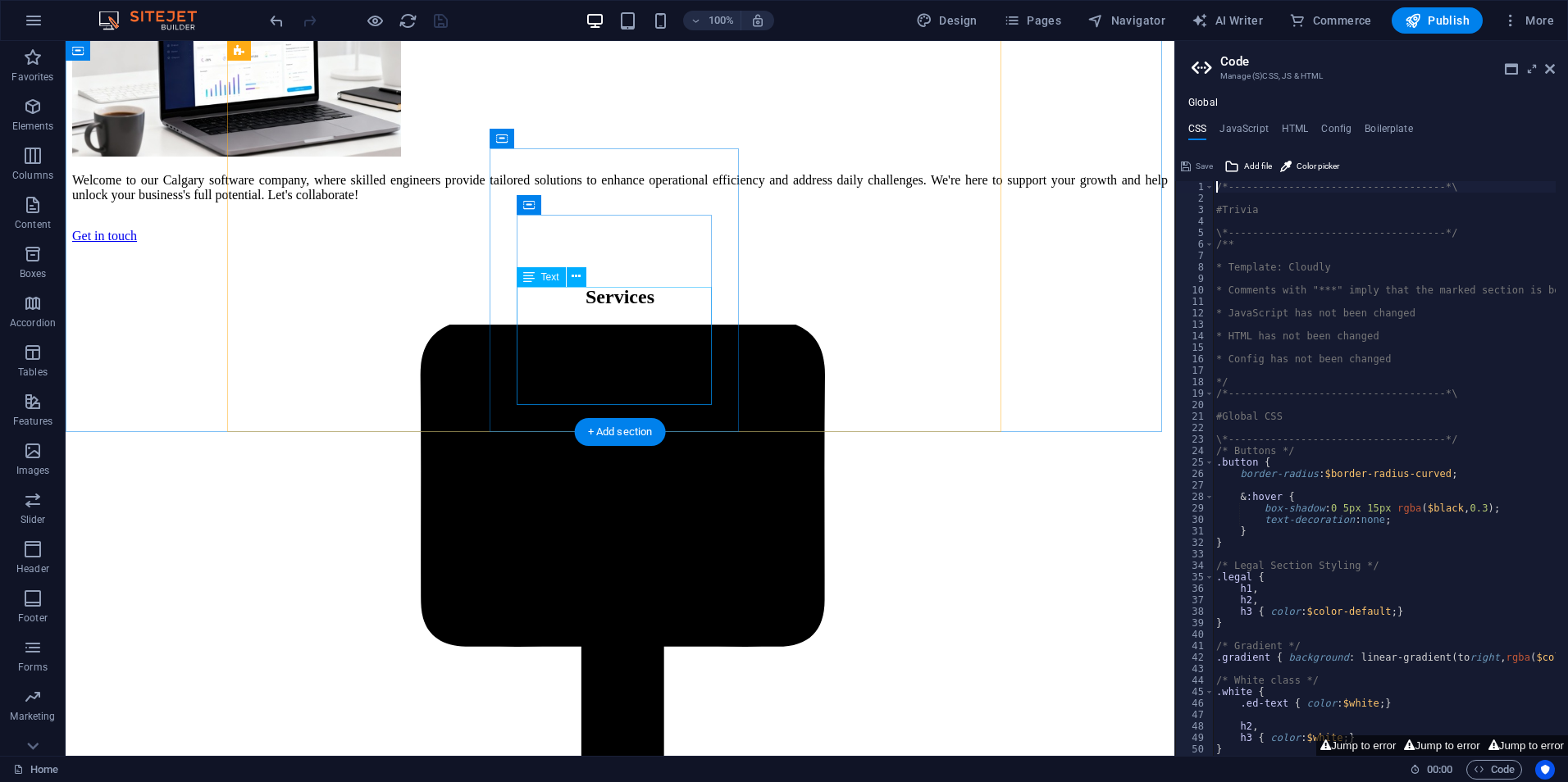
scroll to position [925, 0]
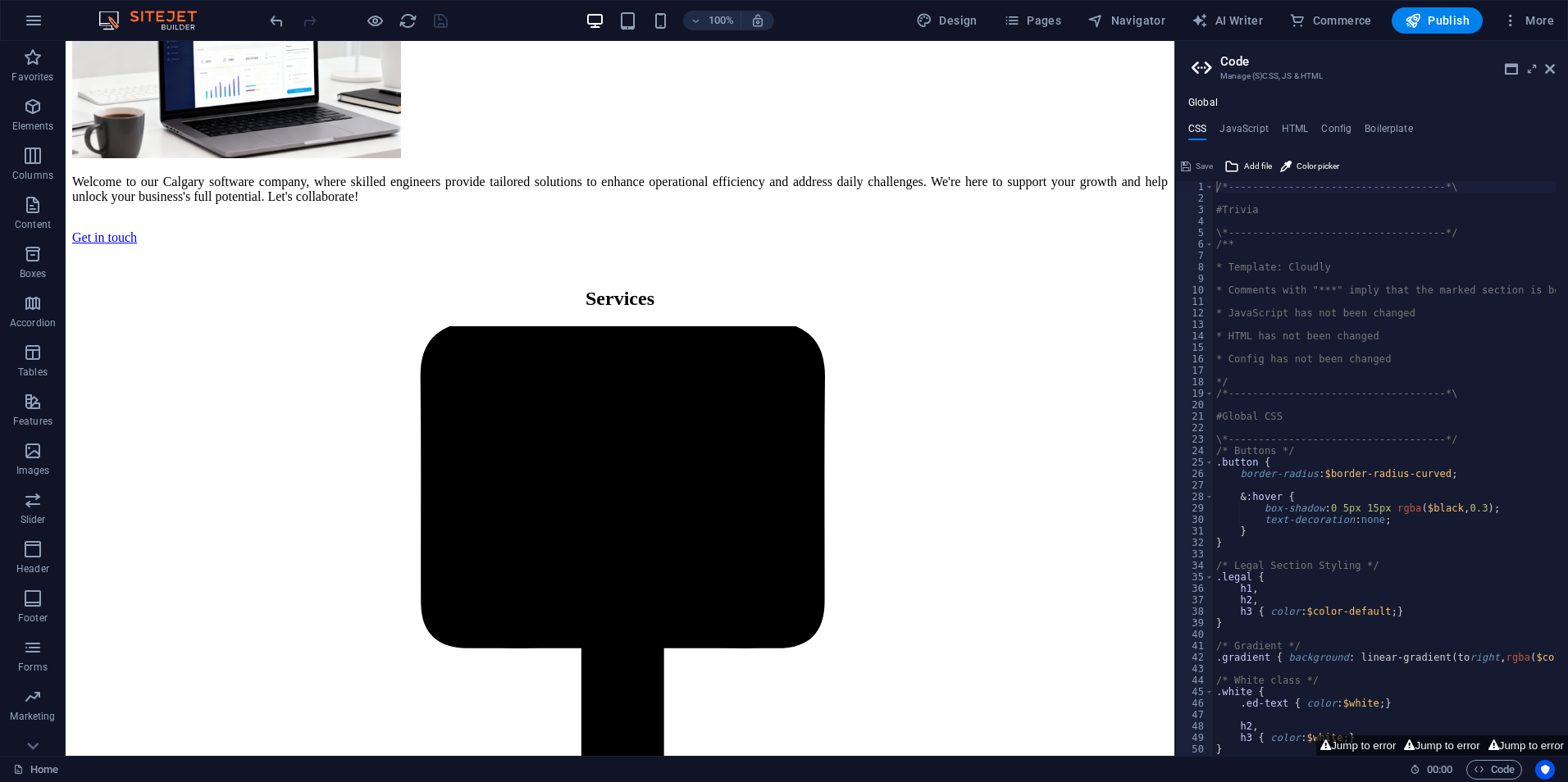
click at [418, 25] on div at bounding box center [358, 21] width 184 height 26
click at [411, 24] on icon "reload" at bounding box center [408, 21] width 19 height 19
click at [1550, 68] on icon at bounding box center [1549, 68] width 10 height 13
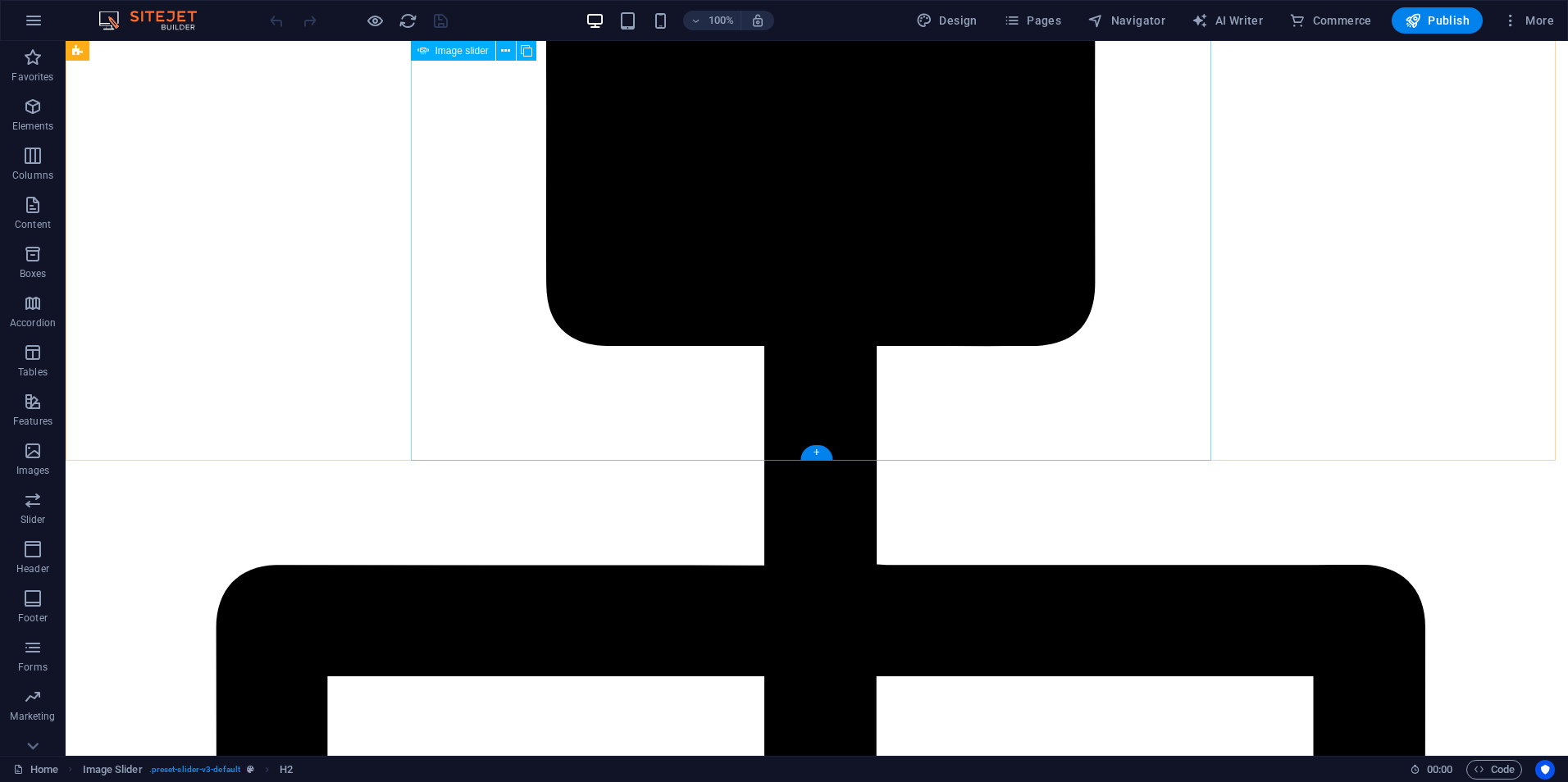
scroll to position [1230, 0]
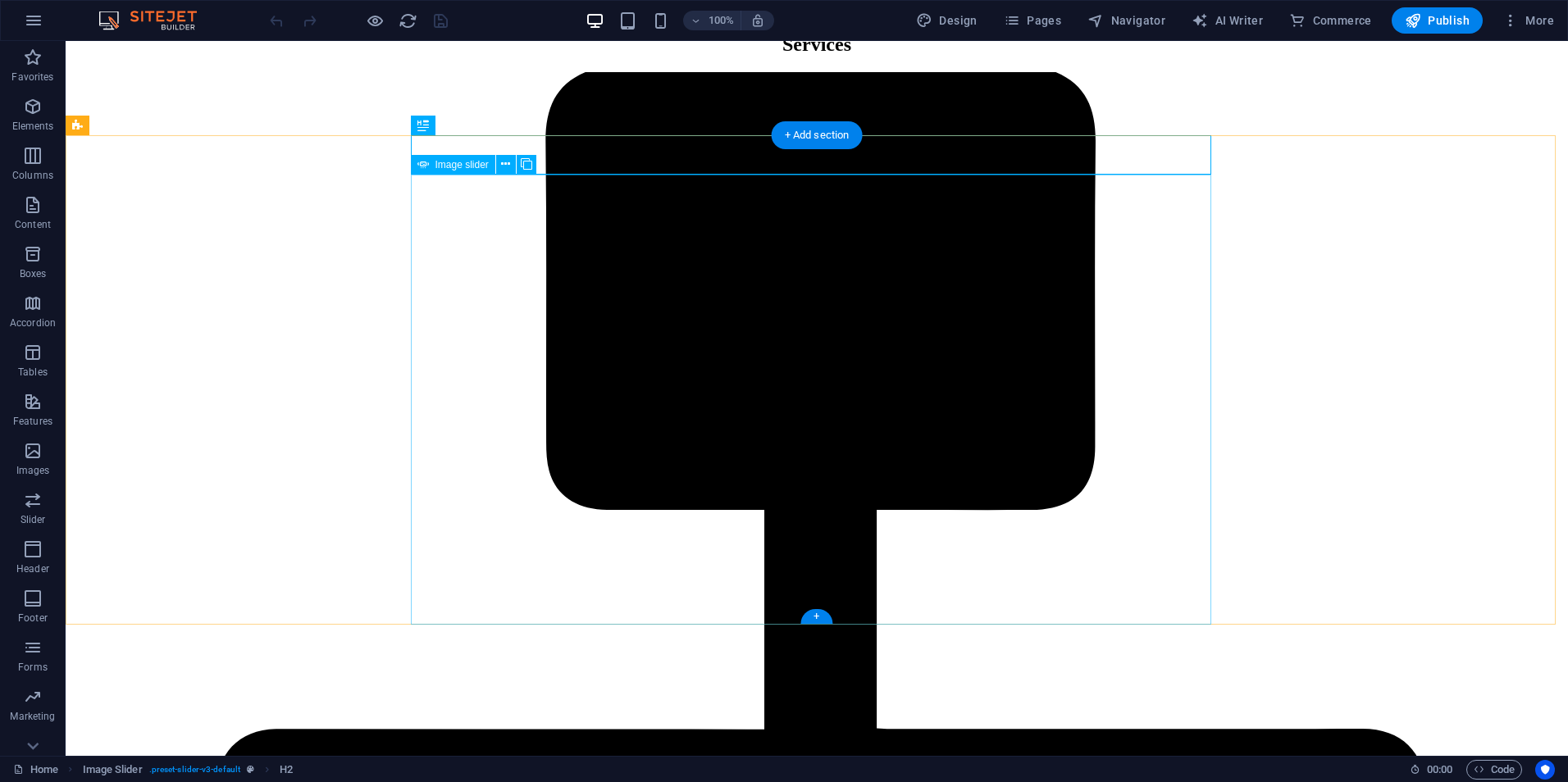
select select "px"
select select "ms"
select select "s"
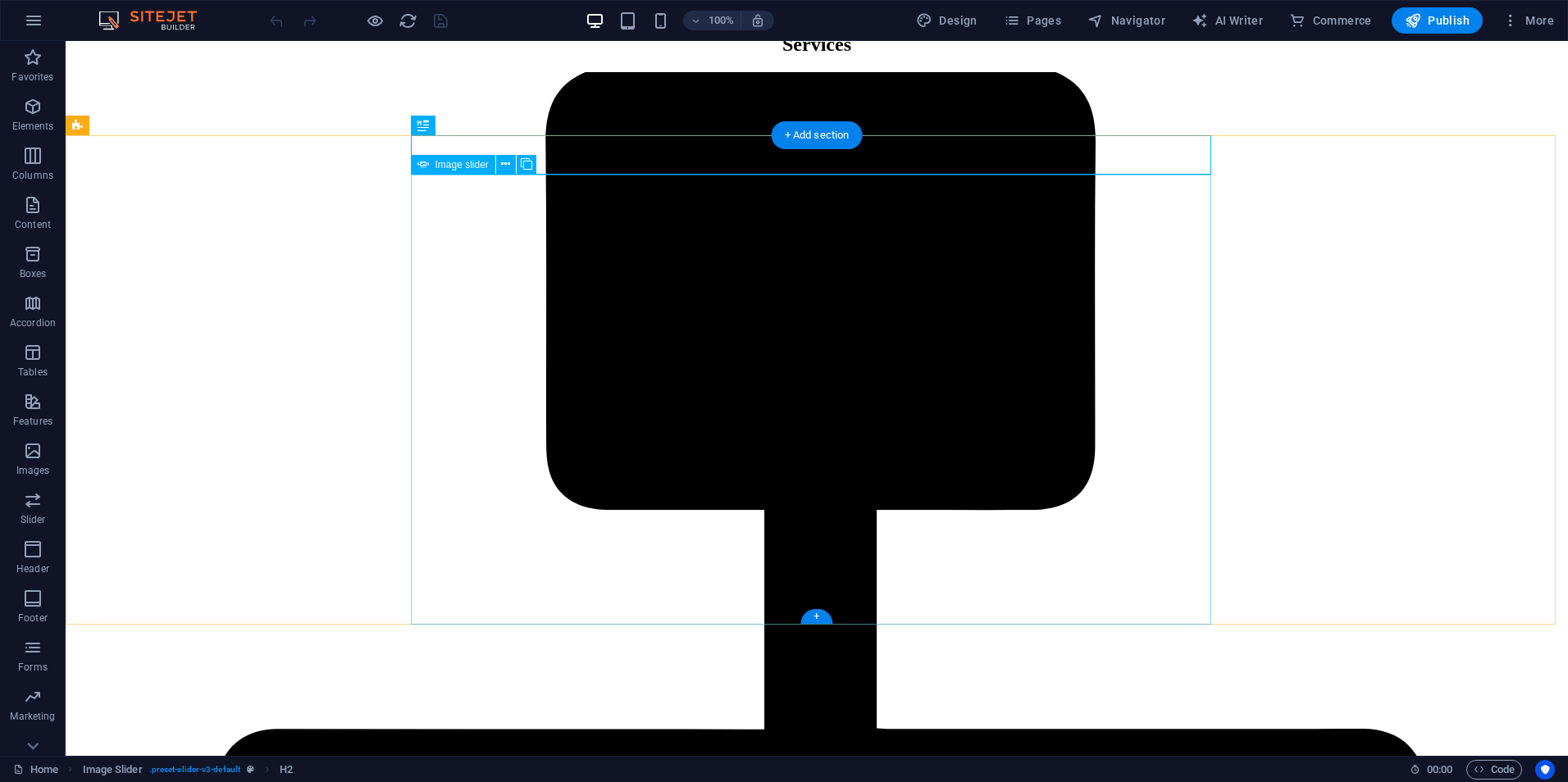
select select "progressive"
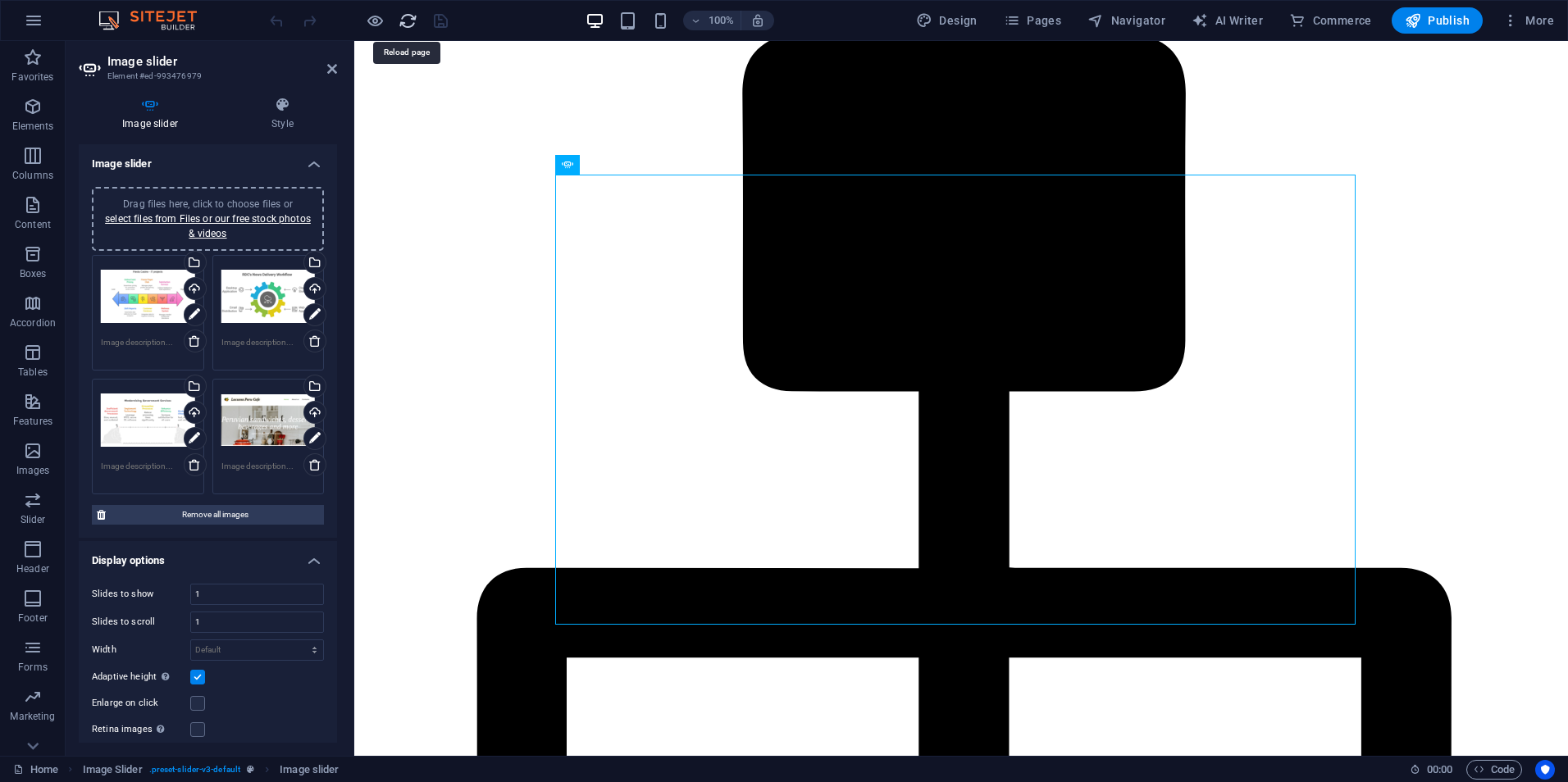
click at [409, 17] on icon "reload" at bounding box center [408, 21] width 19 height 19
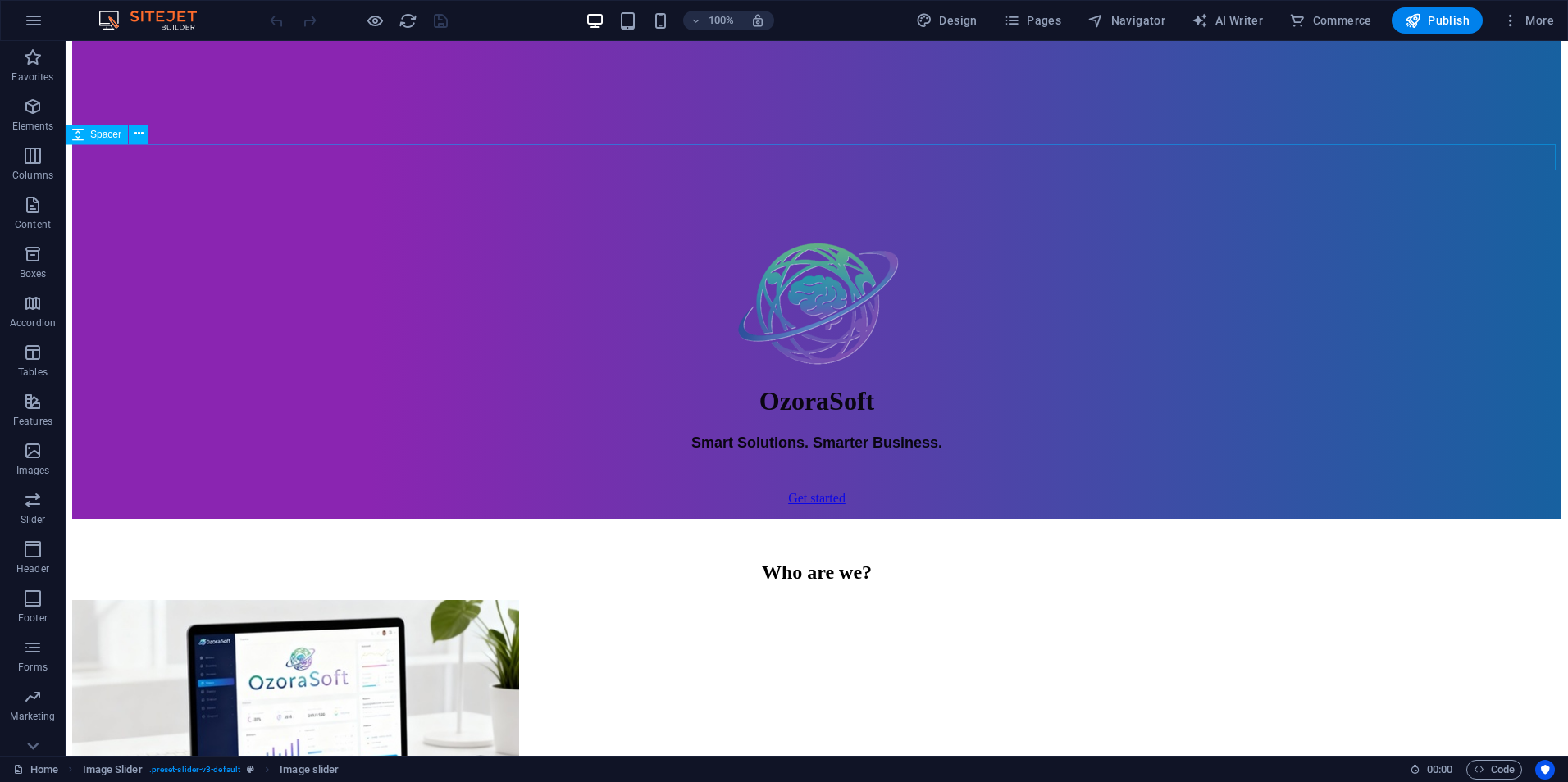
scroll to position [0, 0]
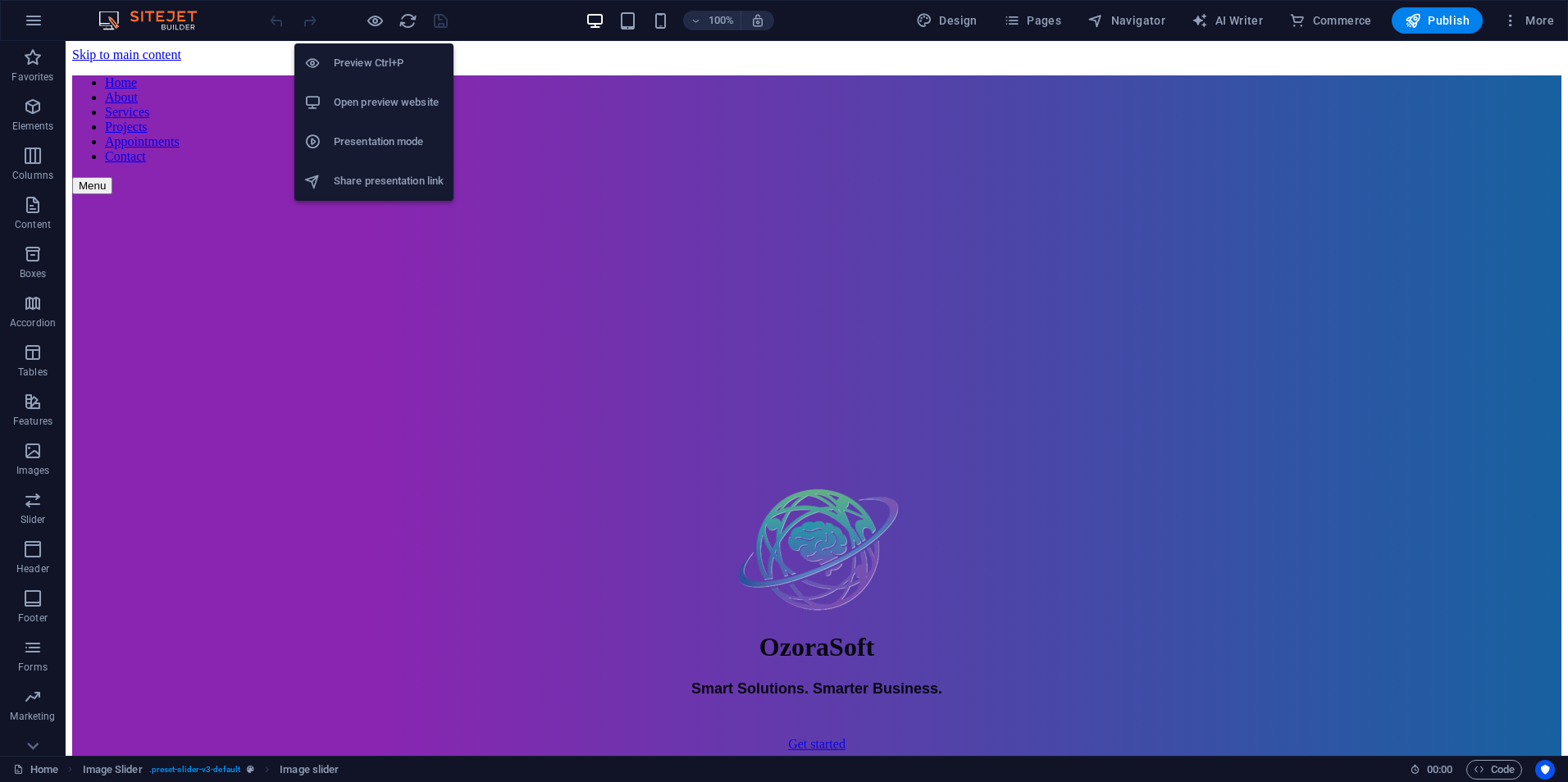
click at [381, 69] on h6 "Preview Ctrl+P" at bounding box center [388, 63] width 110 height 20
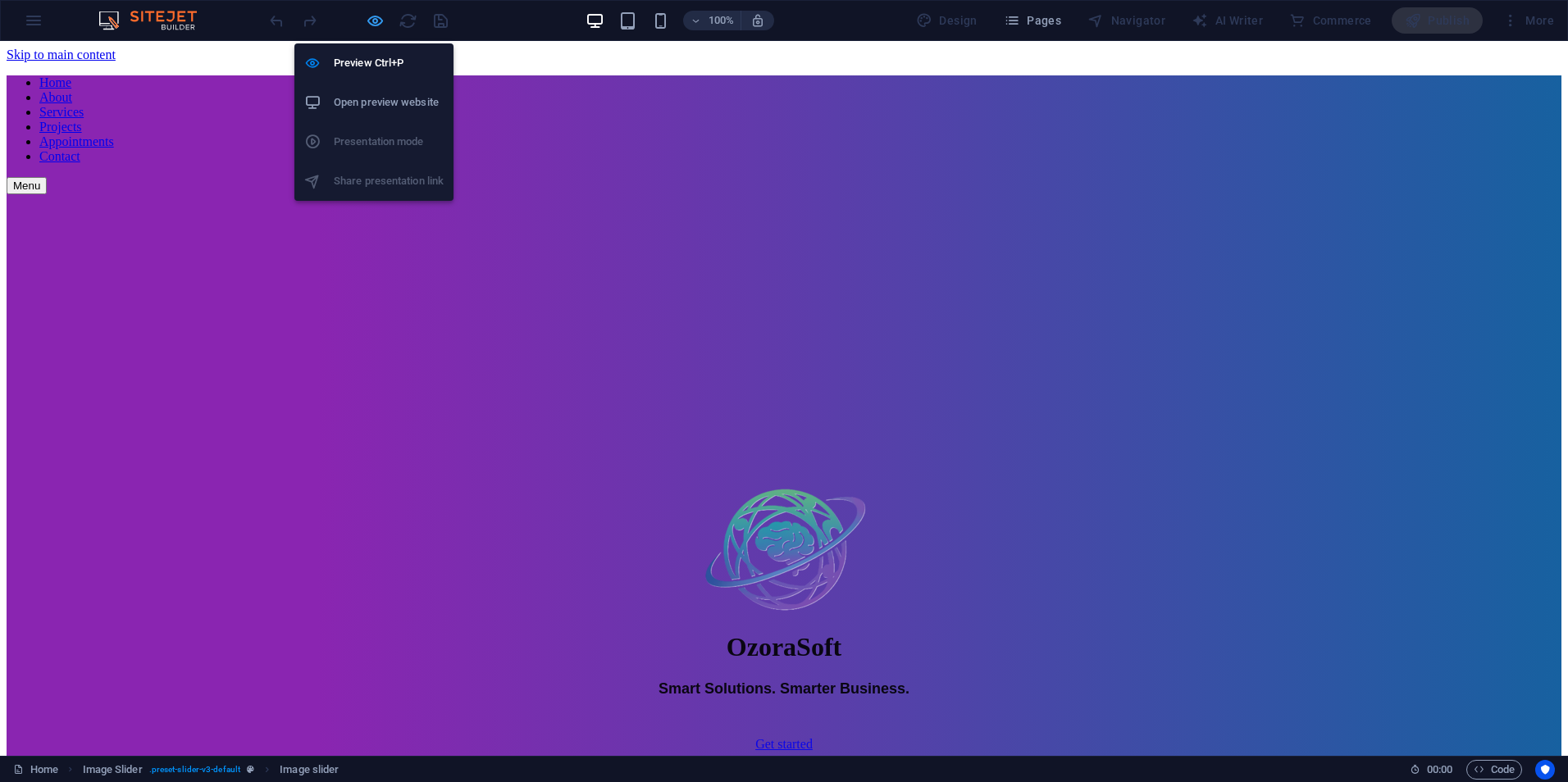
click at [371, 20] on icon "button" at bounding box center [375, 21] width 19 height 19
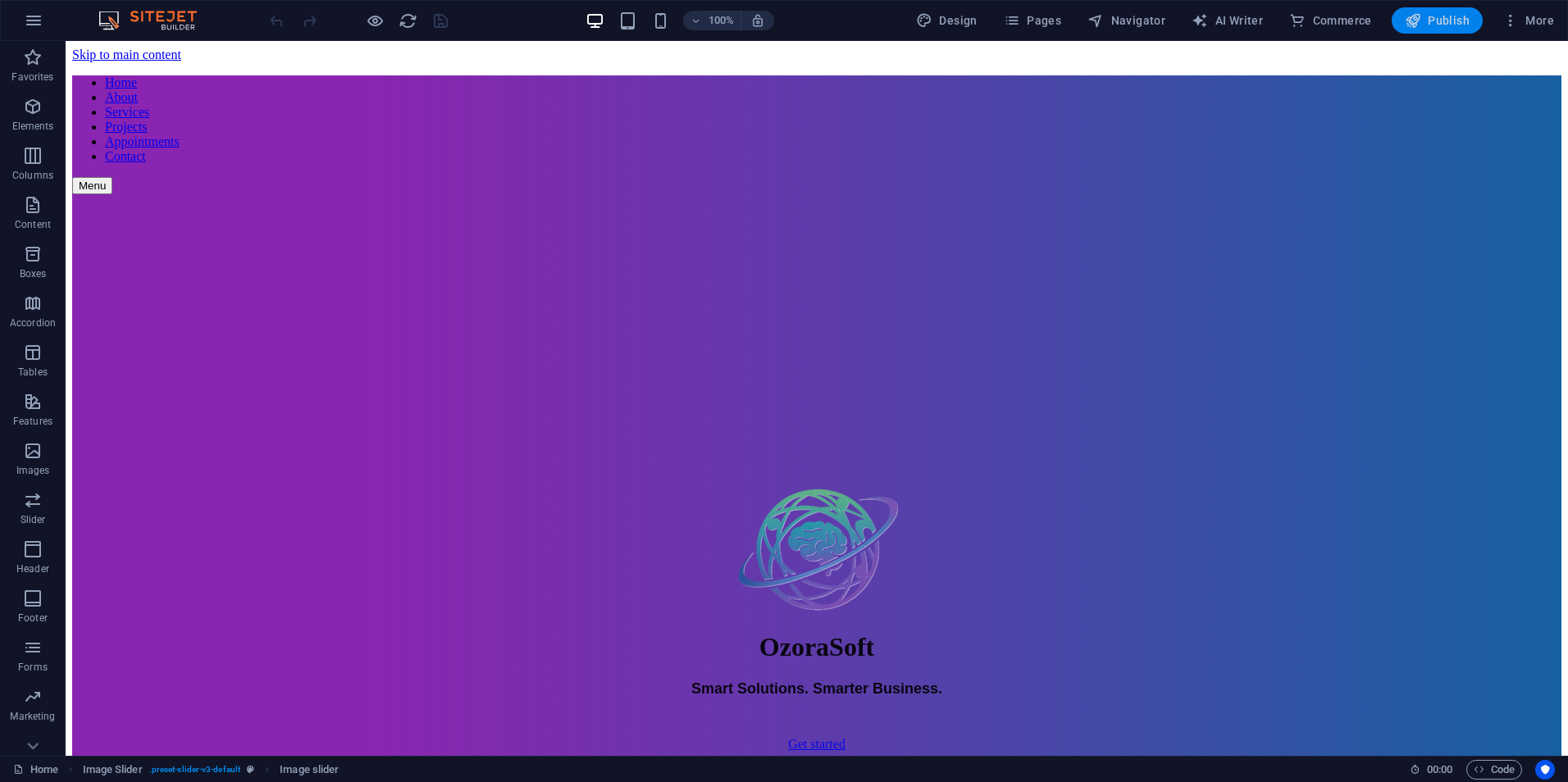
click at [1450, 21] on span "Publish" at bounding box center [1437, 20] width 65 height 16
